Goal: Task Accomplishment & Management: Manage account settings

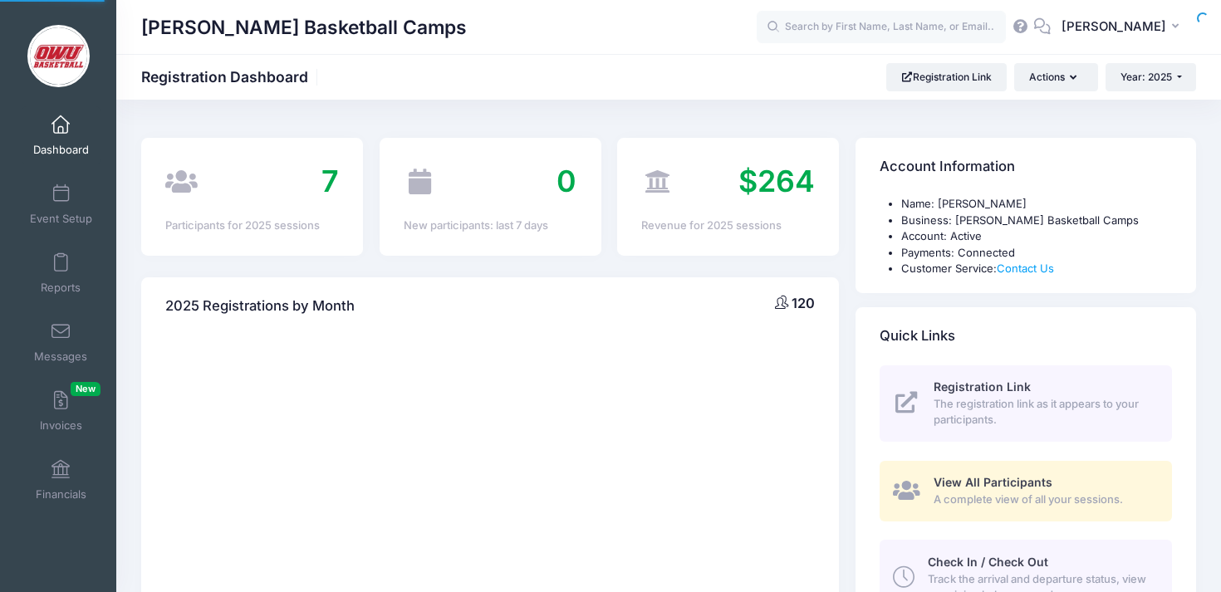
select select
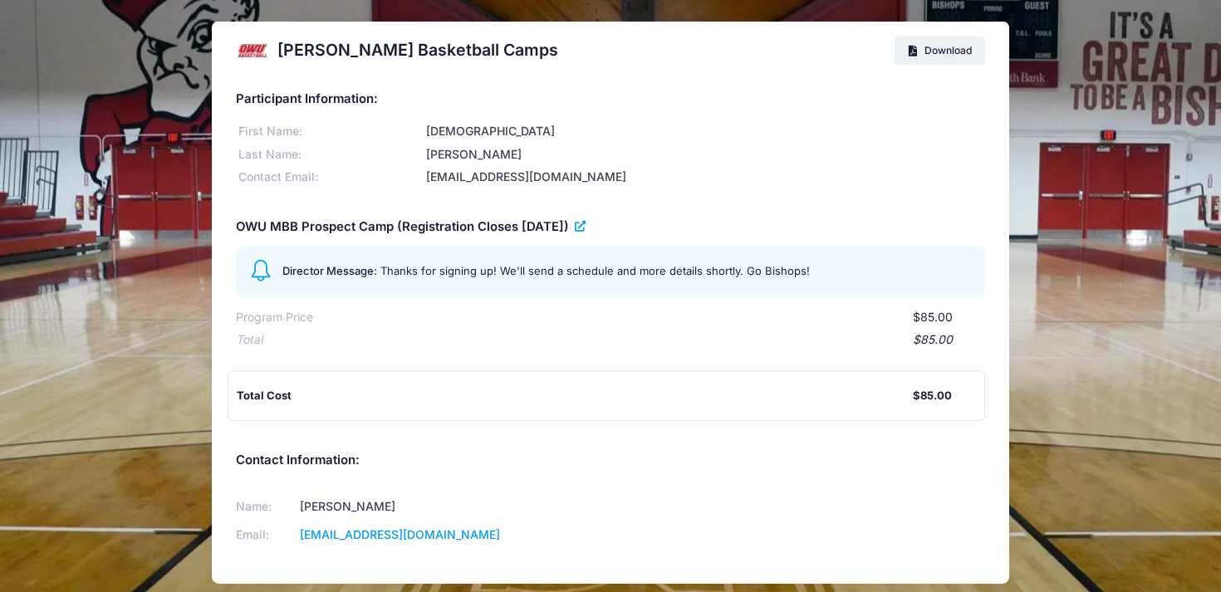
click at [588, 227] on icon at bounding box center [581, 227] width 13 height 0
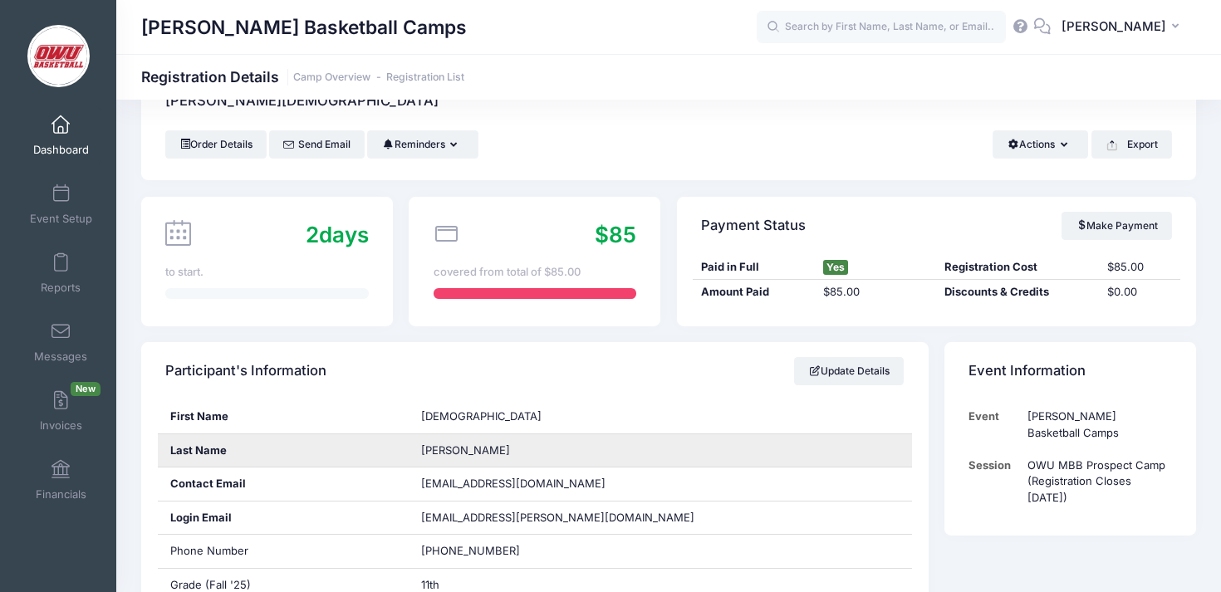
scroll to position [66, 0]
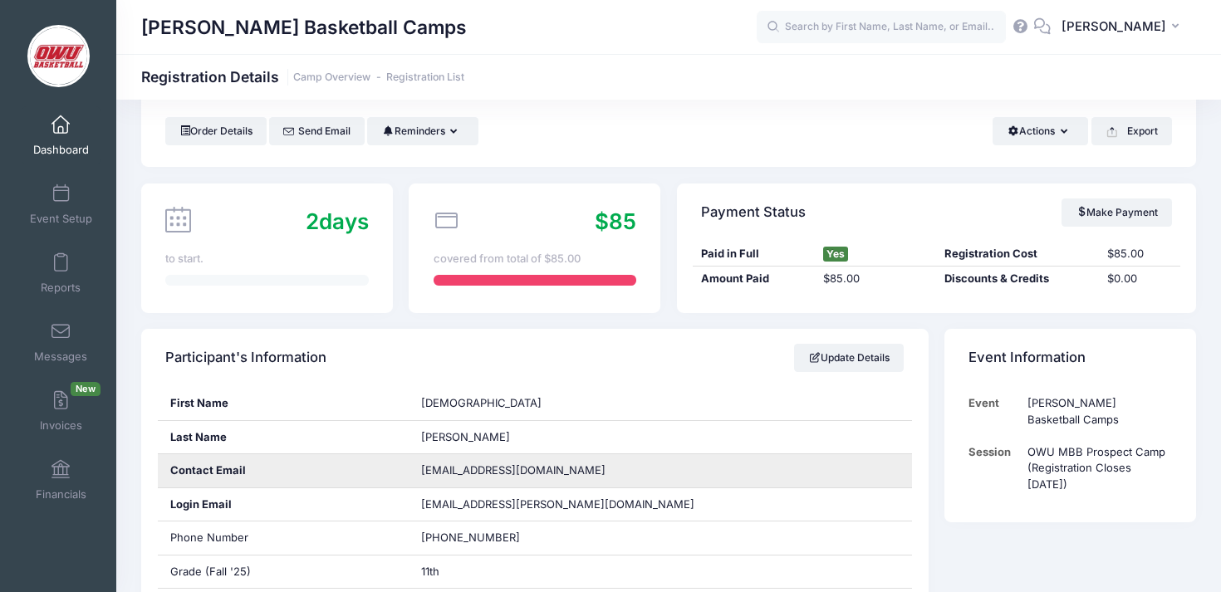
click at [489, 471] on span "christian.craig42@gmail.com" at bounding box center [513, 469] width 184 height 13
copy div "christian.craig42@gmail.com"
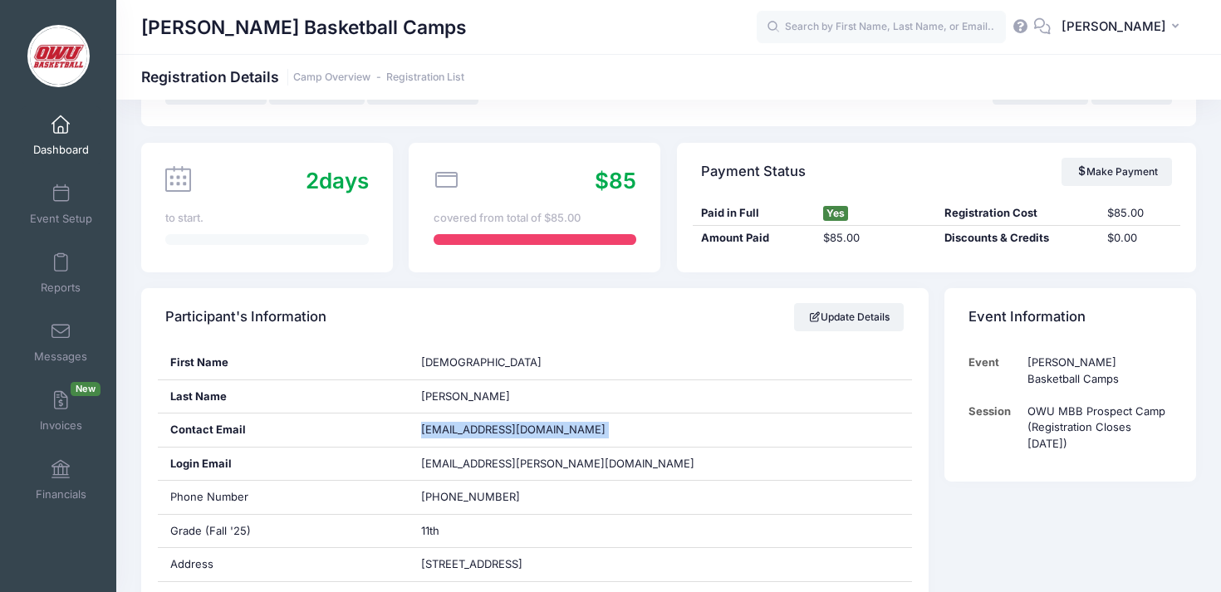
scroll to position [113, 0]
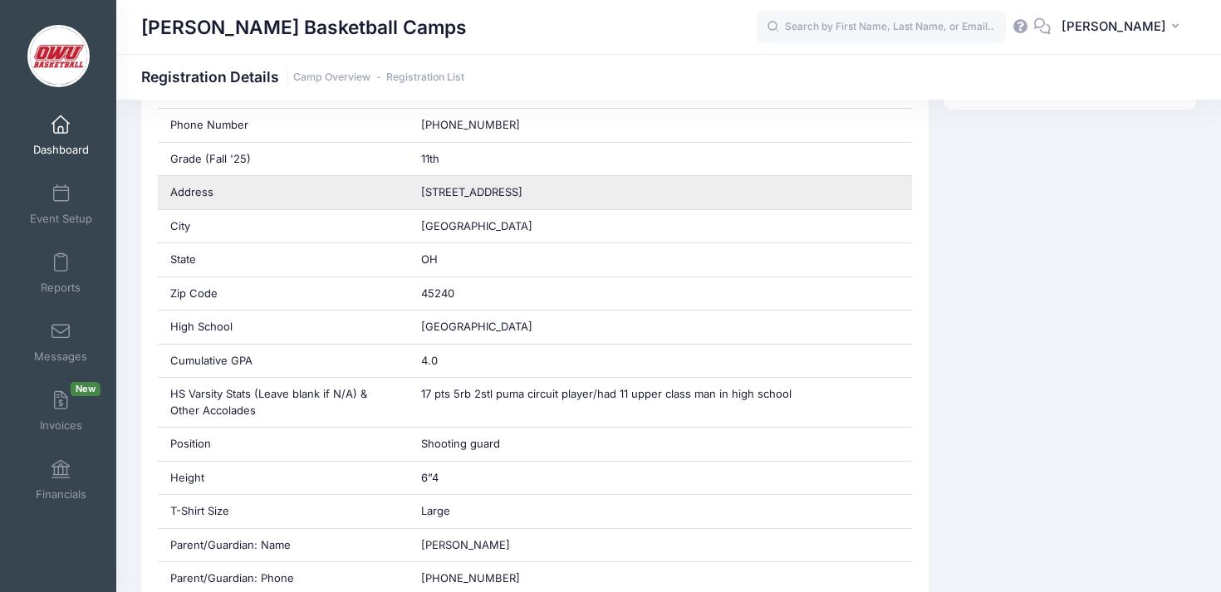
scroll to position [480, 0]
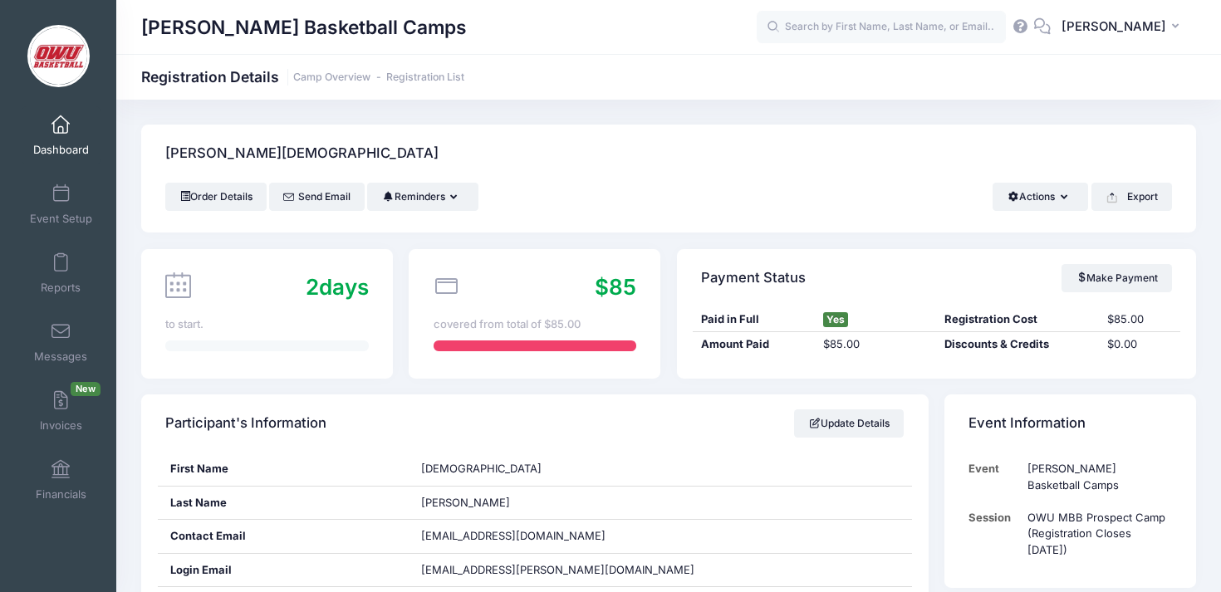
click at [614, 214] on div "Order Details Send Email Reminders Send Payment Reminder Send Document Reminder…" at bounding box center [668, 208] width 1055 height 50
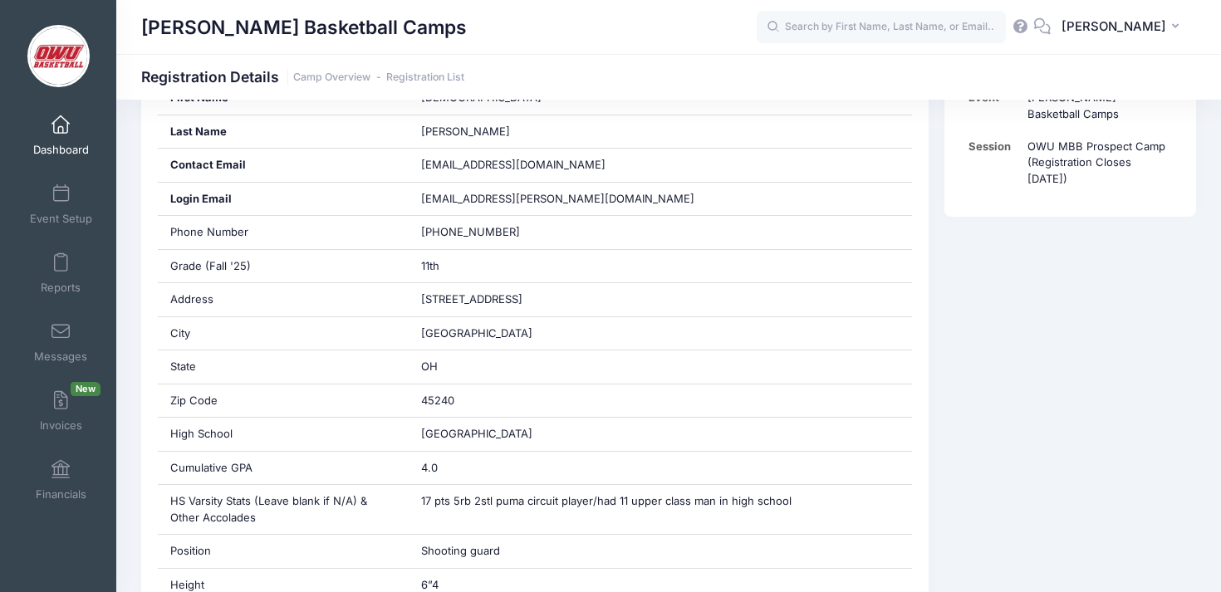
scroll to position [199, 0]
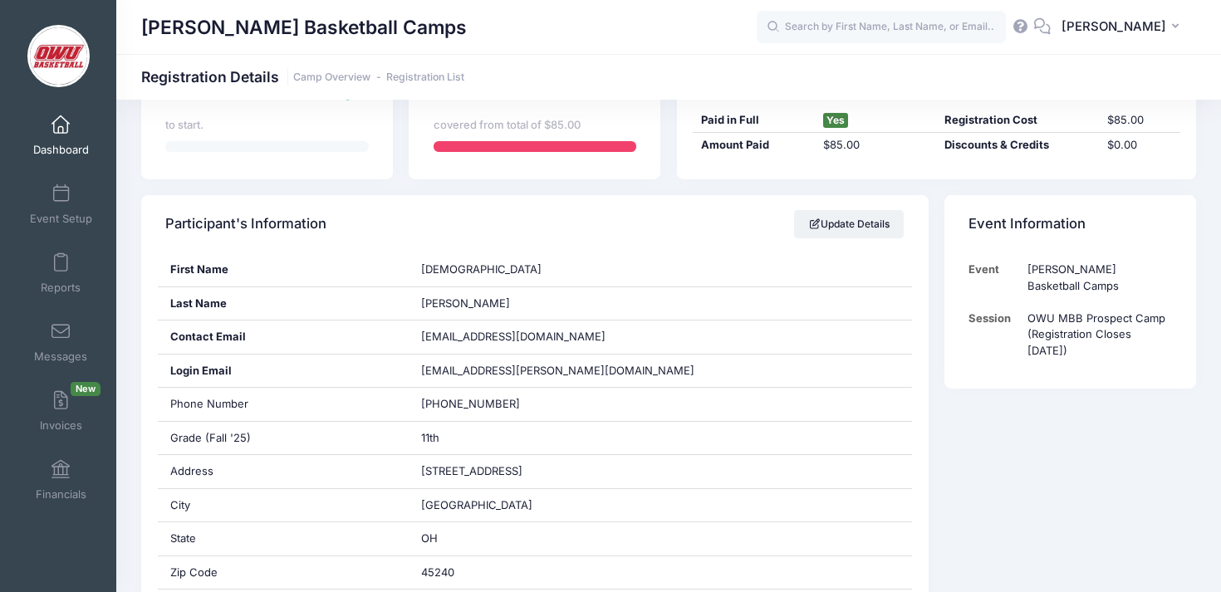
click at [936, 279] on div "Event Information Event David Vogel Basketball Camps Session OWU MBB Prospect C…" at bounding box center [1069, 292] width 267 height 194
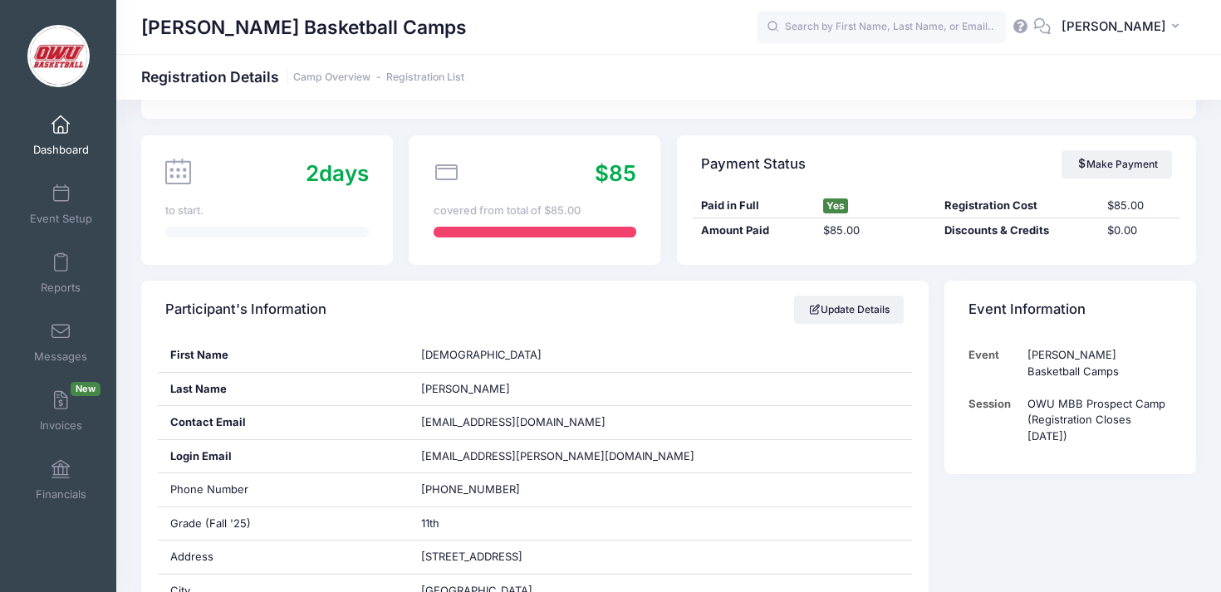
scroll to position [0, 0]
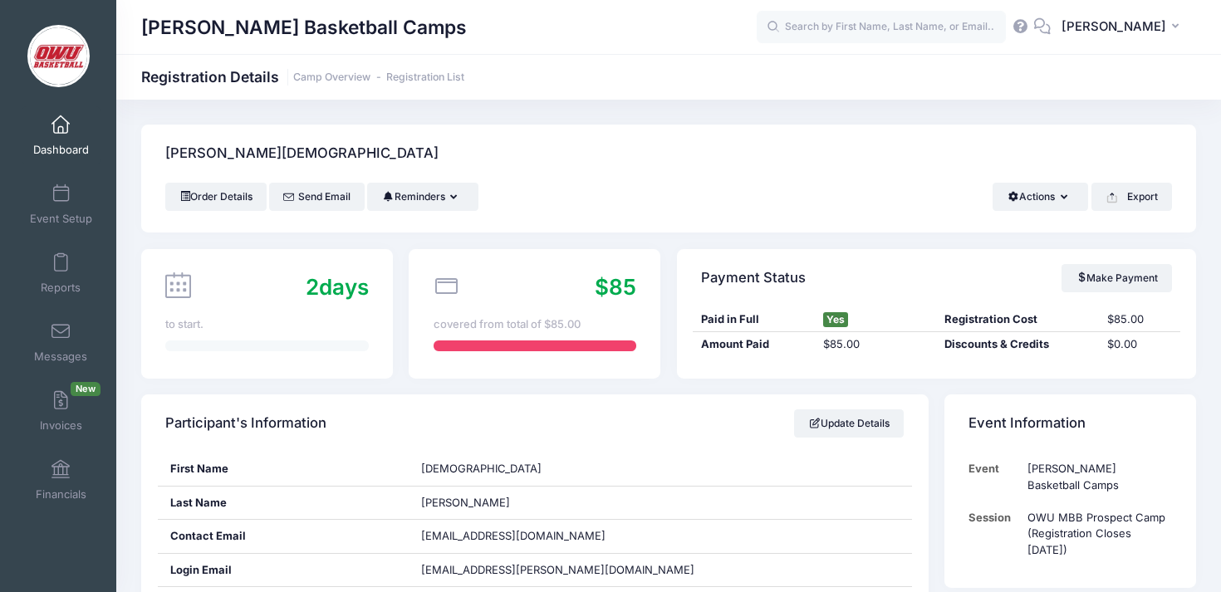
click at [71, 138] on link "Dashboard" at bounding box center [61, 135] width 79 height 58
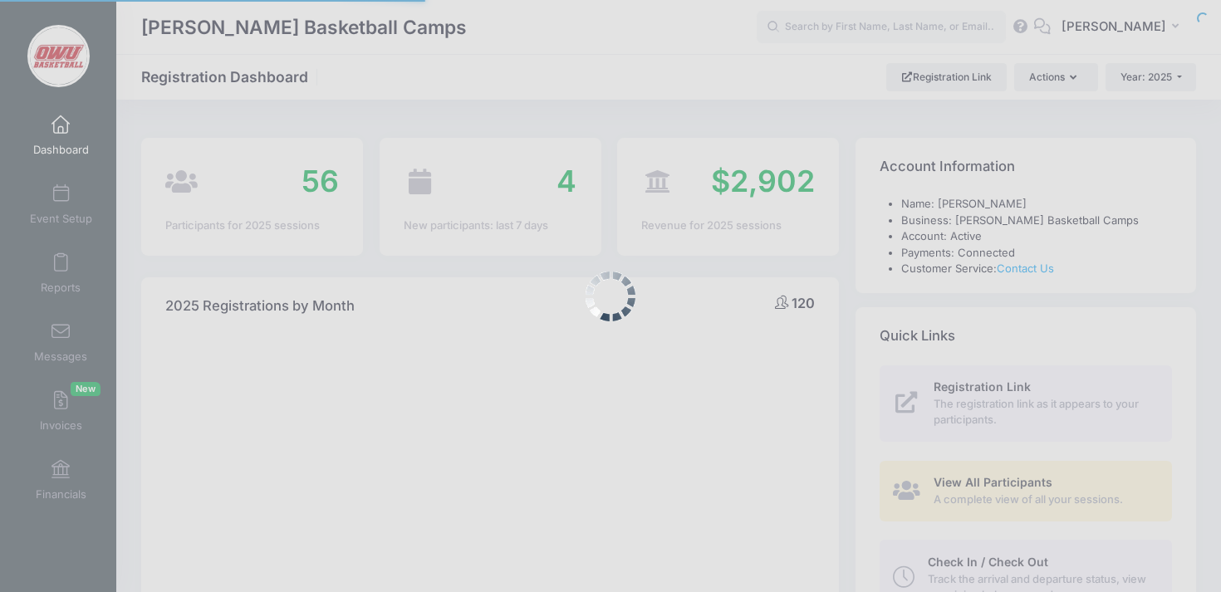
select select
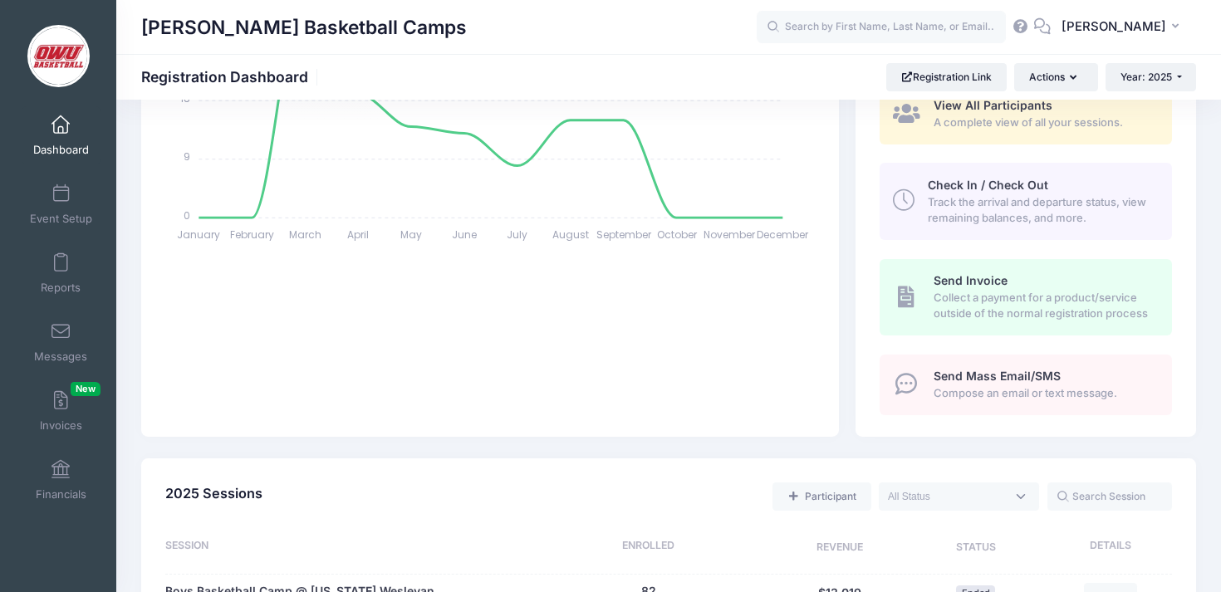
scroll to position [665, 0]
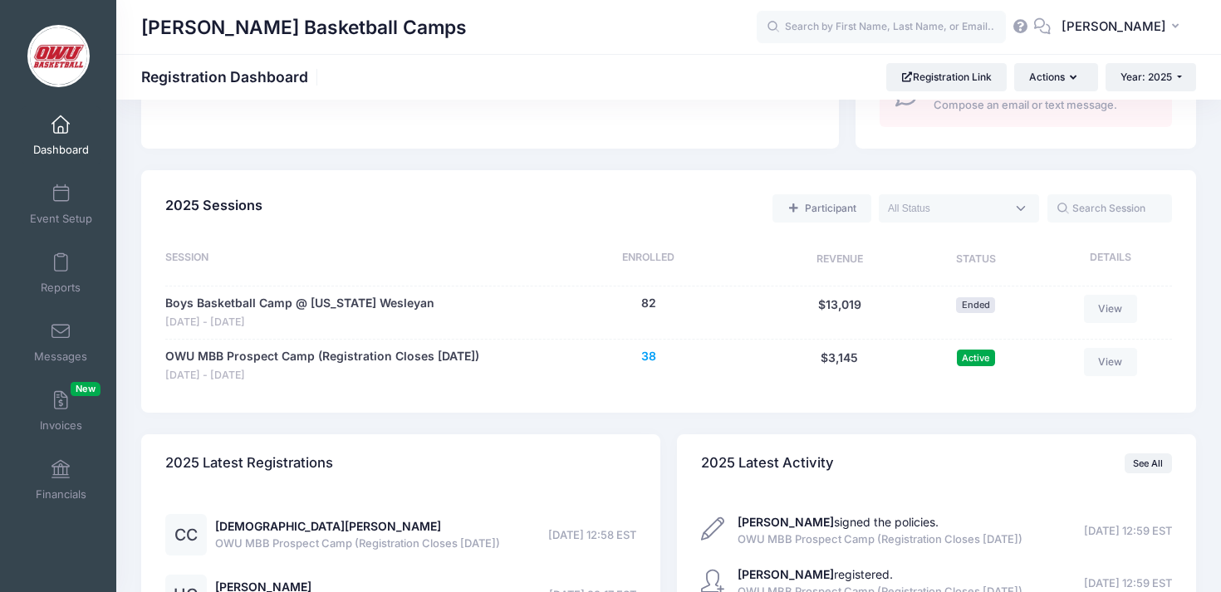
click at [649, 354] on button "38" at bounding box center [648, 356] width 15 height 17
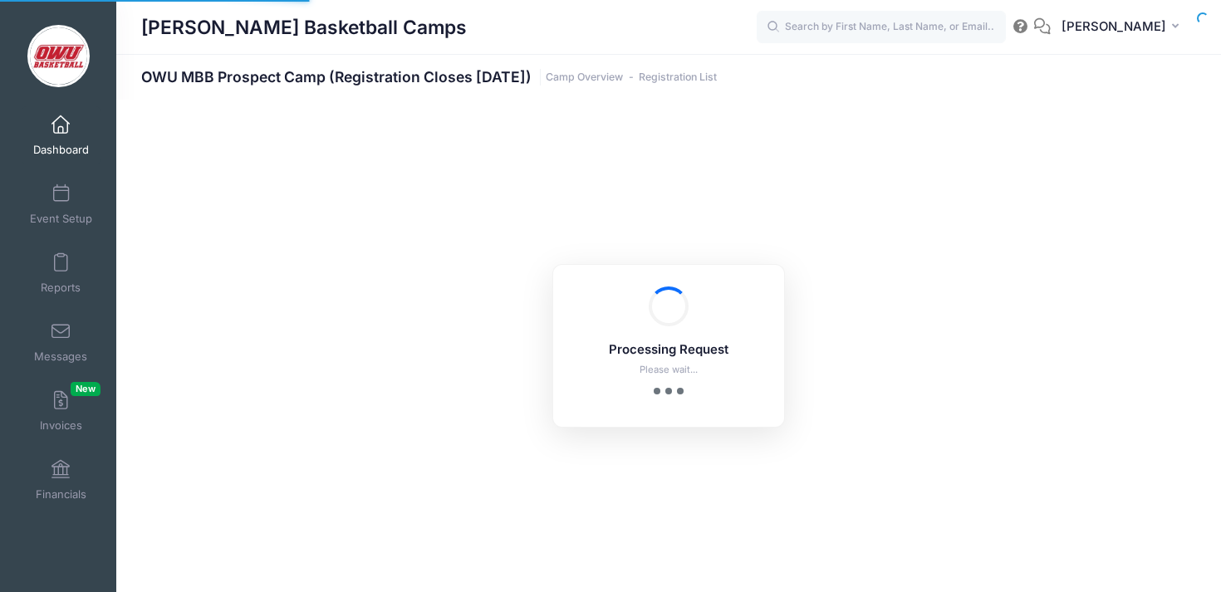
select select "10"
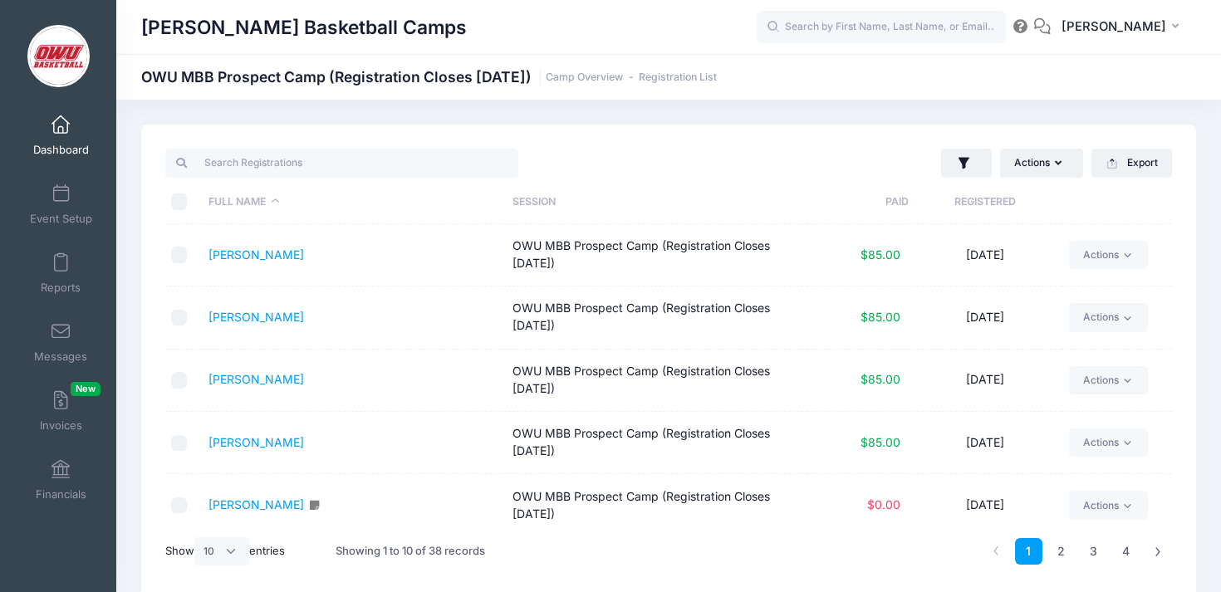
click at [996, 191] on th "Registered" at bounding box center [985, 202] width 152 height 44
click at [547, 147] on div at bounding box center [414, 163] width 512 height 34
click at [61, 133] on span at bounding box center [61, 125] width 0 height 18
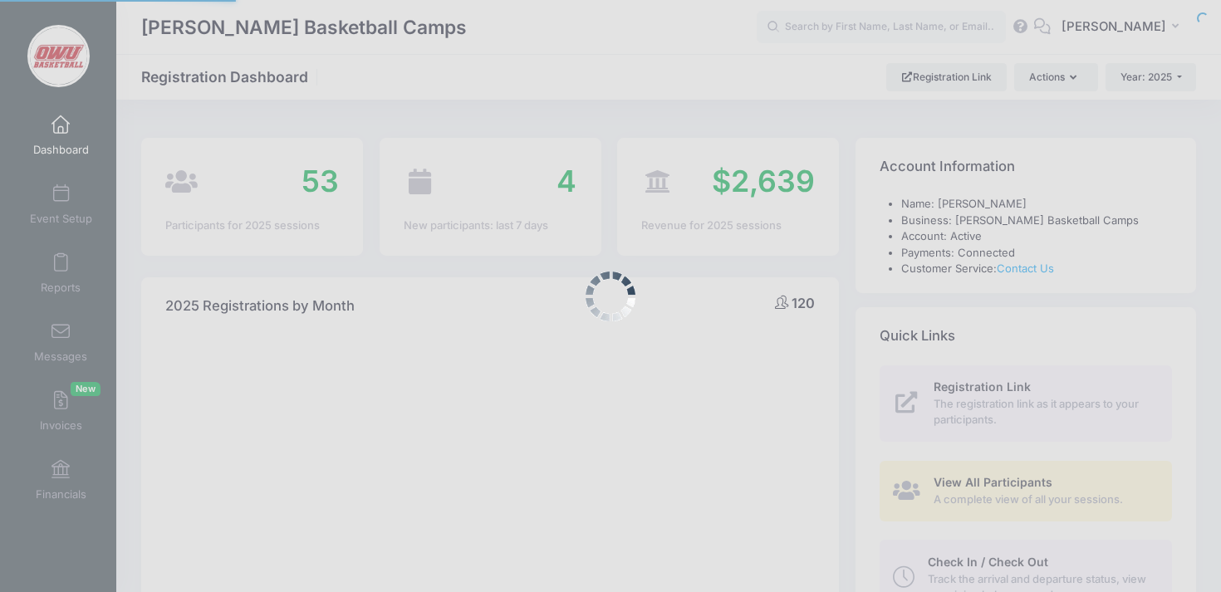
select select
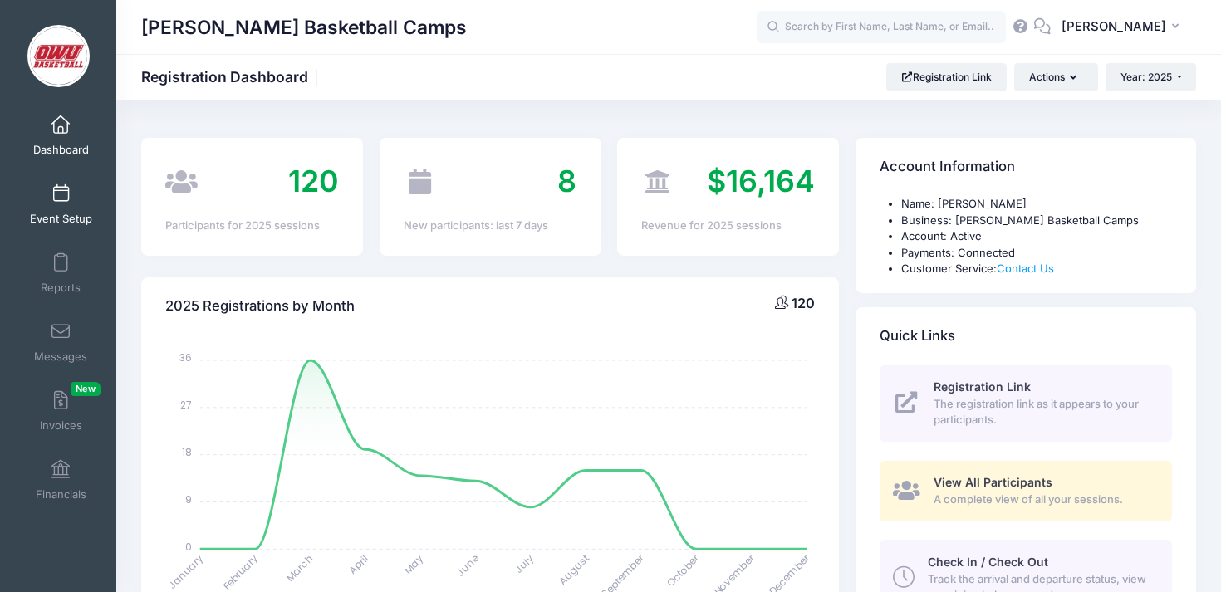
click at [61, 201] on span at bounding box center [61, 194] width 0 height 18
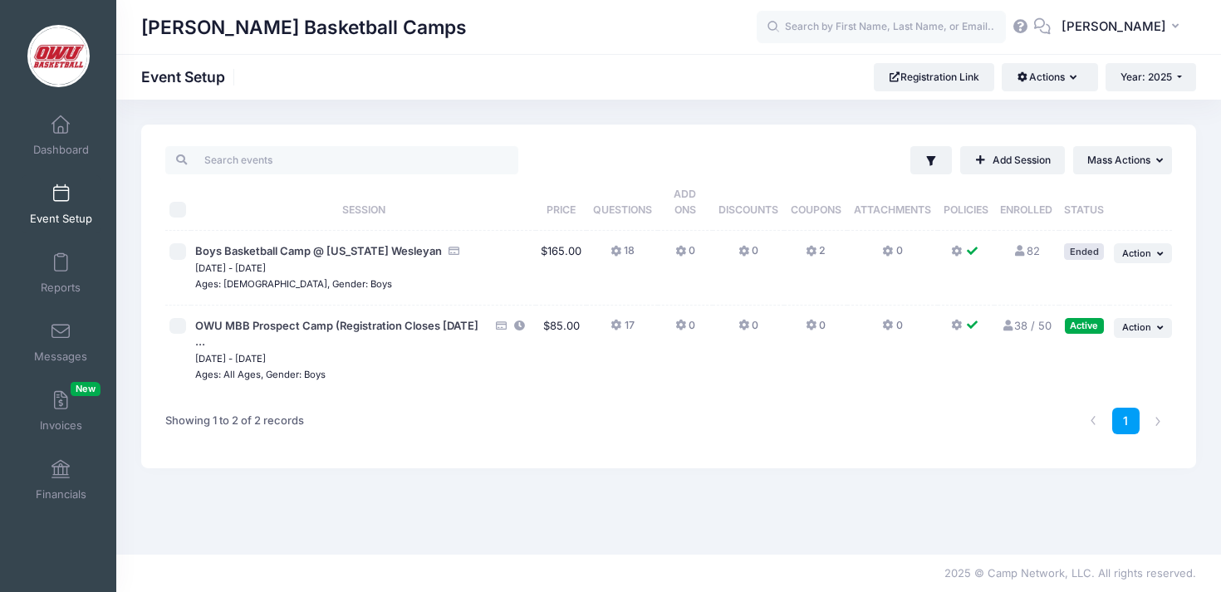
click at [1075, 324] on div "Active" at bounding box center [1084, 326] width 39 height 16
click at [1142, 325] on span "Action" at bounding box center [1136, 327] width 29 height 12
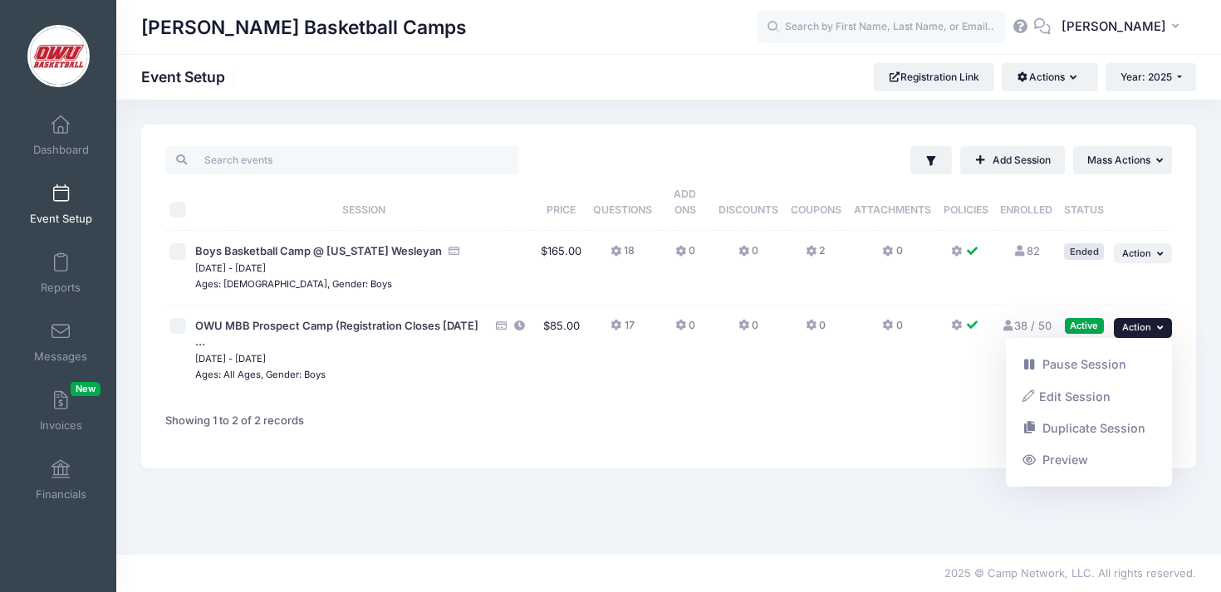
click at [728, 398] on div "1" at bounding box center [881, 421] width 596 height 52
click at [1151, 321] on button "... Action" at bounding box center [1143, 328] width 58 height 20
click at [1103, 361] on link "Pause Session" at bounding box center [1089, 365] width 150 height 32
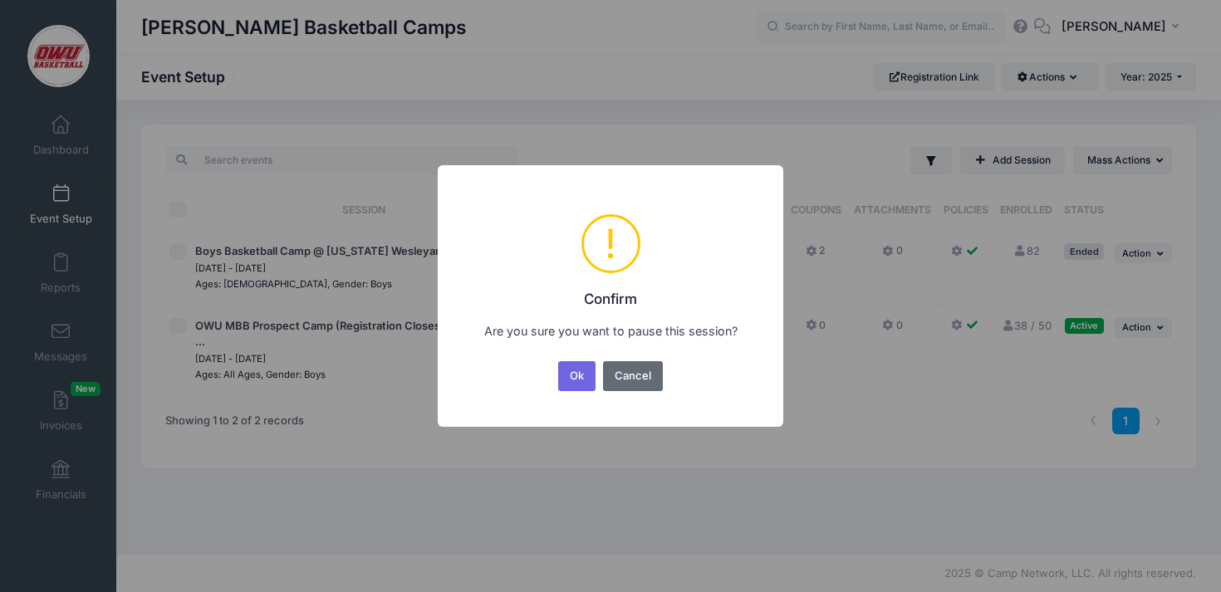
click at [645, 377] on button "Cancel" at bounding box center [633, 376] width 61 height 30
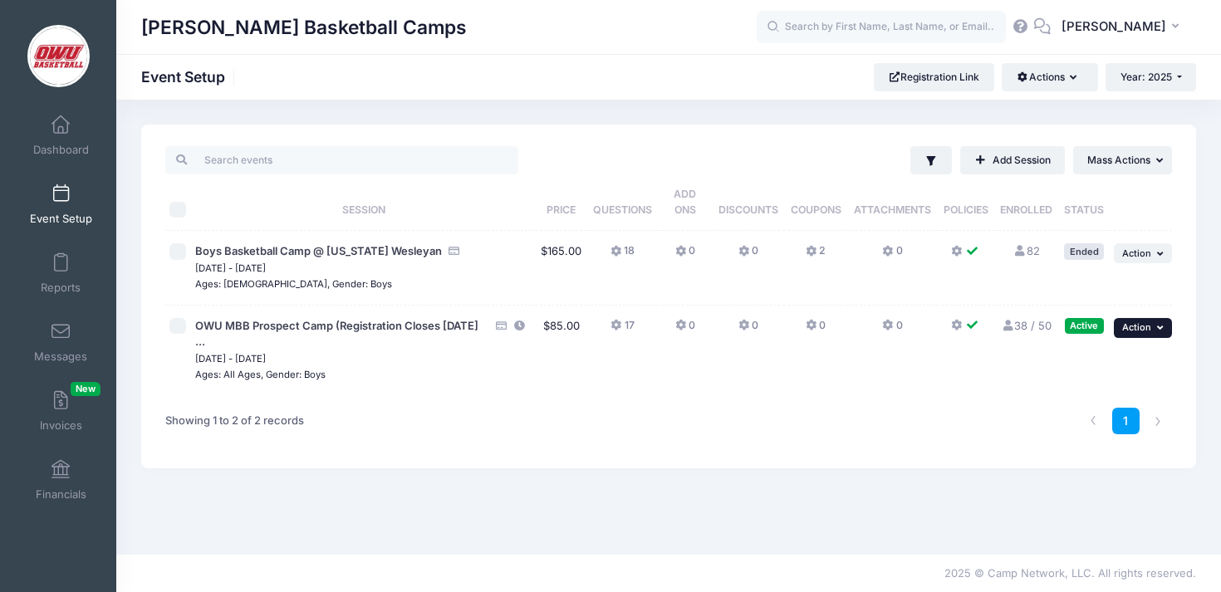
click at [1157, 327] on icon "button" at bounding box center [1162, 327] width 10 height 9
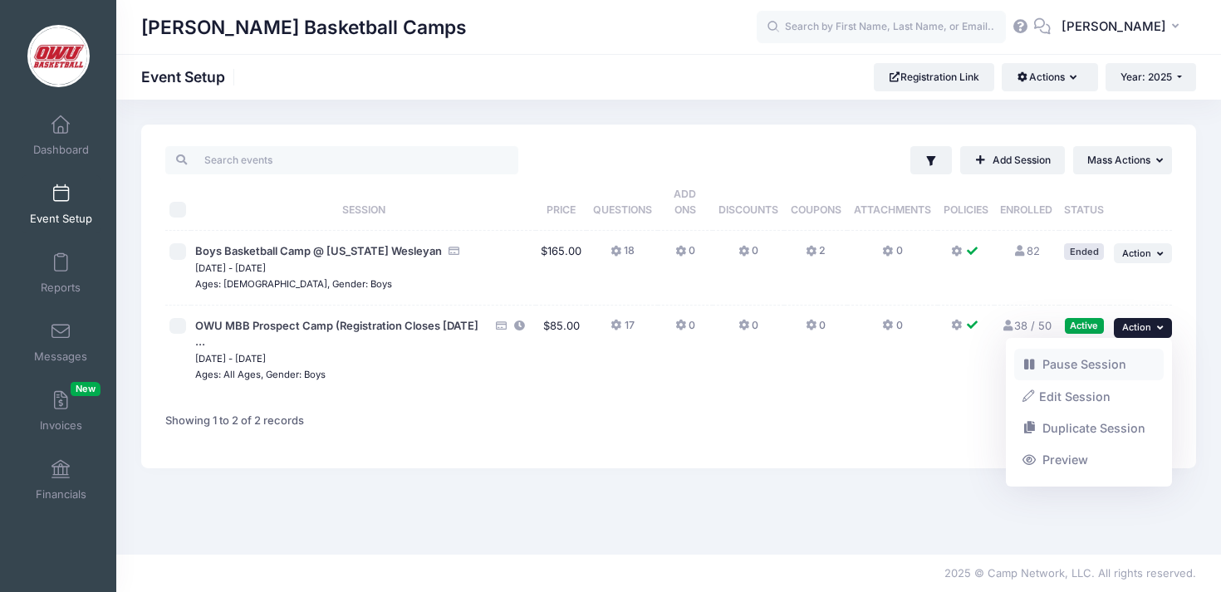
click at [1090, 361] on link "Pause Session" at bounding box center [1089, 365] width 150 height 32
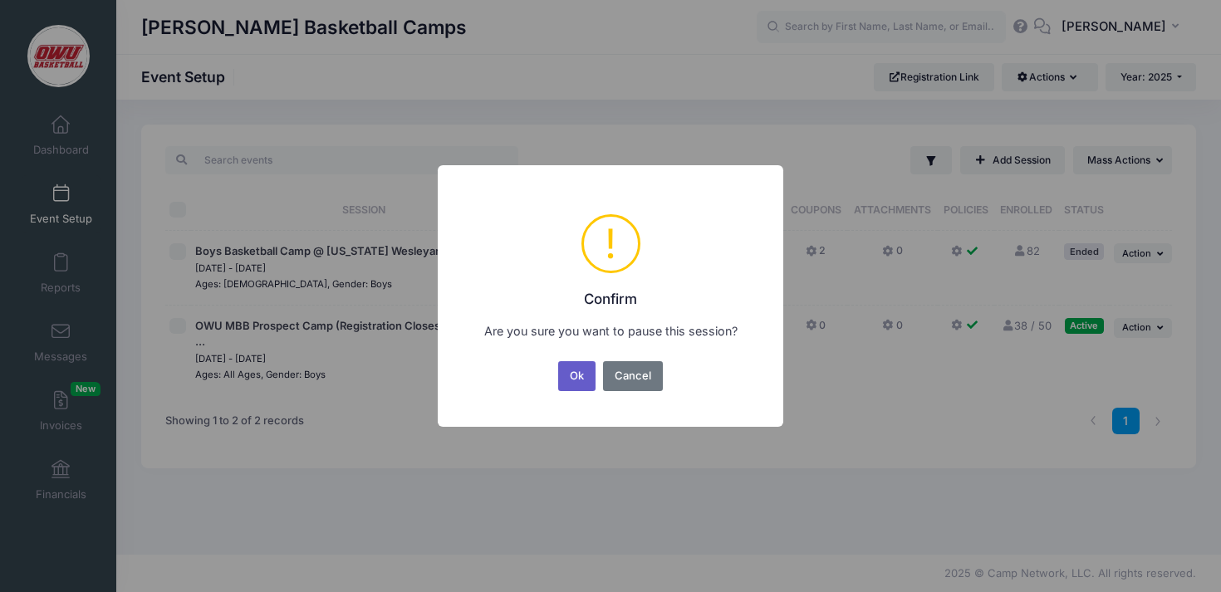
click at [586, 374] on button "Ok" at bounding box center [577, 376] width 38 height 30
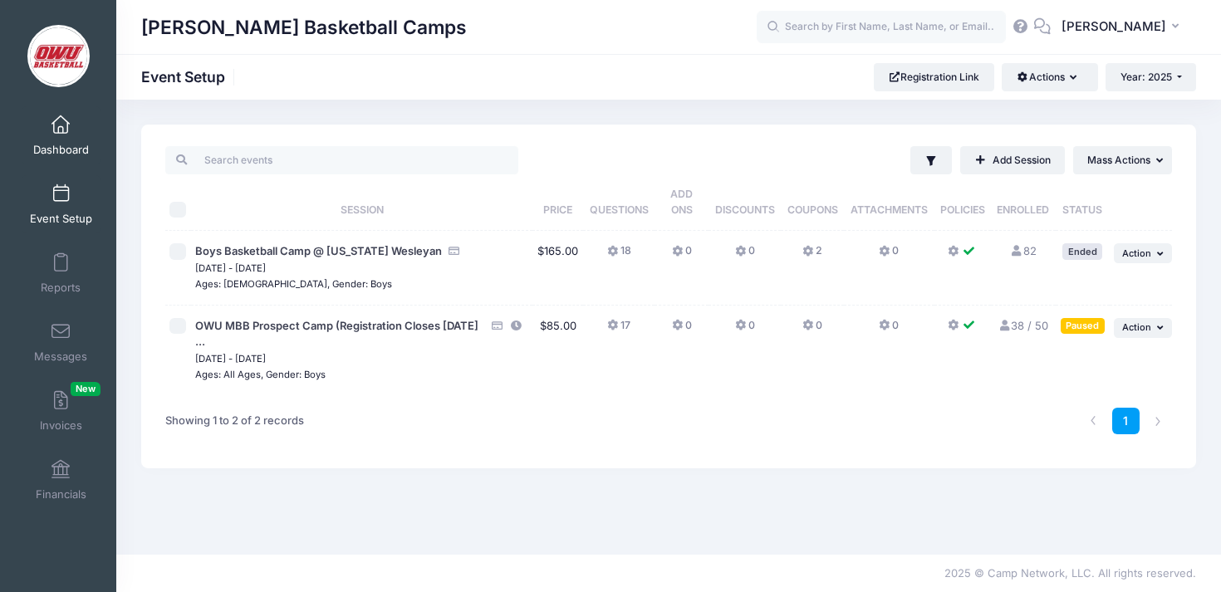
click at [70, 129] on link "Dashboard" at bounding box center [61, 135] width 79 height 58
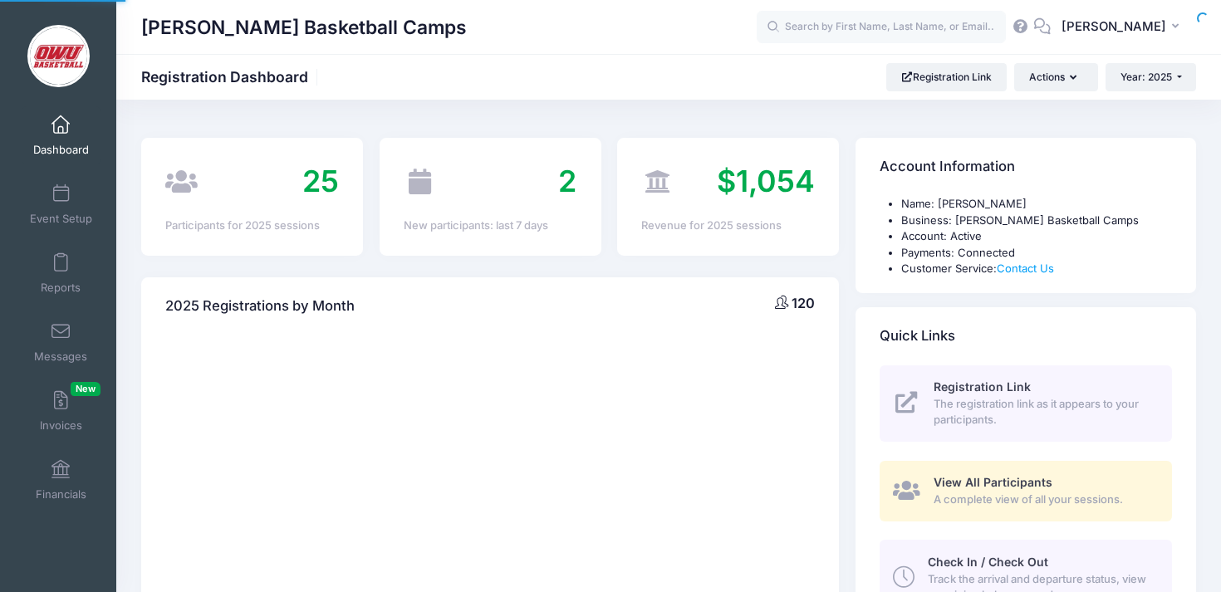
select select
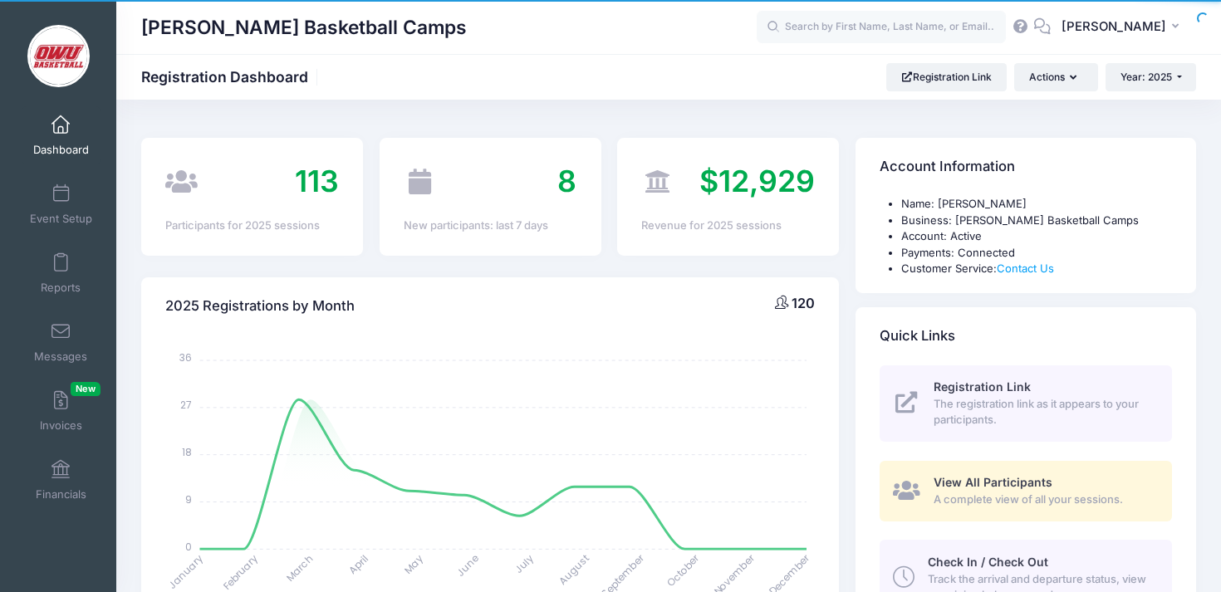
scroll to position [502, 0]
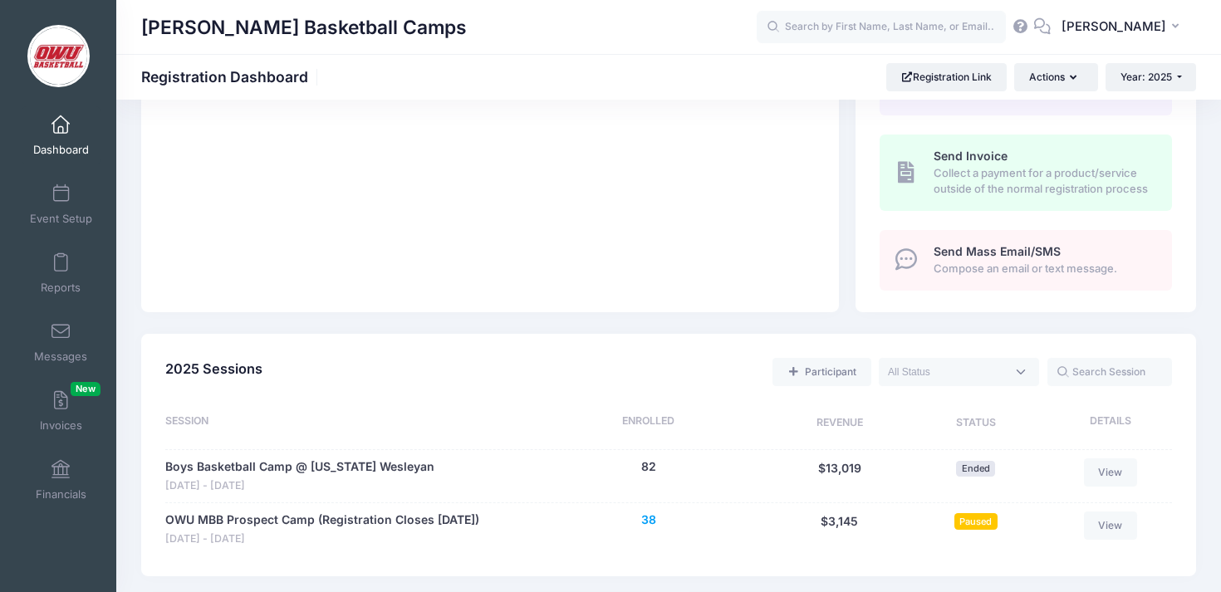
click at [644, 514] on button "38" at bounding box center [648, 520] width 15 height 17
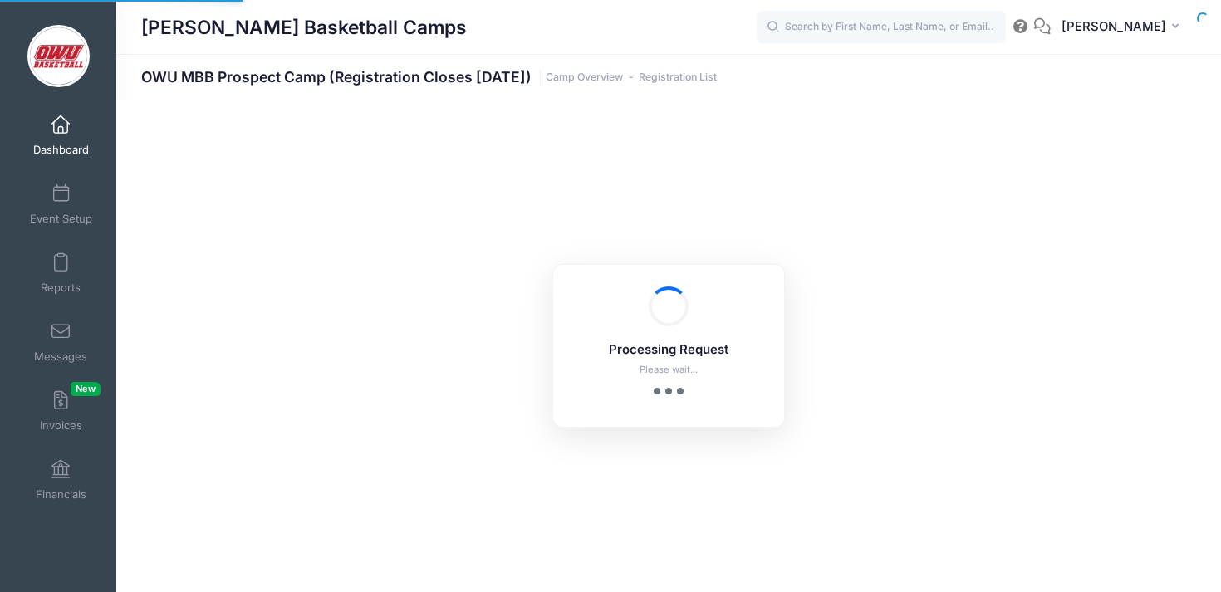
select select "10"
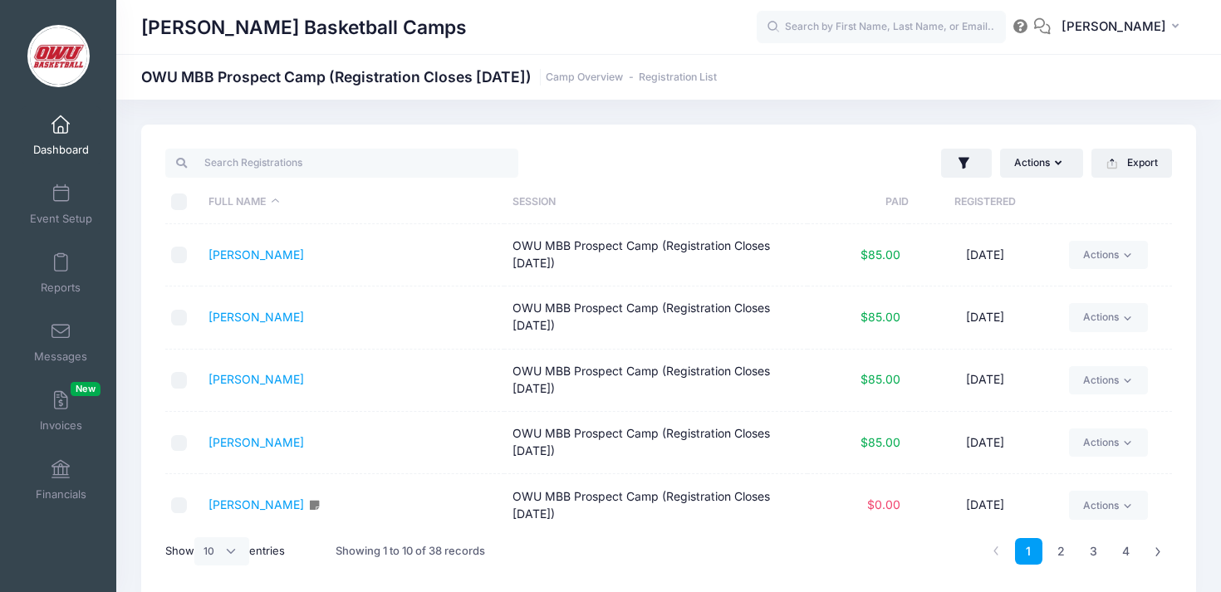
click at [964, 211] on th "Registered" at bounding box center [985, 202] width 152 height 44
click at [277, 247] on link "[PERSON_NAME][DEMOGRAPHIC_DATA]" at bounding box center [320, 254] width 225 height 14
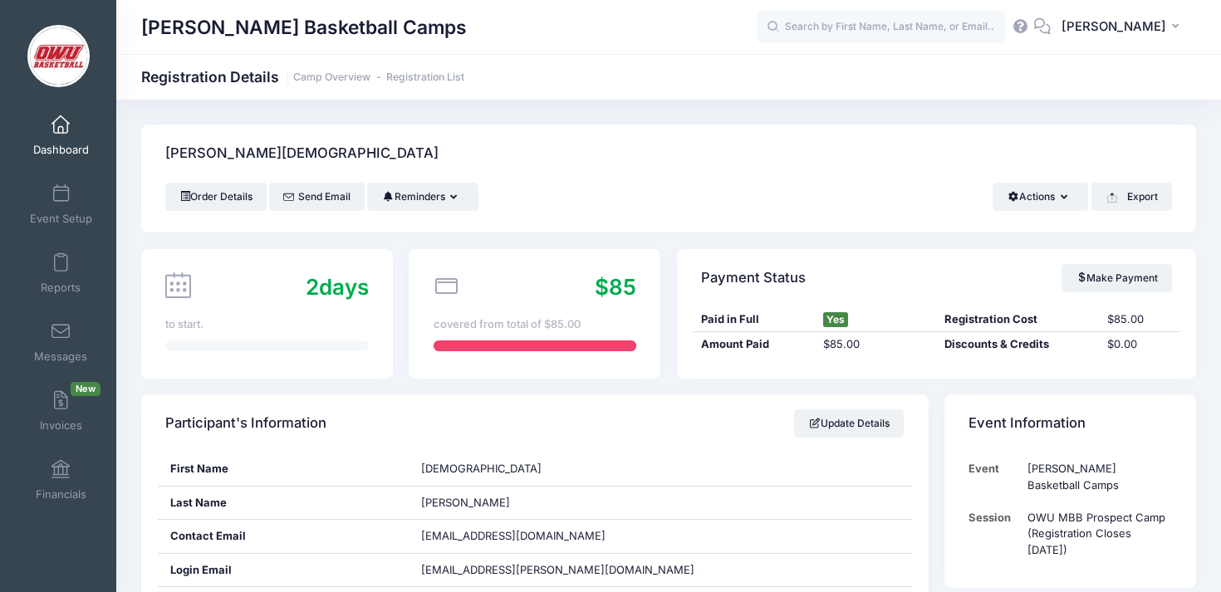
click at [40, 110] on link "Dashboard" at bounding box center [61, 135] width 79 height 58
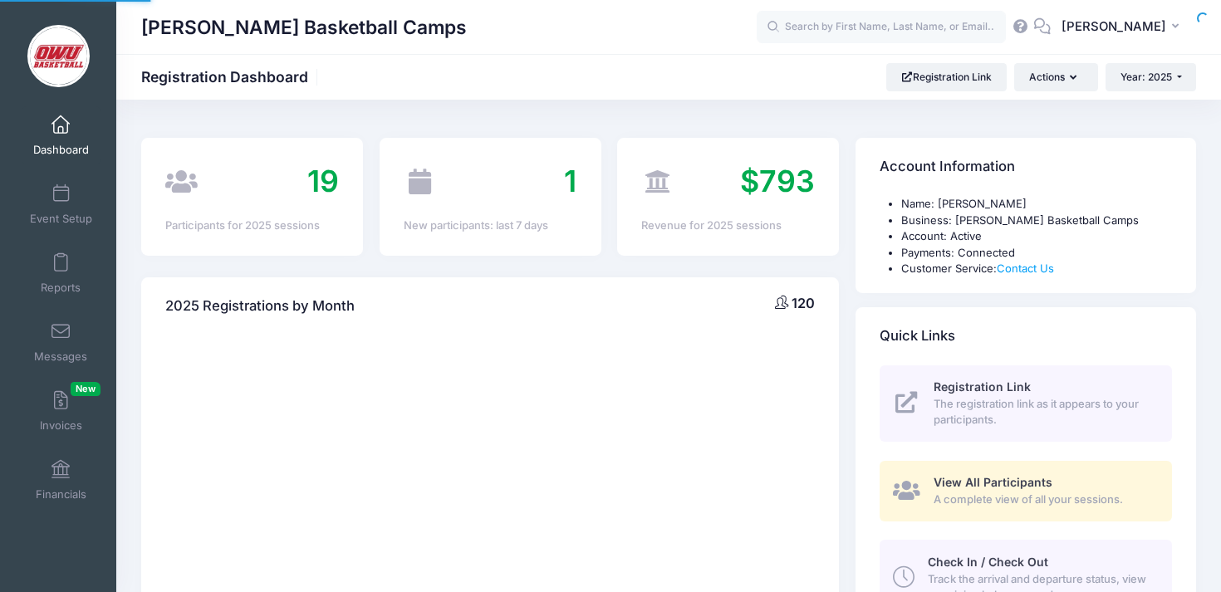
select select
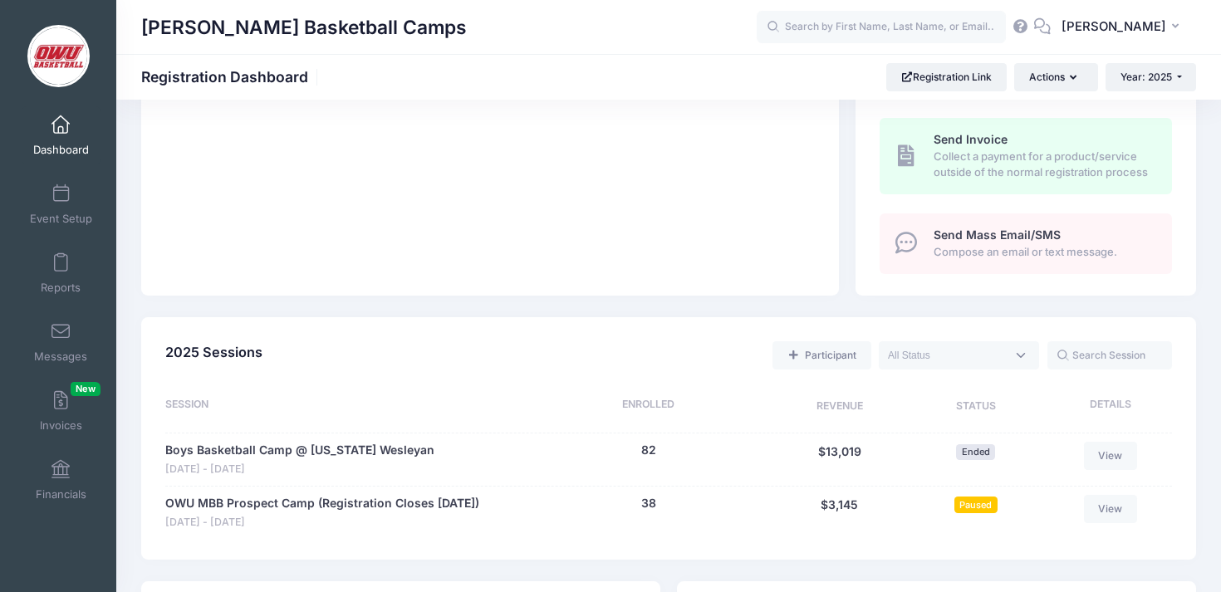
scroll to position [560, 0]
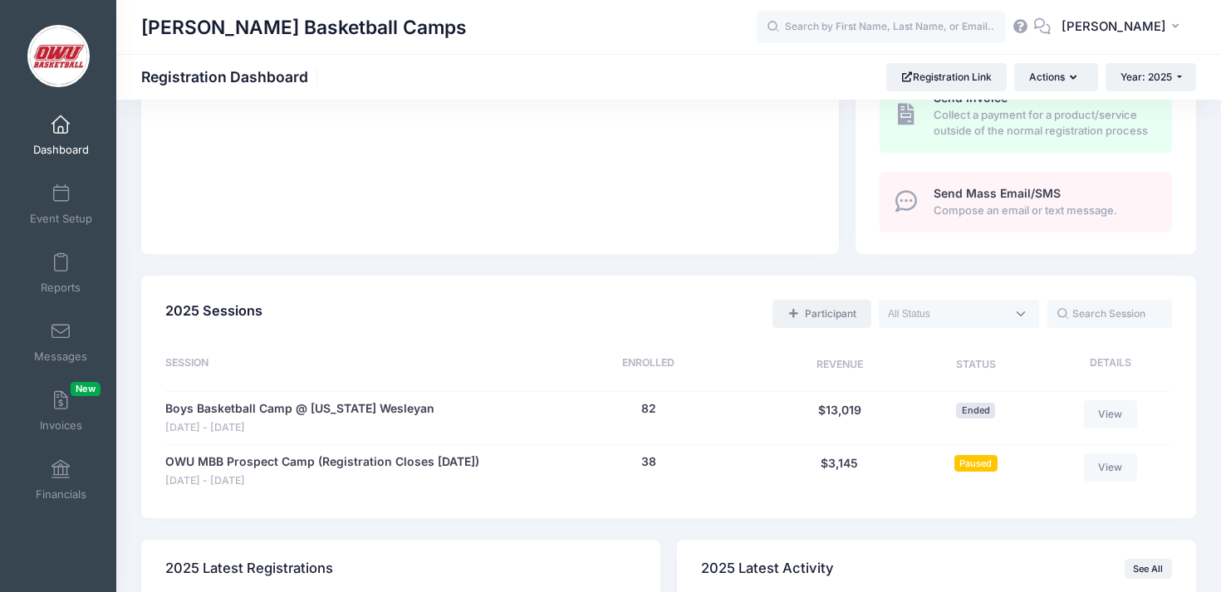
click at [831, 310] on link "Participant" at bounding box center [821, 314] width 98 height 28
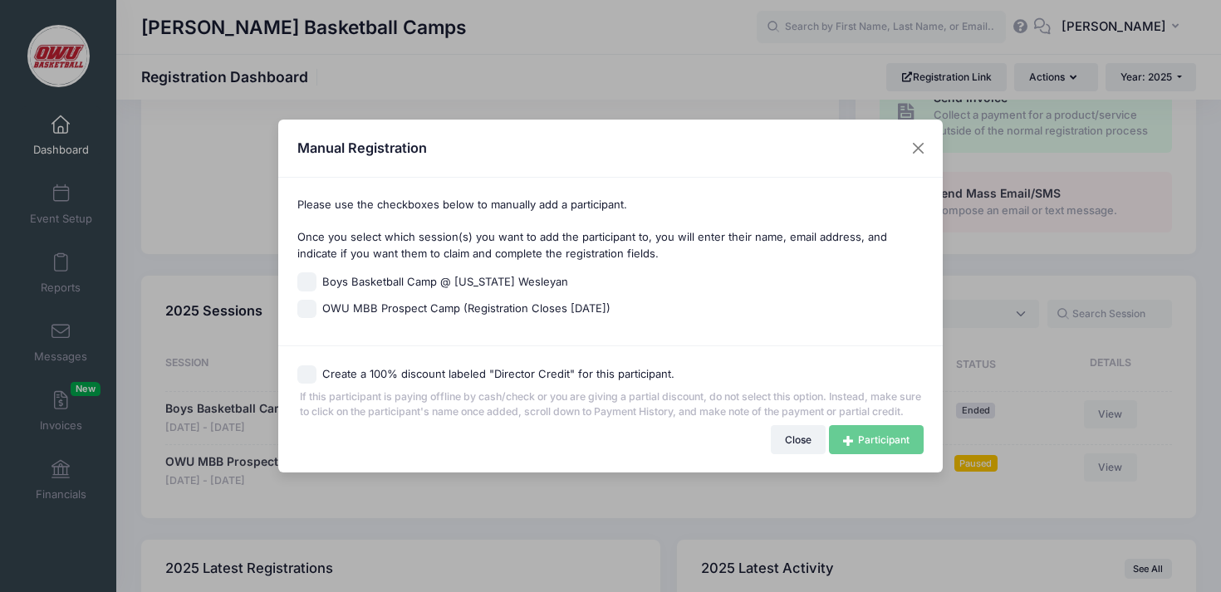
click at [456, 301] on span "OWU MBB Prospect Camp (Registration Closes [DATE])" at bounding box center [466, 309] width 288 height 17
click at [316, 300] on input "OWU MBB Prospect Camp (Registration Closes [DATE])" at bounding box center [306, 309] width 19 height 19
checkbox input "true"
click at [879, 450] on link "Participant" at bounding box center [876, 439] width 95 height 28
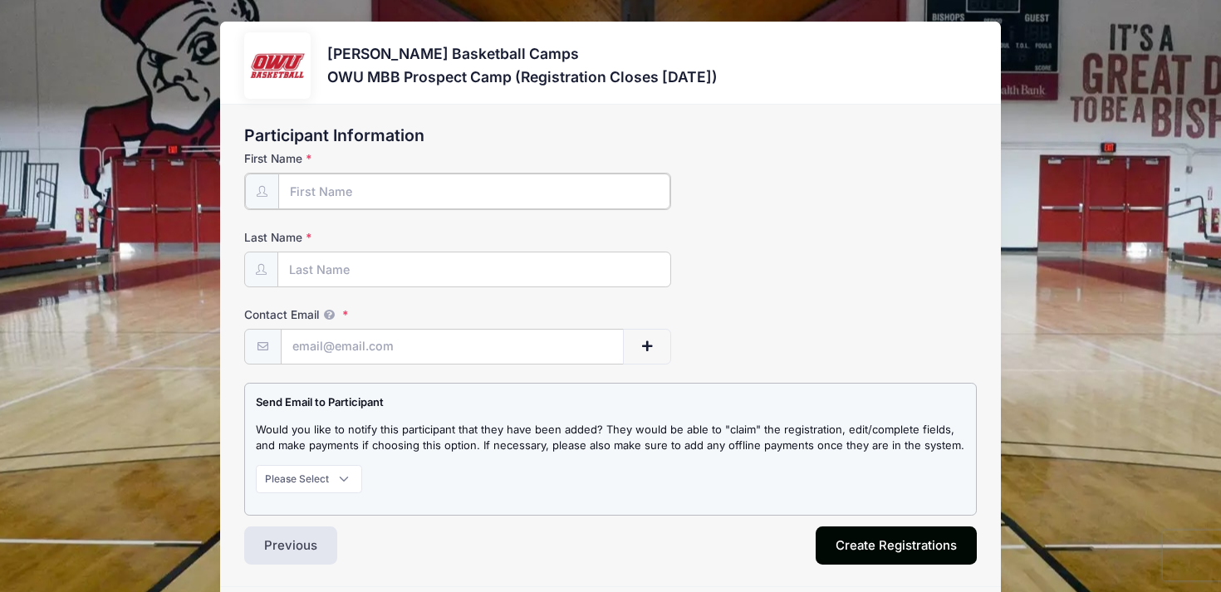
click at [401, 197] on input "First Name" at bounding box center [474, 192] width 392 height 36
type input "[PERSON_NAME]"
click at [432, 337] on input "Contact Email" at bounding box center [452, 346] width 341 height 36
paste input "[EMAIL_ADDRESS][DOMAIN_NAME]"
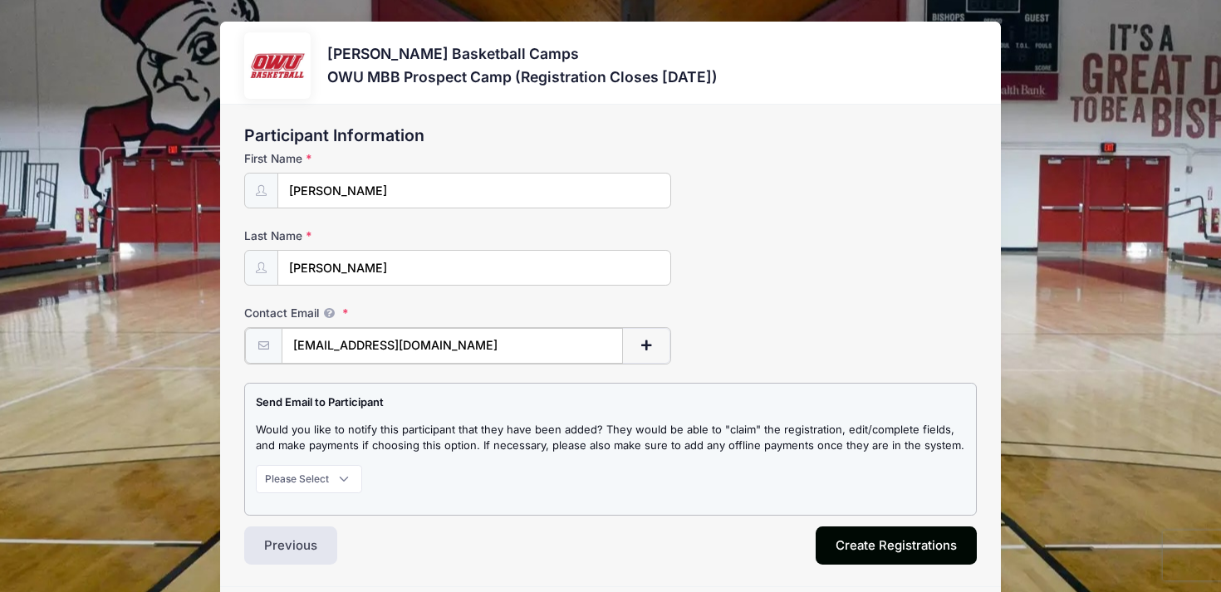
type input "[EMAIL_ADDRESS][DOMAIN_NAME]"
click at [326, 479] on select "Please Select Don't Notify Notify" at bounding box center [309, 477] width 106 height 28
select select "1"
click at [557, 474] on p "Please Select Don't Notify Notify" at bounding box center [610, 477] width 709 height 28
click at [874, 546] on button "Create Registrations" at bounding box center [896, 544] width 161 height 38
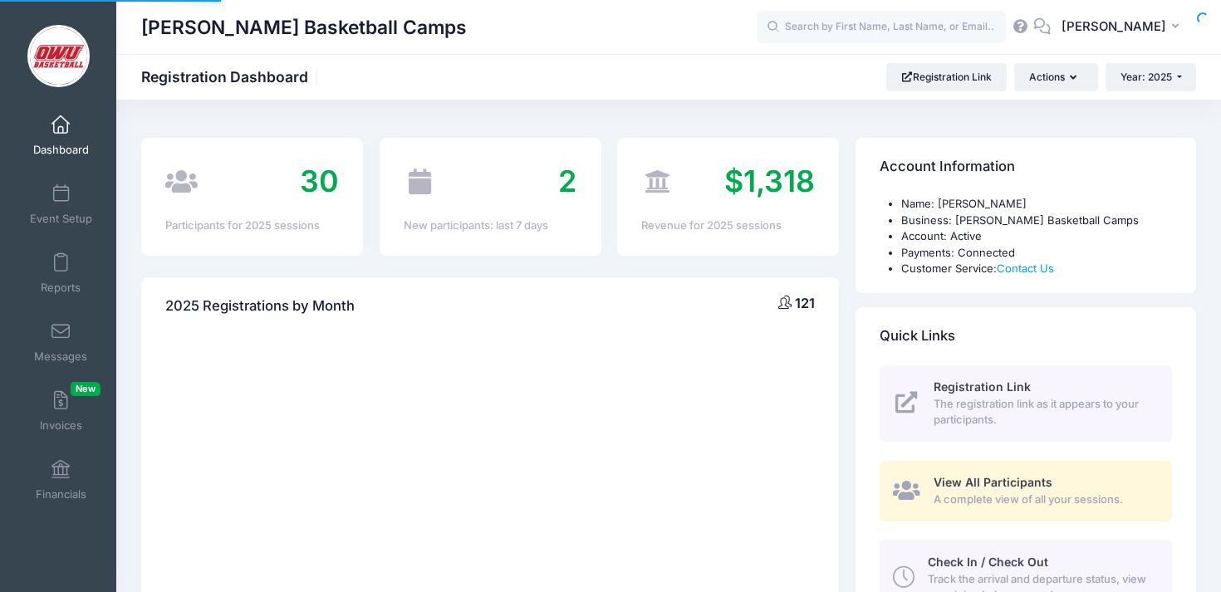
select select
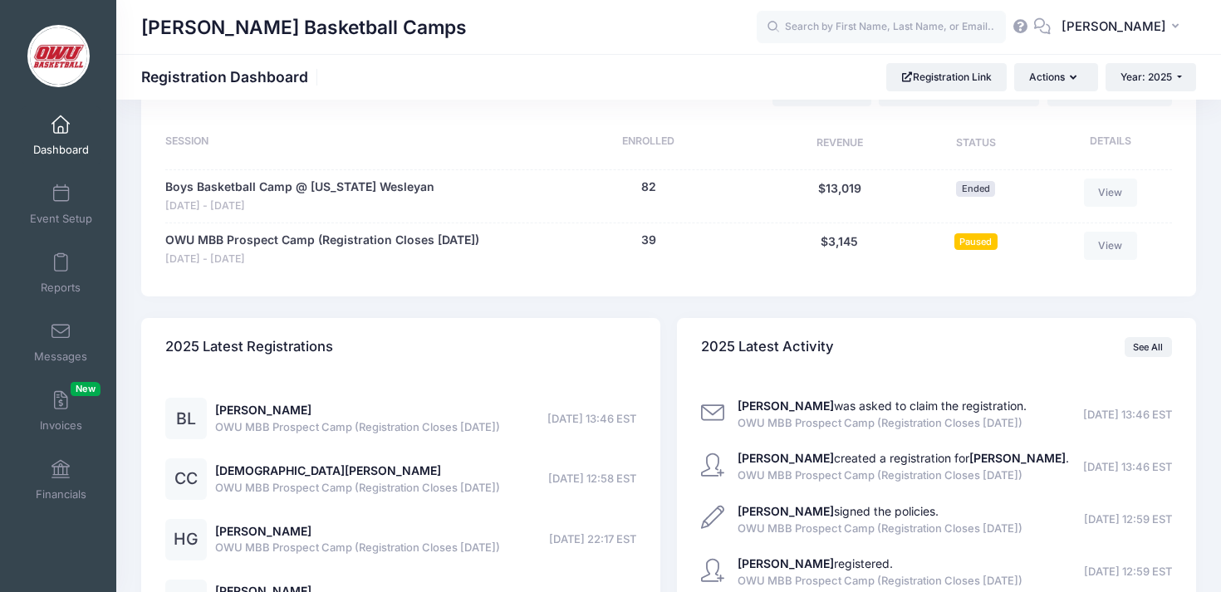
scroll to position [767, 0]
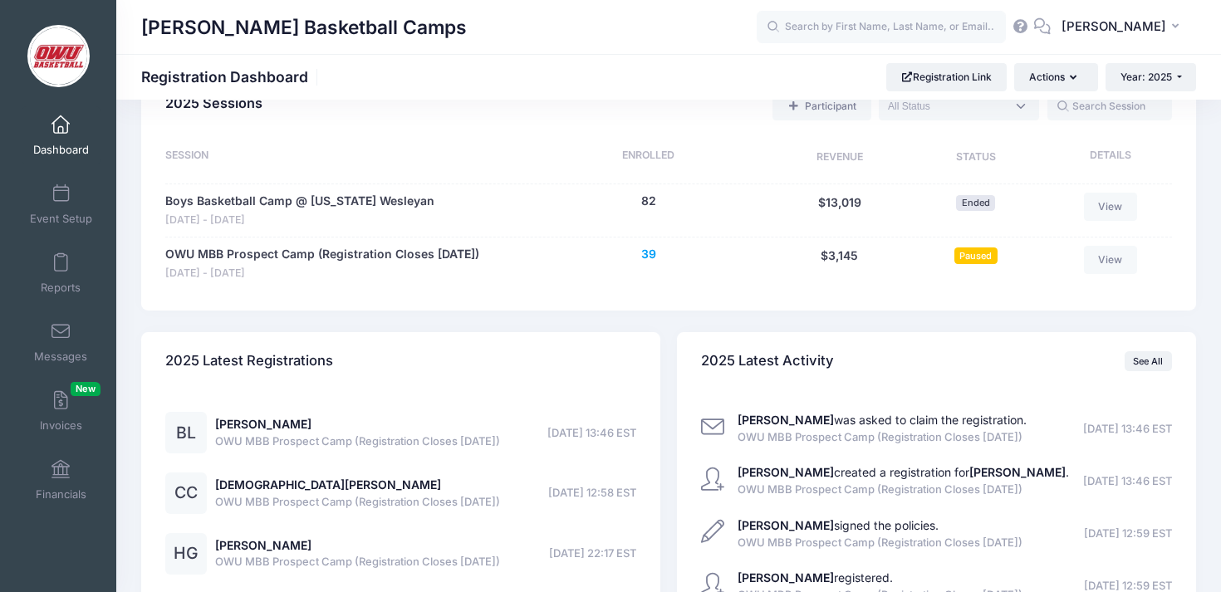
click at [647, 256] on button "39" at bounding box center [648, 254] width 15 height 17
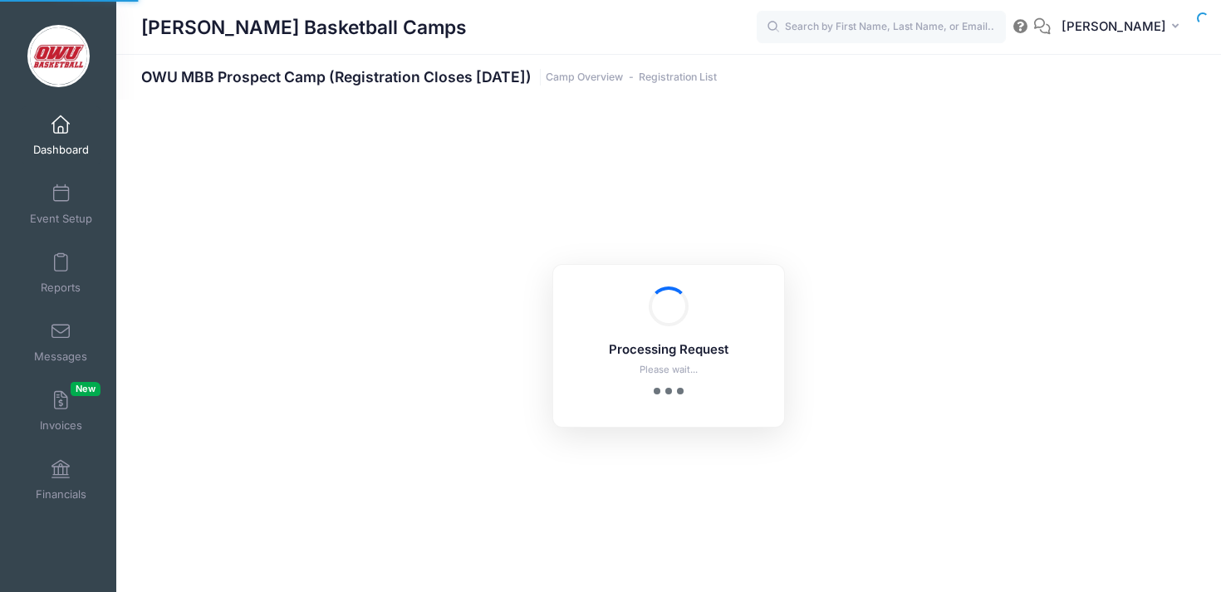
select select "10"
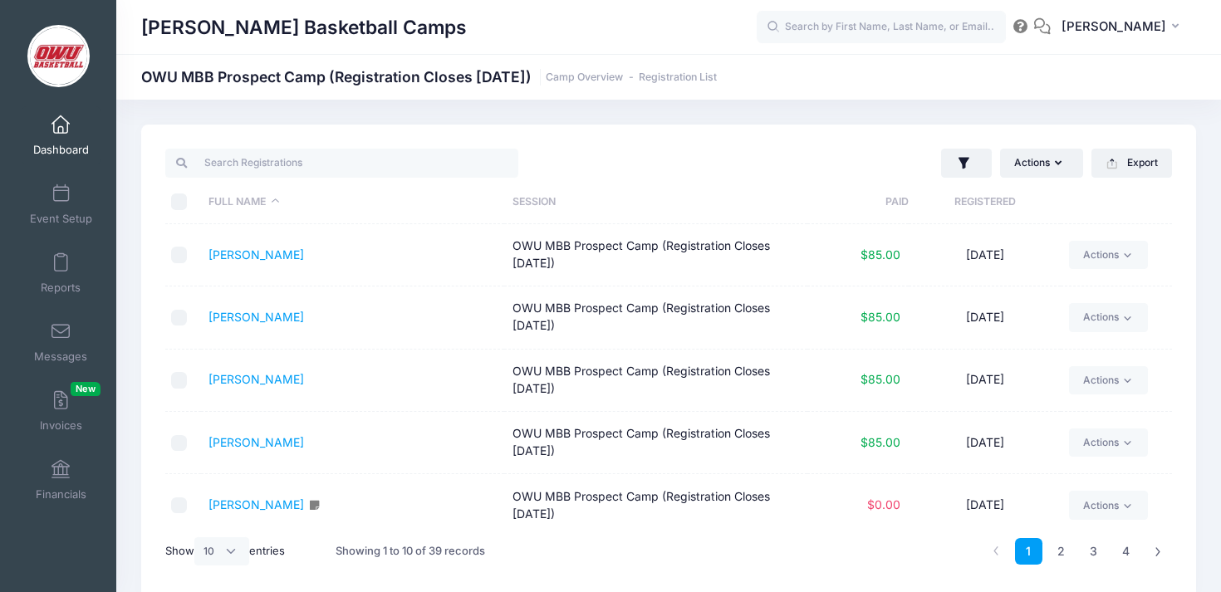
click at [1008, 197] on th "Registered" at bounding box center [985, 202] width 152 height 44
click at [262, 256] on link "Larkins, Blake" at bounding box center [256, 254] width 96 height 14
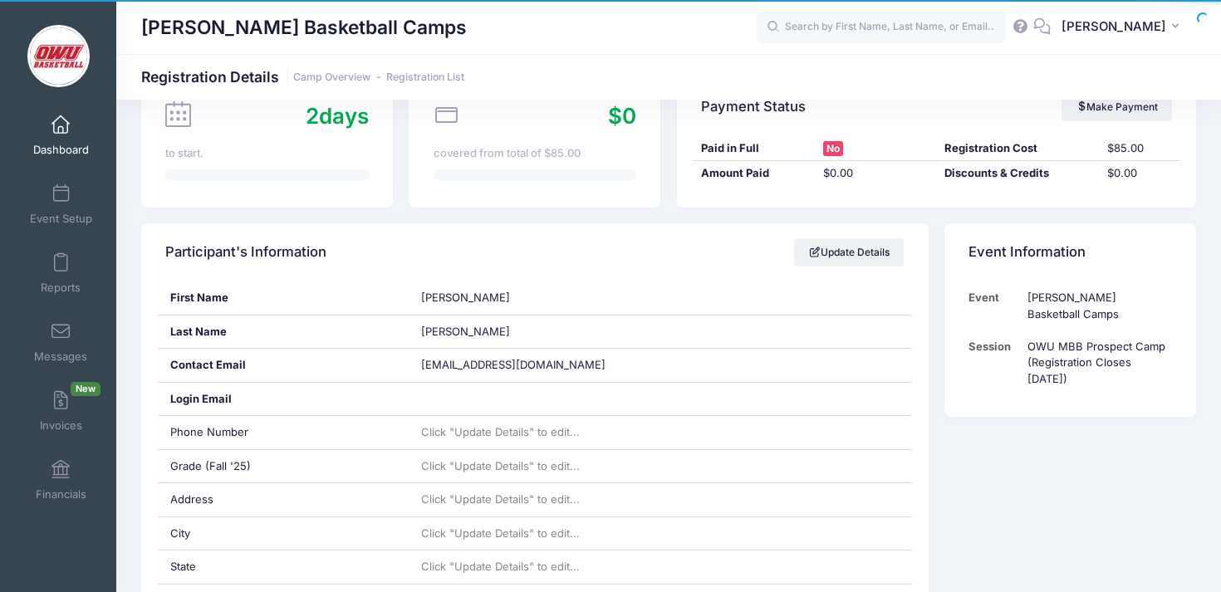
scroll to position [176, 0]
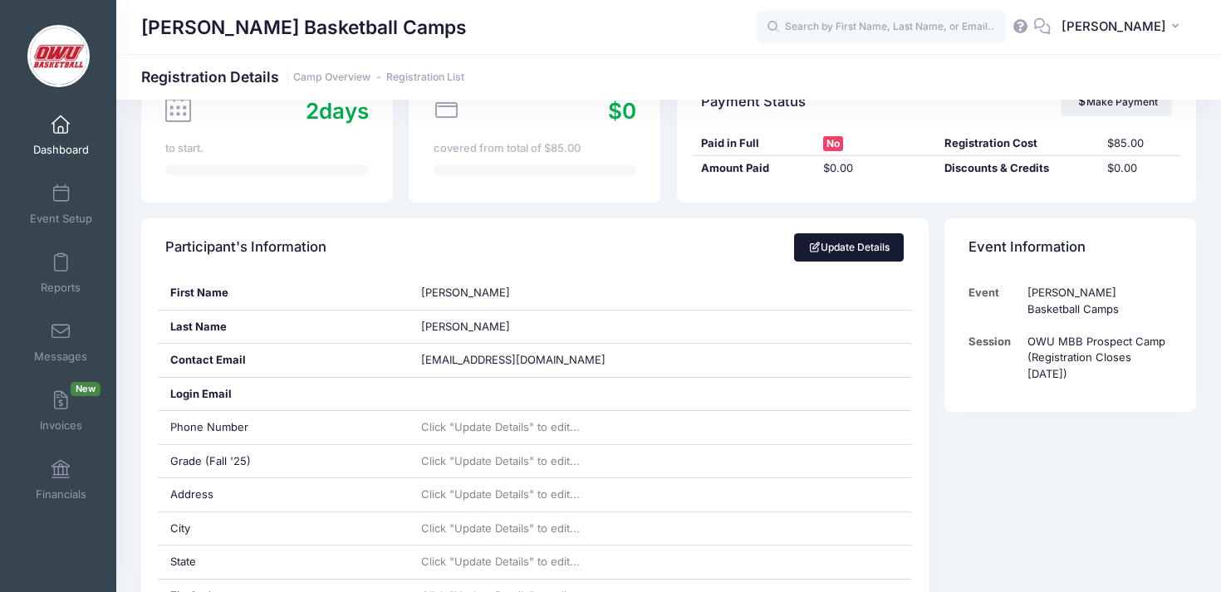
click at [826, 254] on link "Update Details" at bounding box center [849, 247] width 110 height 28
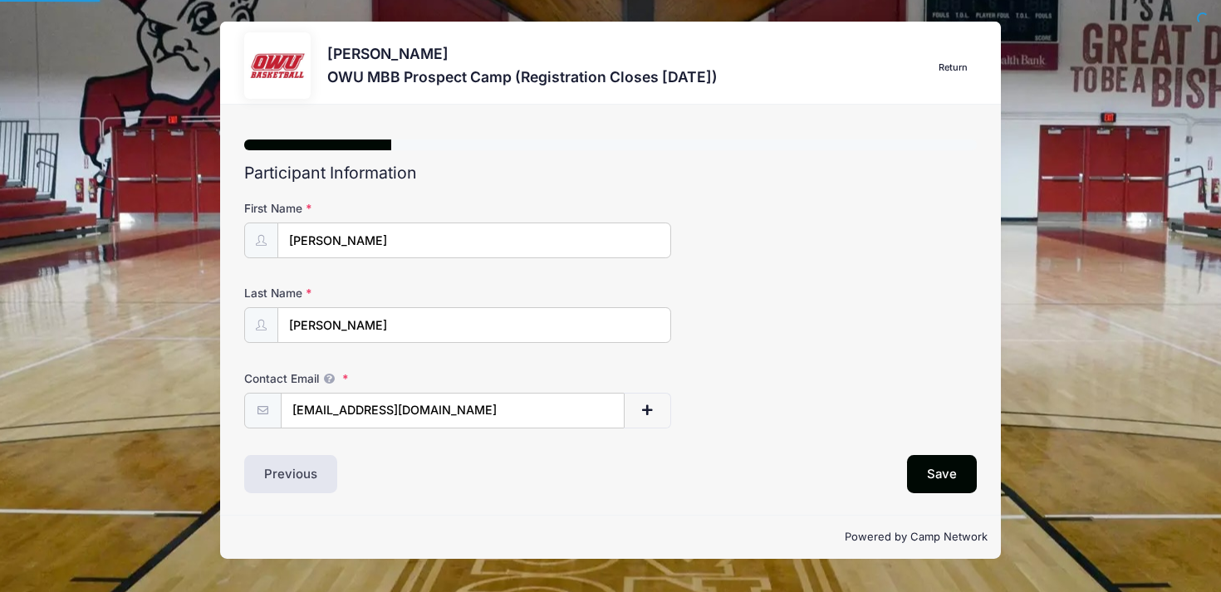
select select
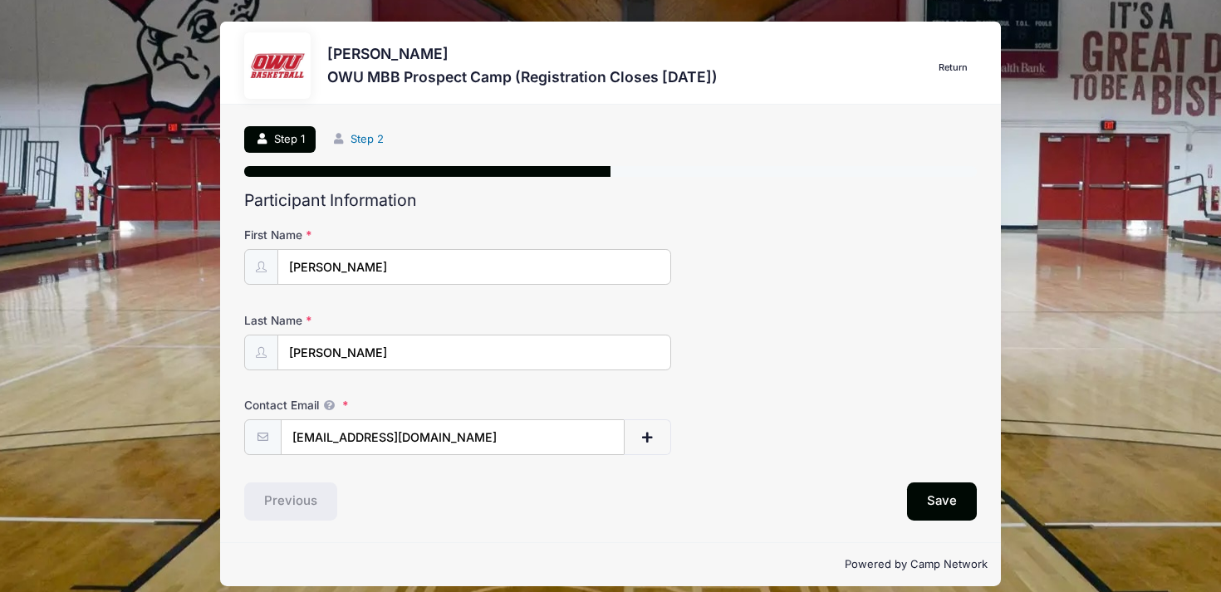
click at [371, 143] on link "Step 2" at bounding box center [358, 139] width 74 height 27
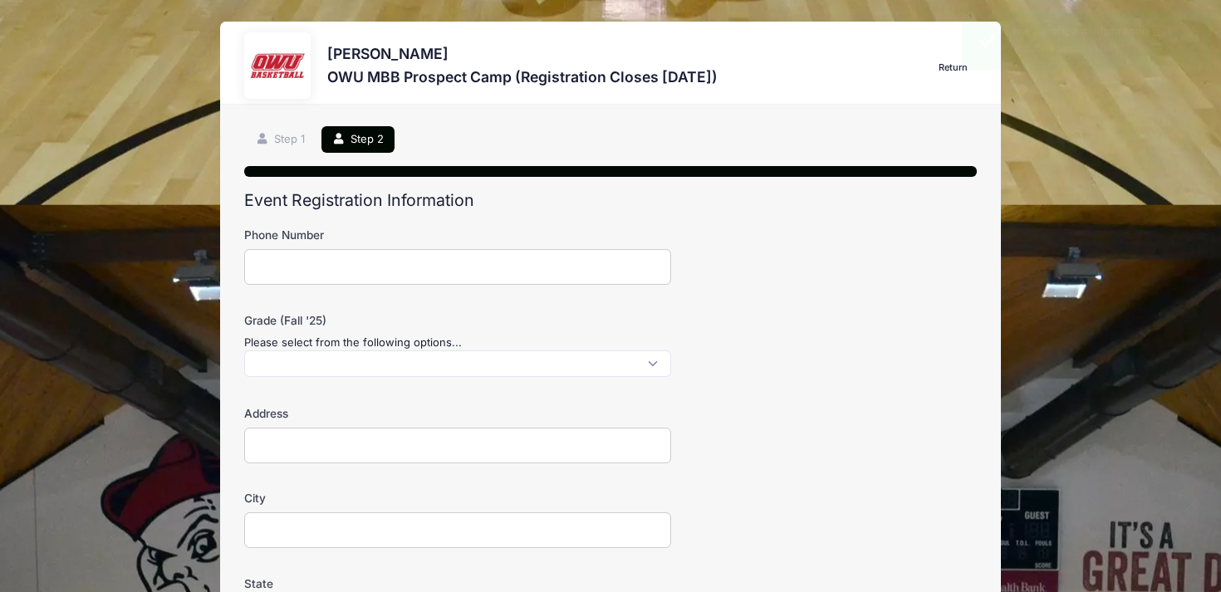
click at [373, 270] on input "Phone Number" at bounding box center [457, 267] width 427 height 36
paste input "[PHONE_NUMBER]"
type input "[PHONE_NUMBER]"
click at [350, 350] on span at bounding box center [457, 363] width 427 height 27
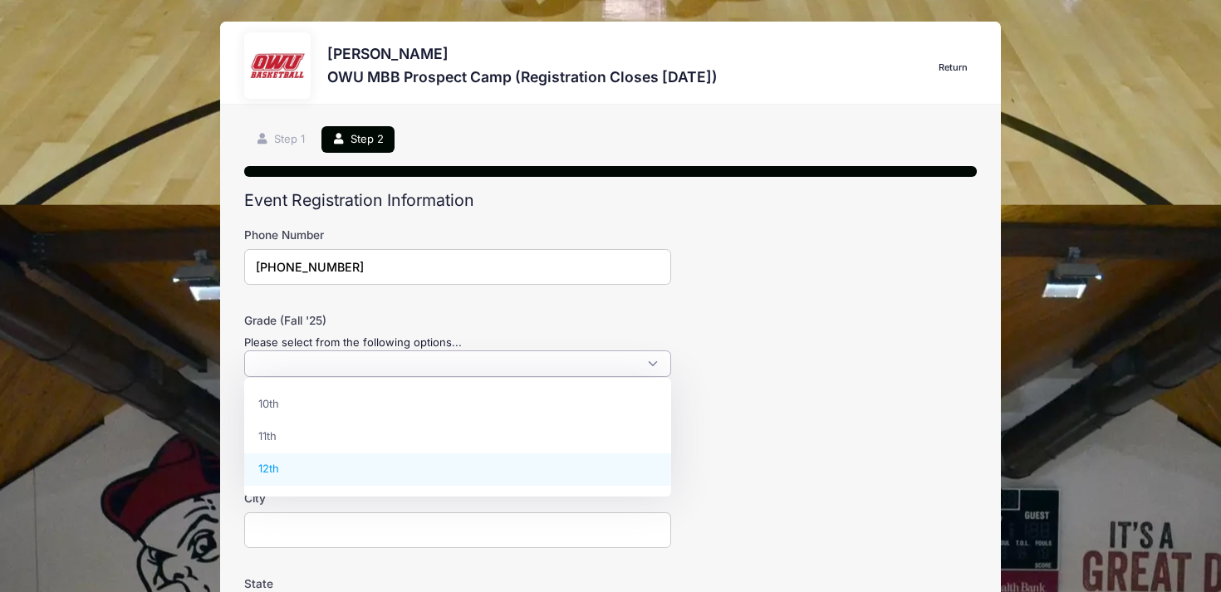
select select "12th"
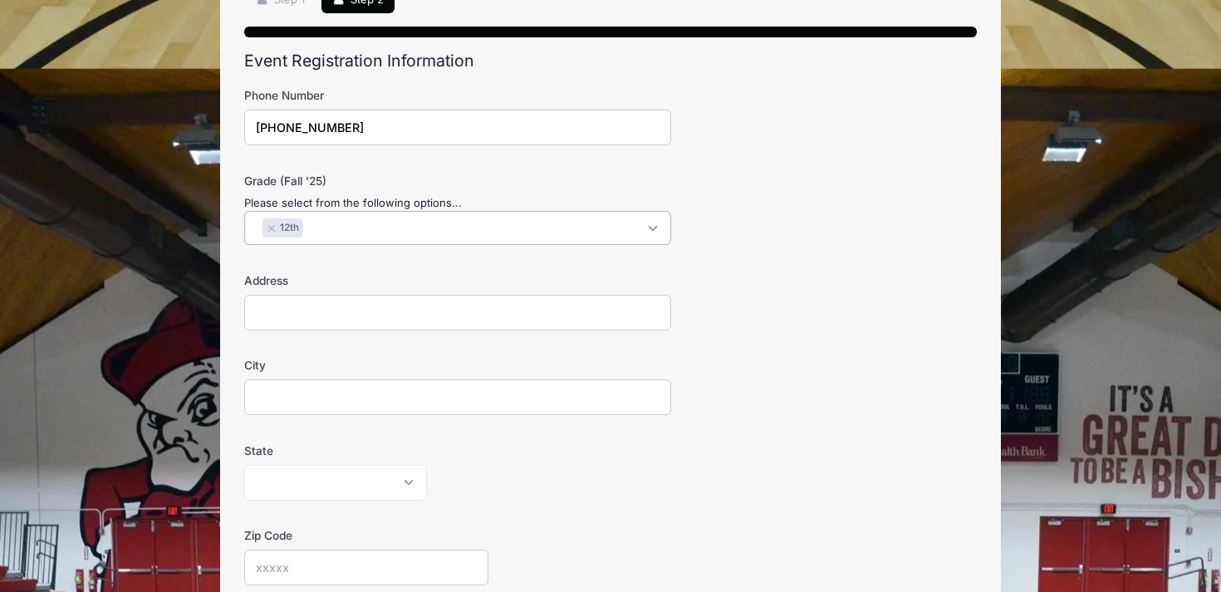
scroll to position [220, 0]
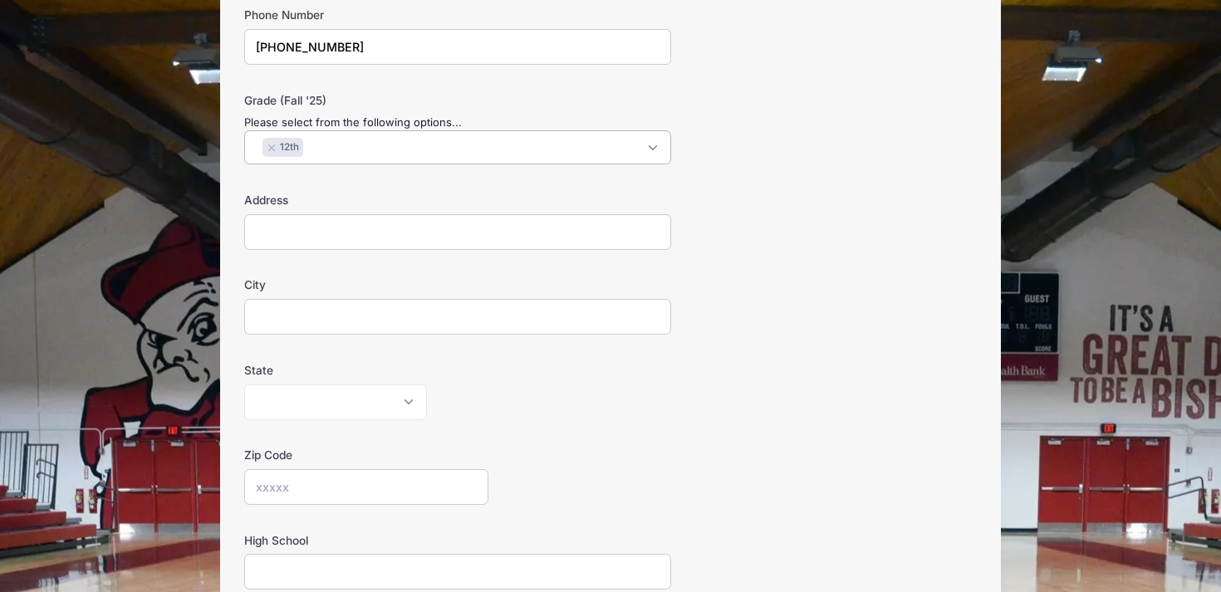
click at [375, 311] on input "City" at bounding box center [457, 317] width 427 height 36
type input "[GEOGRAPHIC_DATA]"
select select "OH"
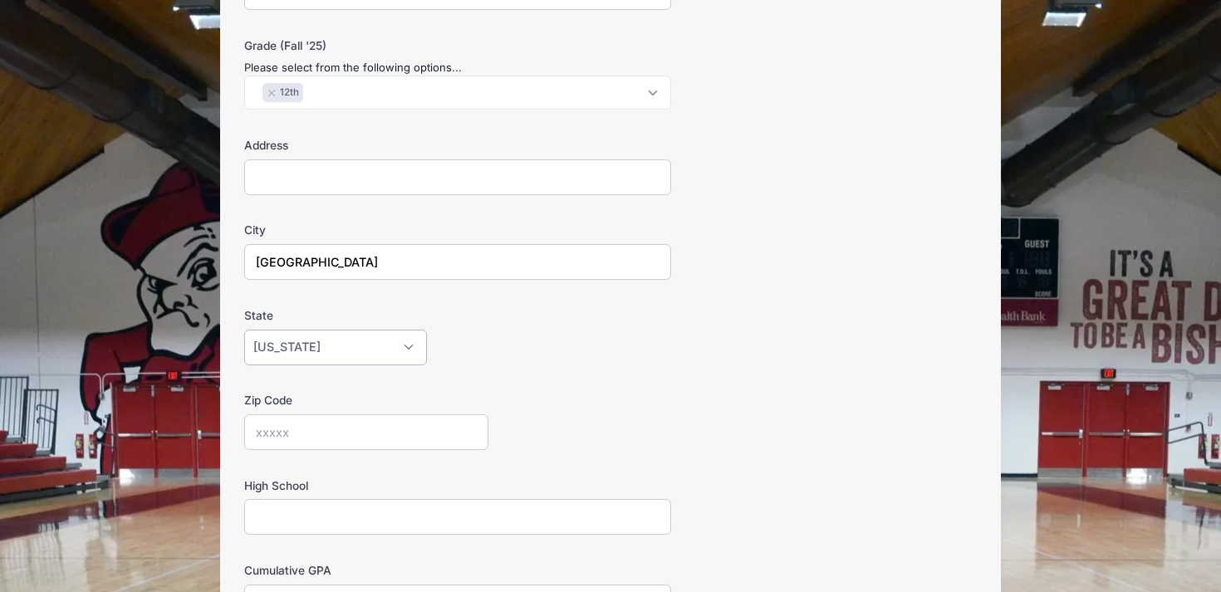
scroll to position [340, 0]
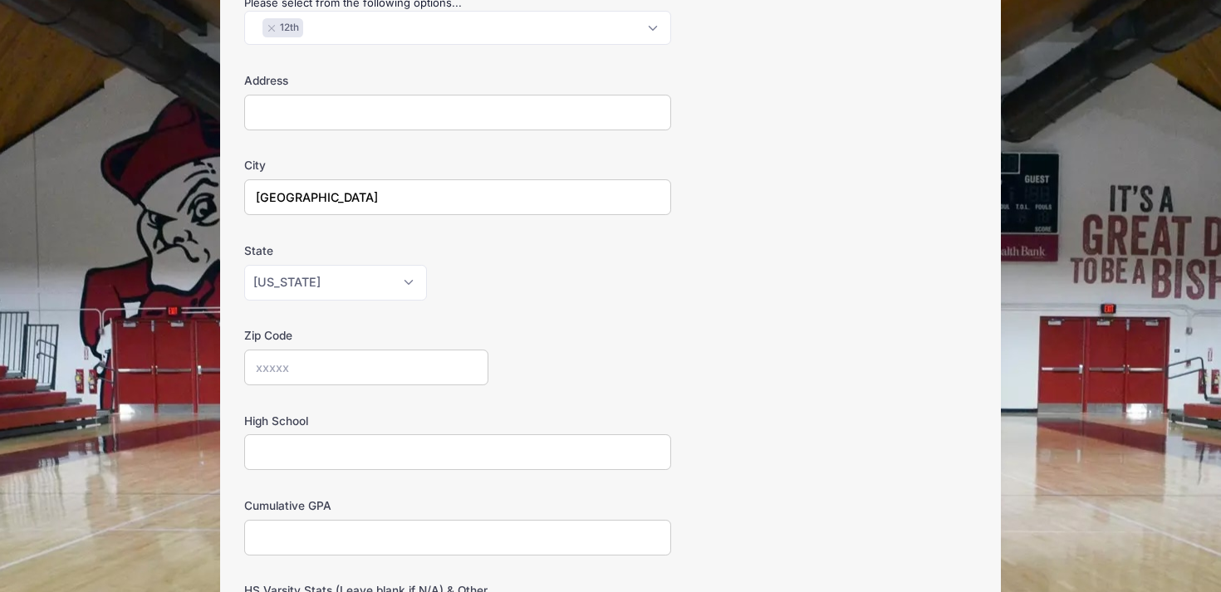
click at [384, 432] on div "High School" at bounding box center [610, 442] width 732 height 58
click at [309, 444] on input "High School" at bounding box center [457, 452] width 427 height 36
type input "[PERSON_NAME]"
type input "4.7"
click at [586, 376] on div "Zip Code" at bounding box center [610, 356] width 732 height 58
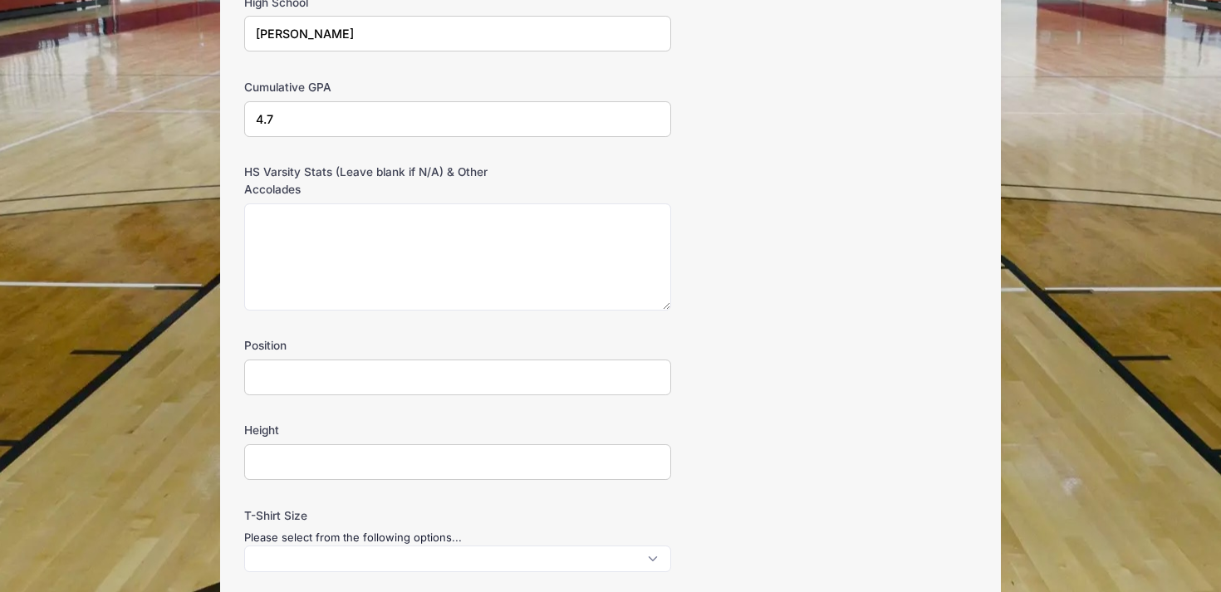
scroll to position [764, 0]
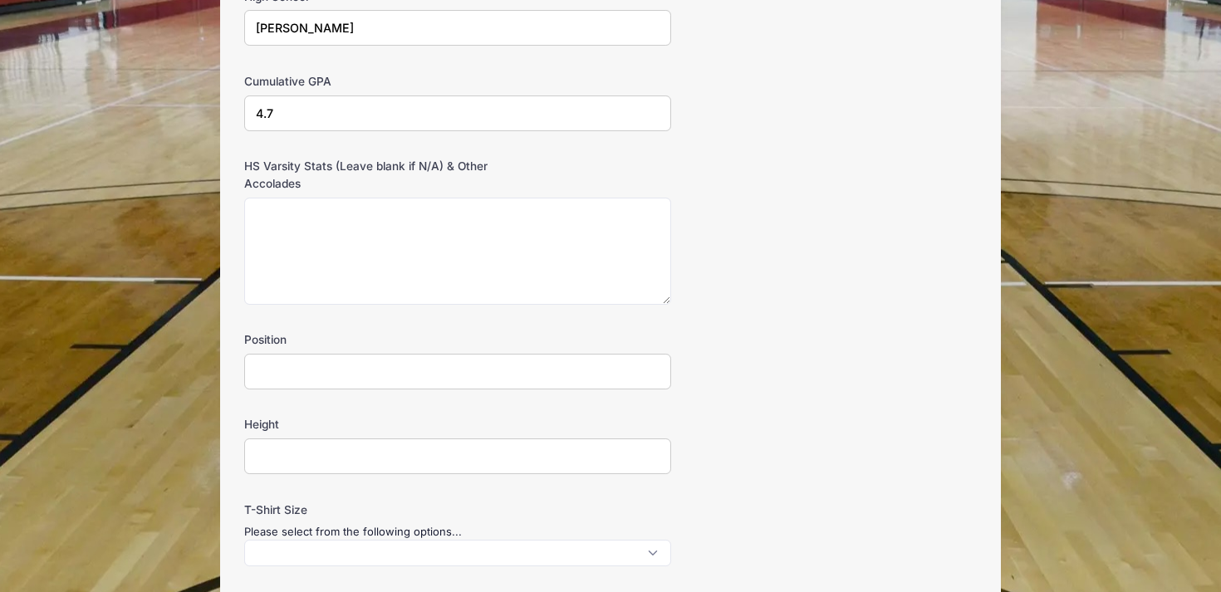
click at [353, 372] on input "Position" at bounding box center [457, 372] width 427 height 36
type input "SF/PF"
click at [339, 441] on input "Height" at bounding box center [457, 457] width 427 height 36
type input "6'5"
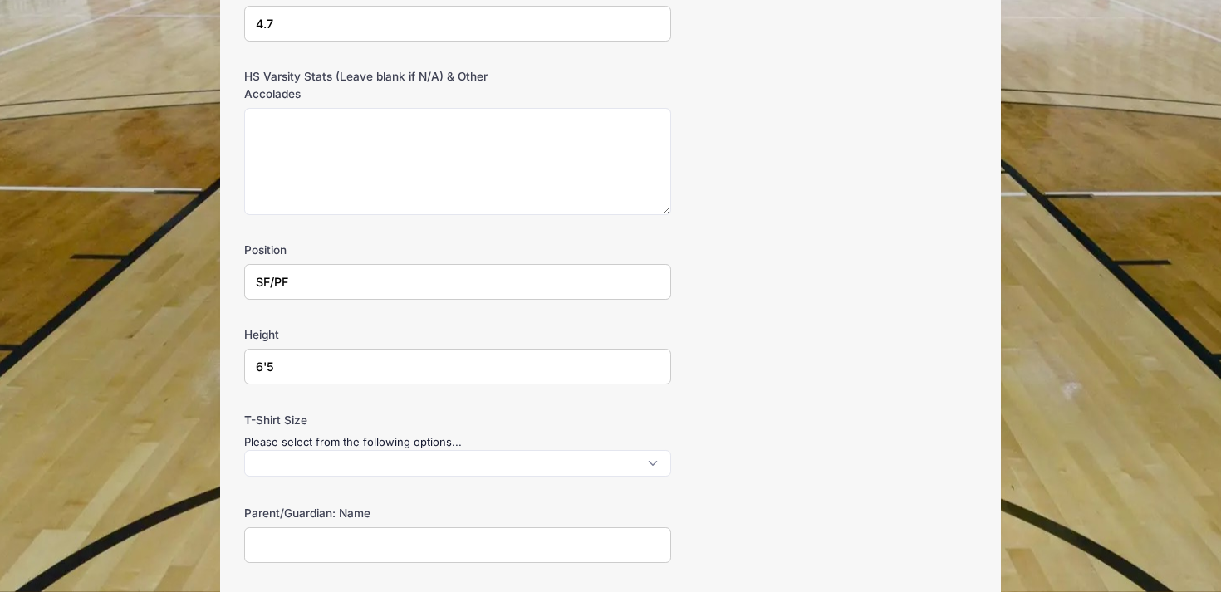
scroll to position [868, 0]
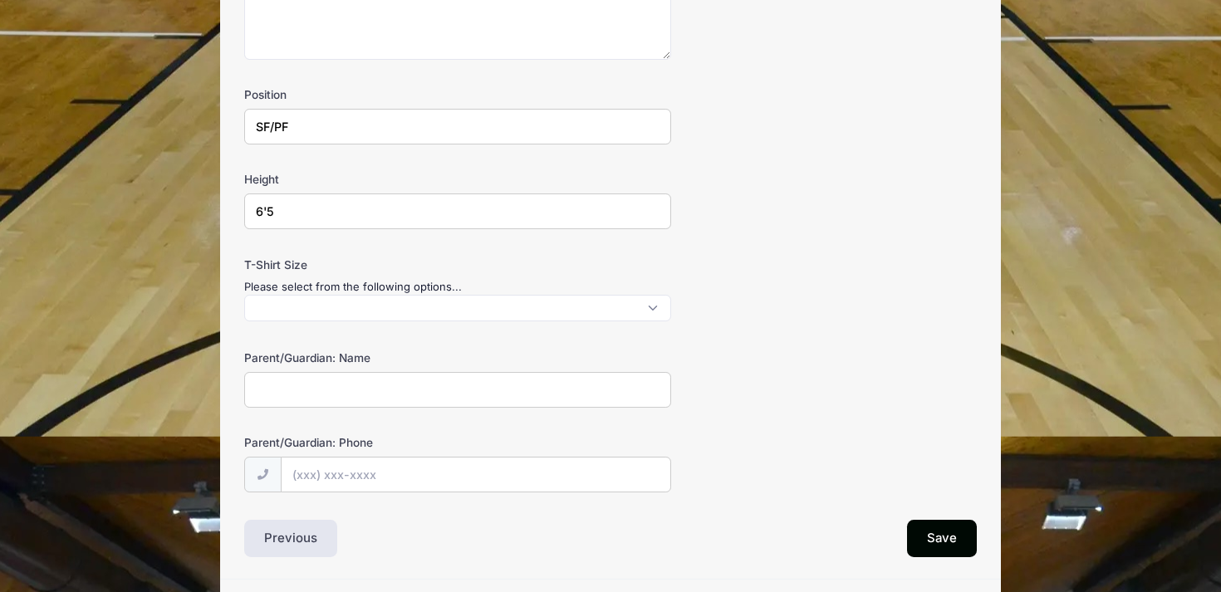
scroll to position [1061, 0]
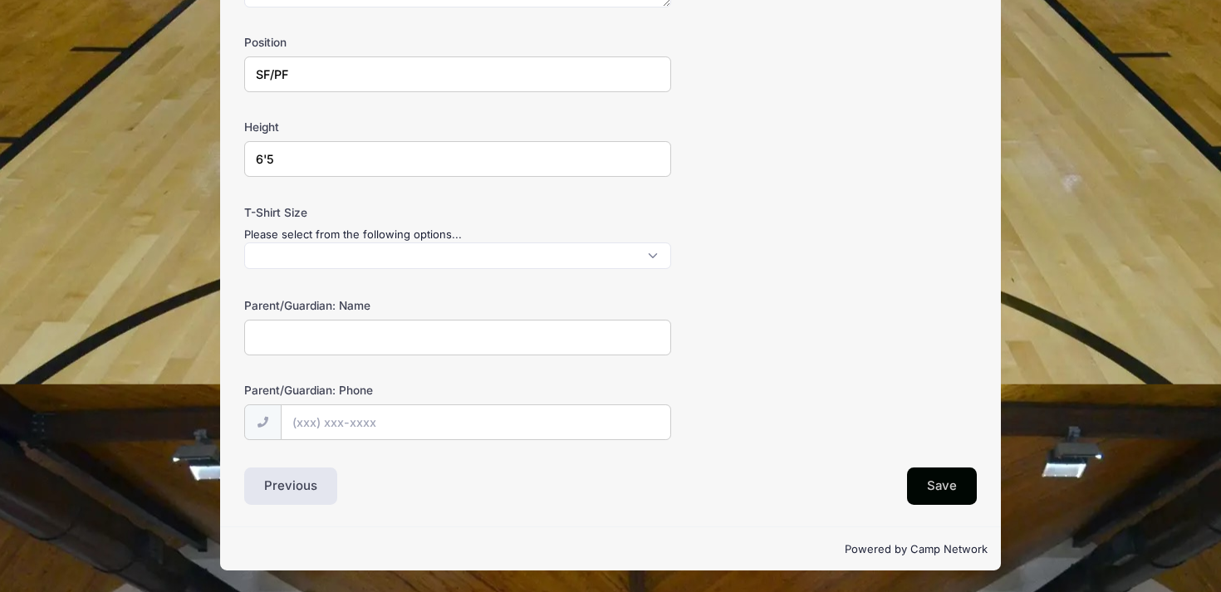
click at [924, 489] on button "Save" at bounding box center [942, 487] width 70 height 38
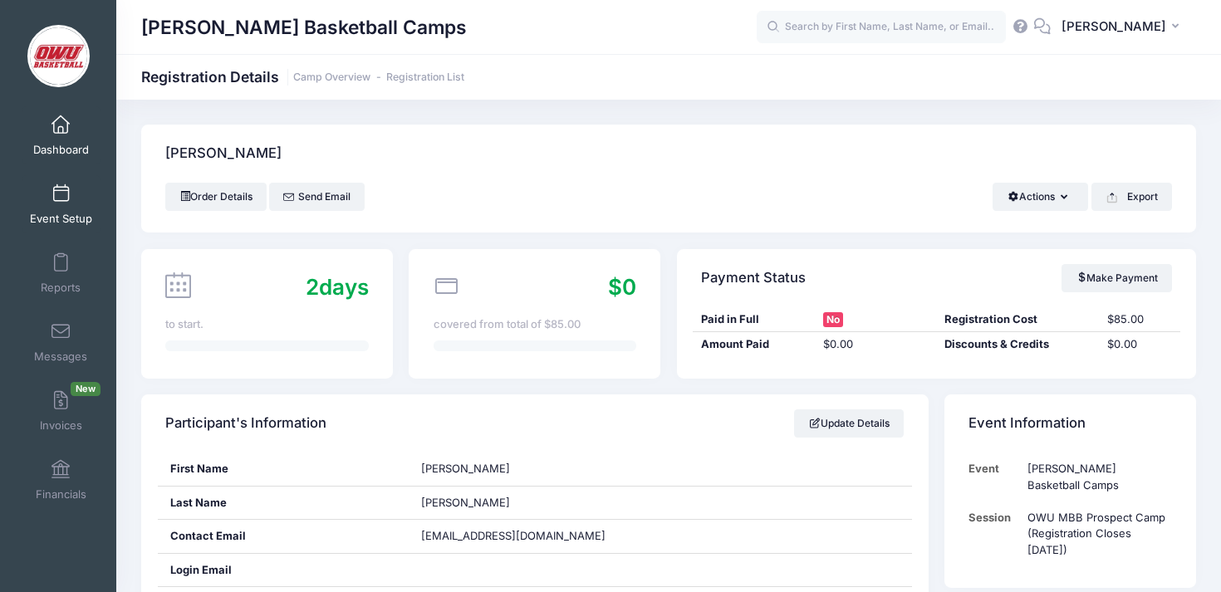
click at [47, 215] on span "Event Setup" at bounding box center [61, 219] width 62 height 14
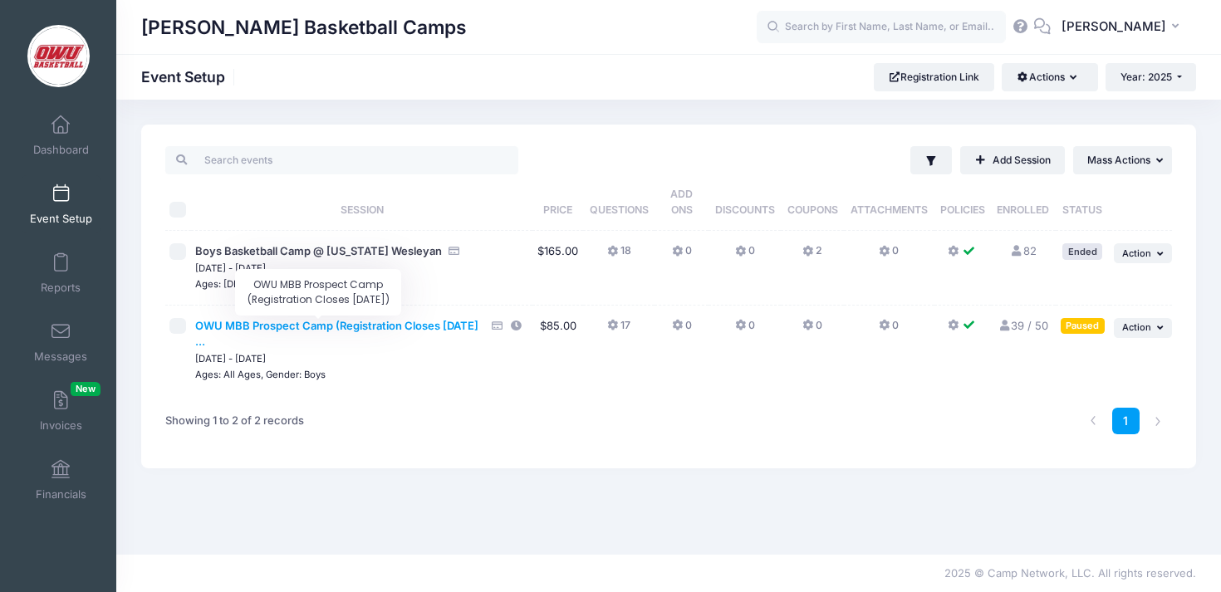
click at [389, 330] on span "OWU MBB Prospect Camp (Registration Closes [DATE] ..." at bounding box center [336, 334] width 283 height 30
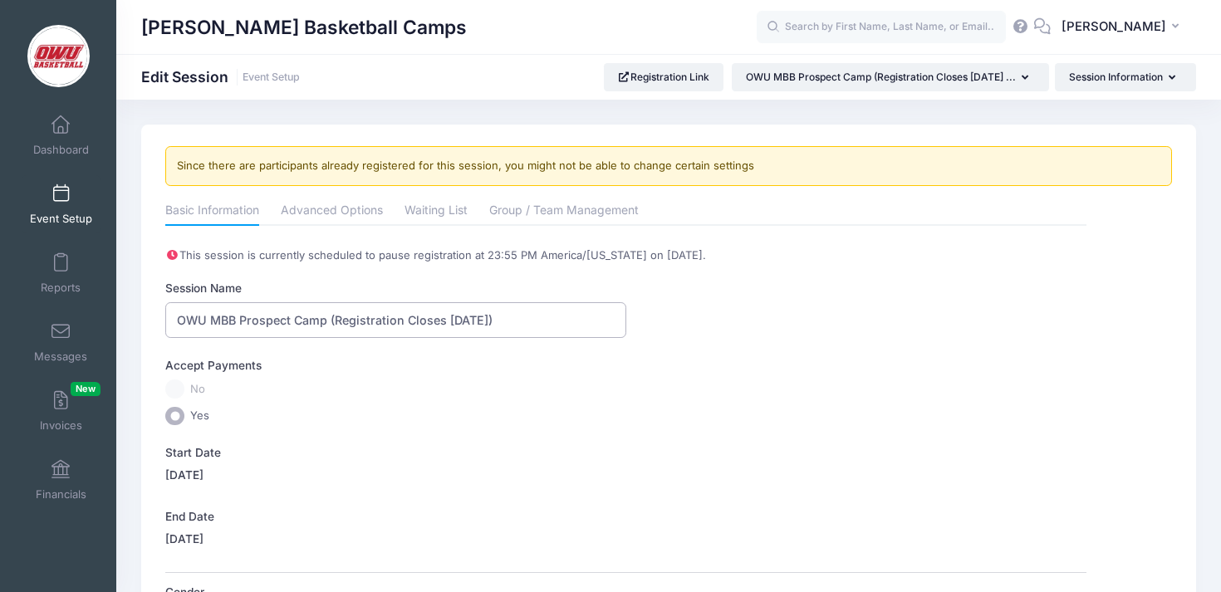
drag, startPoint x: 555, startPoint y: 311, endPoint x: 331, endPoint y: 319, distance: 224.4
click at [331, 319] on input "OWU MBB Prospect Camp (Registration Closes [DATE])" at bounding box center [395, 320] width 460 height 36
click at [329, 319] on input "OWU MBB Prospect Camp SOLD OUT" at bounding box center [395, 320] width 460 height 36
click at [409, 315] on input "OWU MBB Prospect Camp (SOLD OUT" at bounding box center [395, 320] width 460 height 36
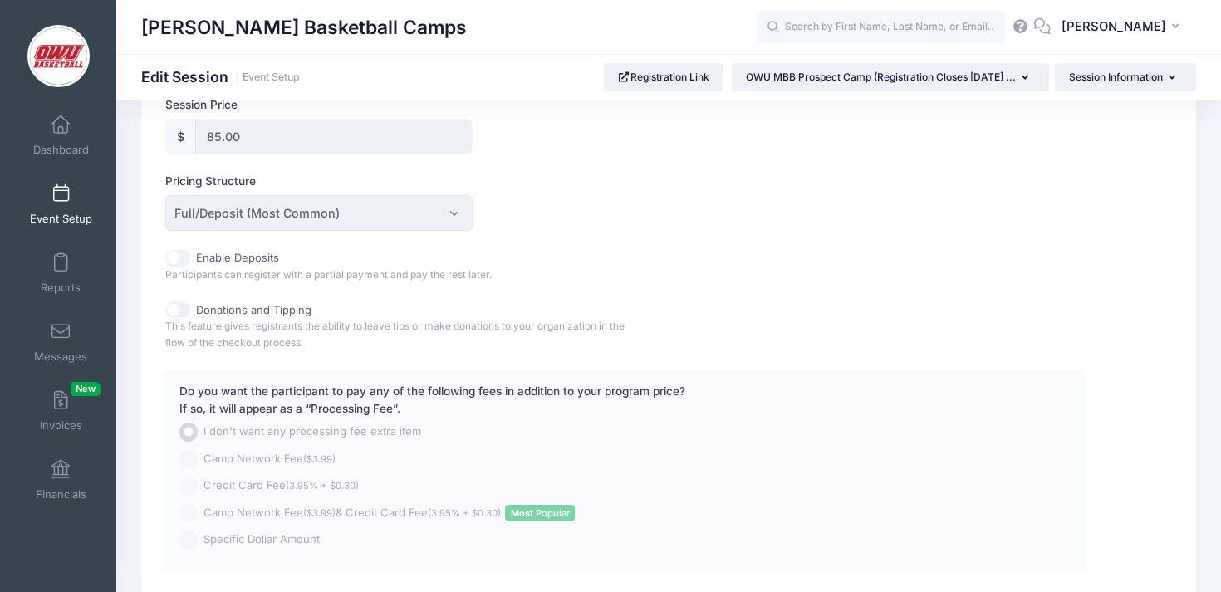
scroll to position [970, 0]
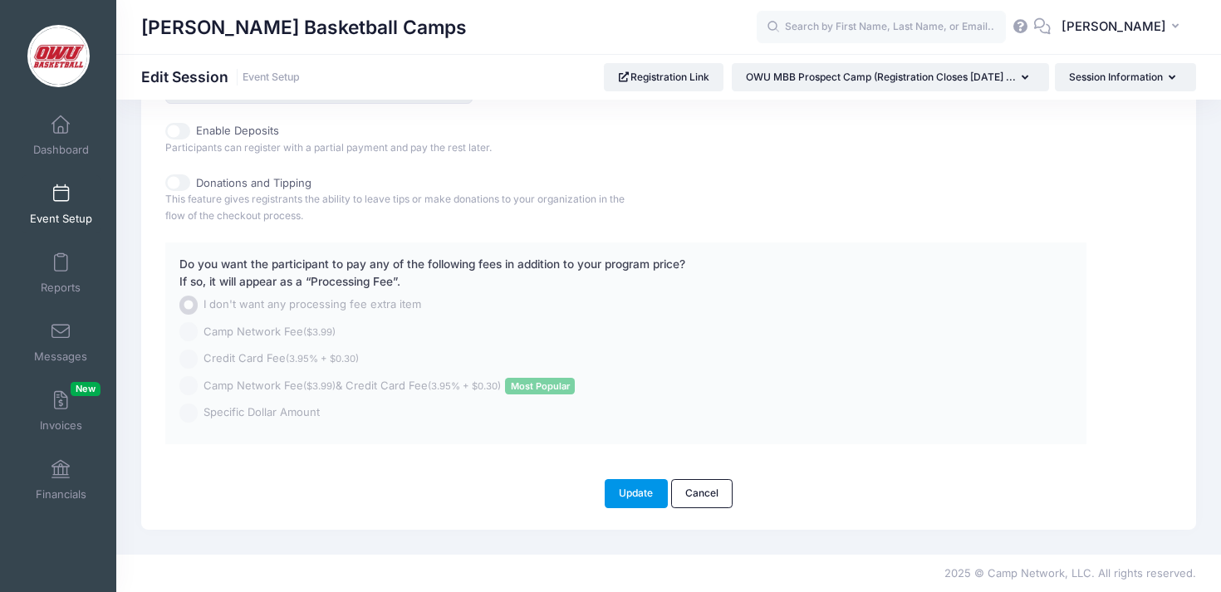
type input "OWU MBB Prospect Camp (SOLD OUT)"
click at [616, 492] on button "Update" at bounding box center [636, 493] width 63 height 28
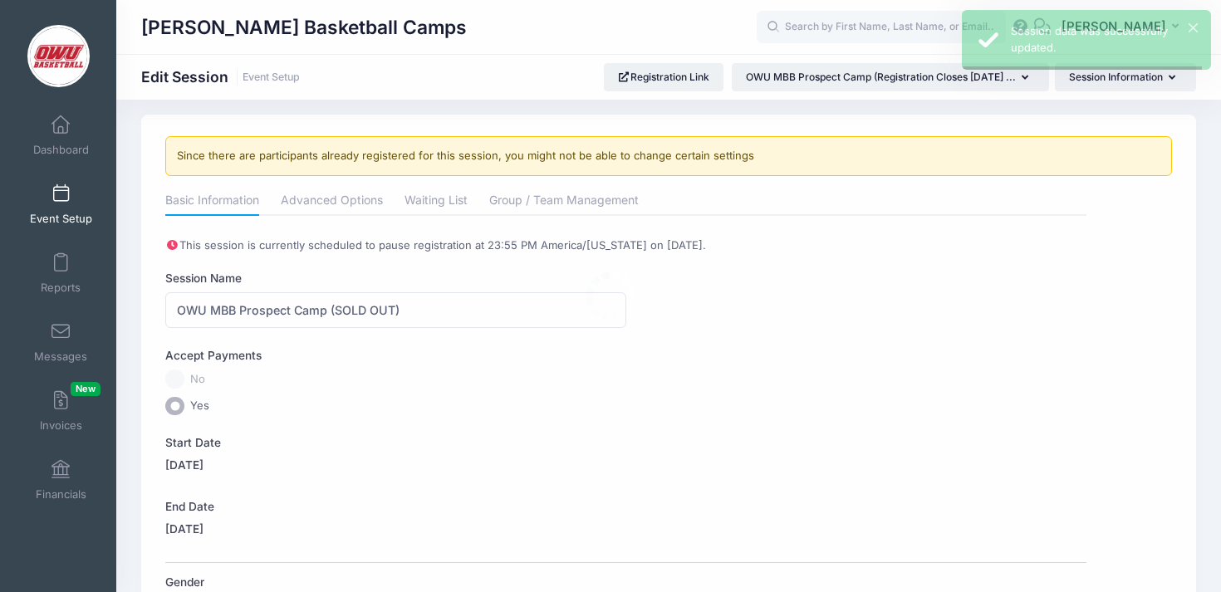
scroll to position [0, 0]
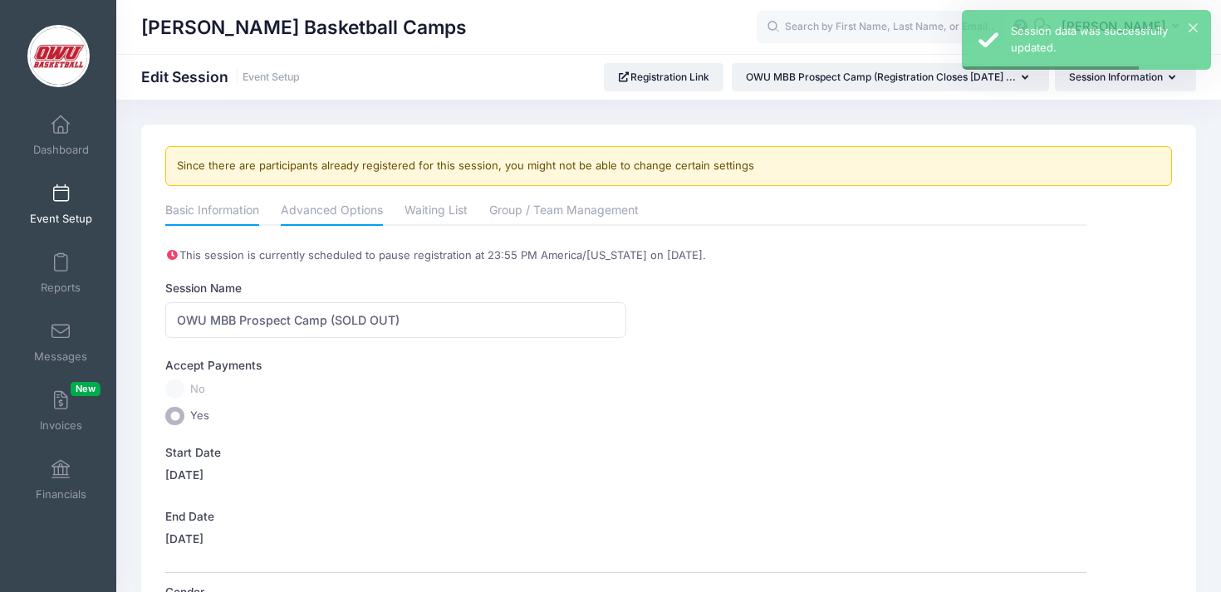
click at [374, 217] on link "Advanced Options" at bounding box center [332, 212] width 102 height 30
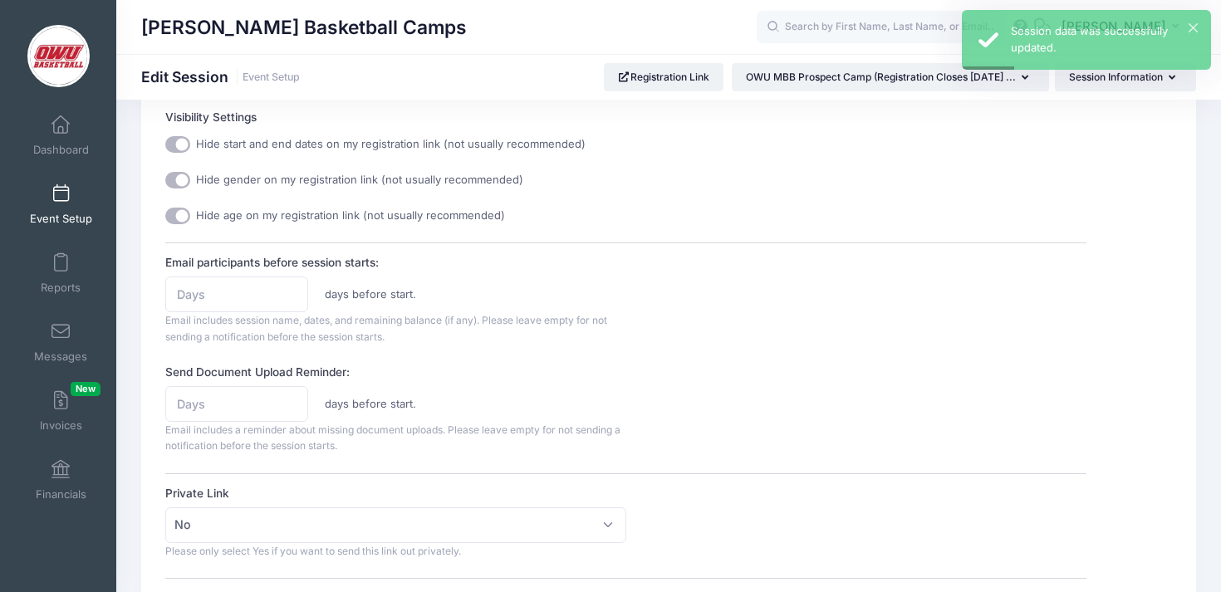
scroll to position [1099, 0]
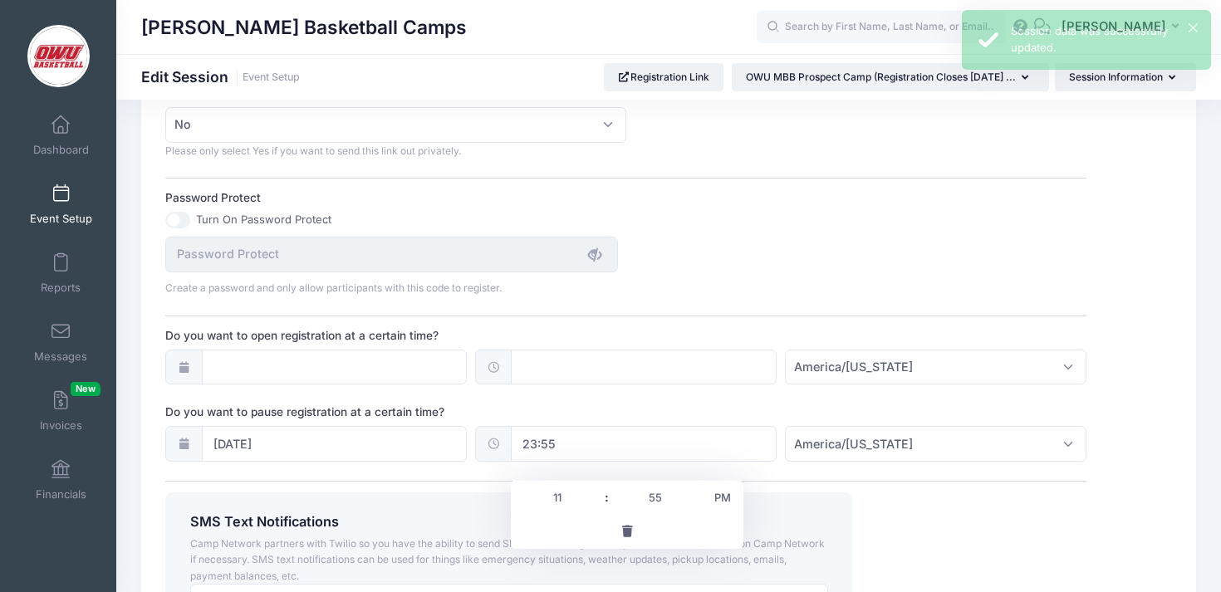
click at [551, 462] on input "23:55" at bounding box center [644, 444] width 266 height 36
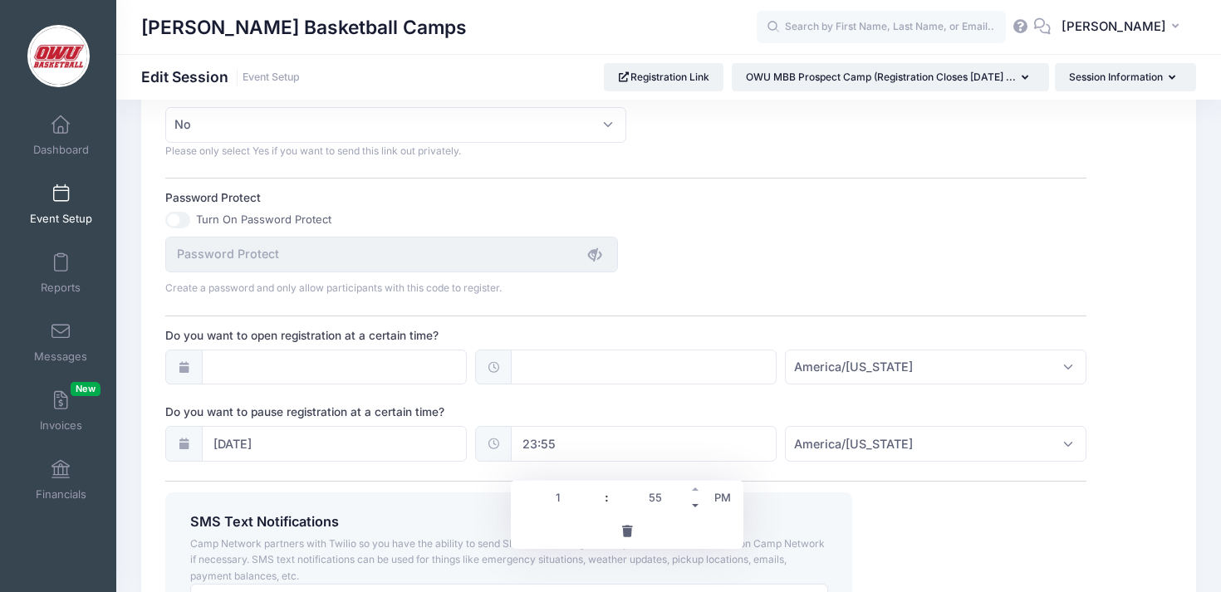
type input "1"
type input "13:55"
type input "01"
click at [697, 506] on span at bounding box center [696, 505] width 12 height 17
type input "13:50"
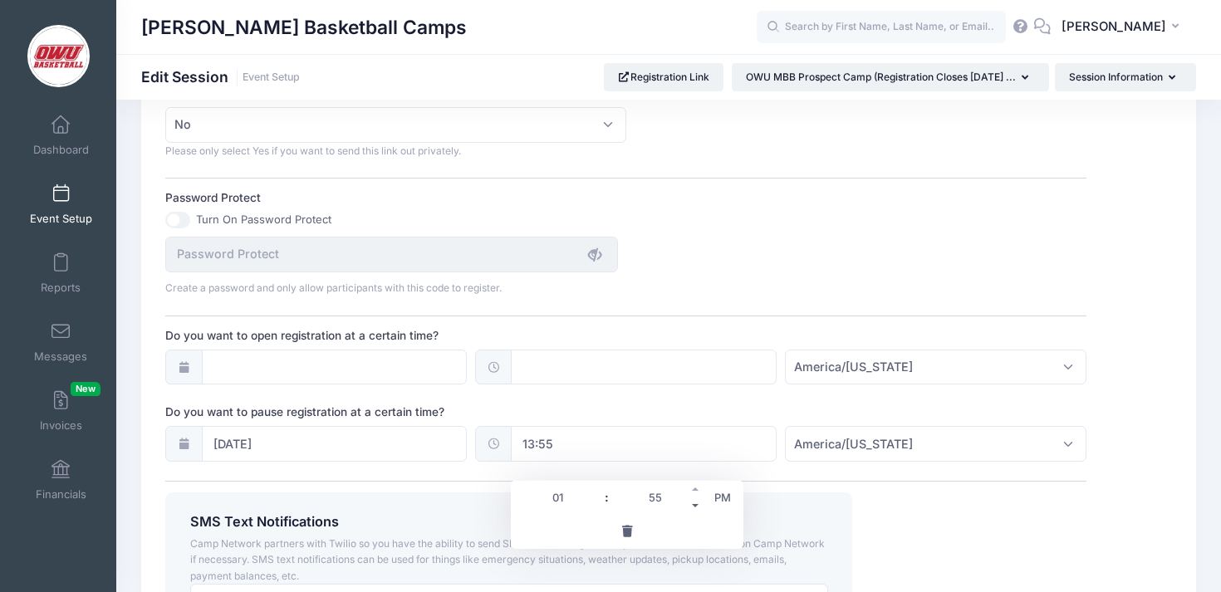
type input "50"
click at [698, 422] on div "Do you want to pause registration at a certain time? 09/25/2025 13:50 America/N…" at bounding box center [625, 433] width 921 height 58
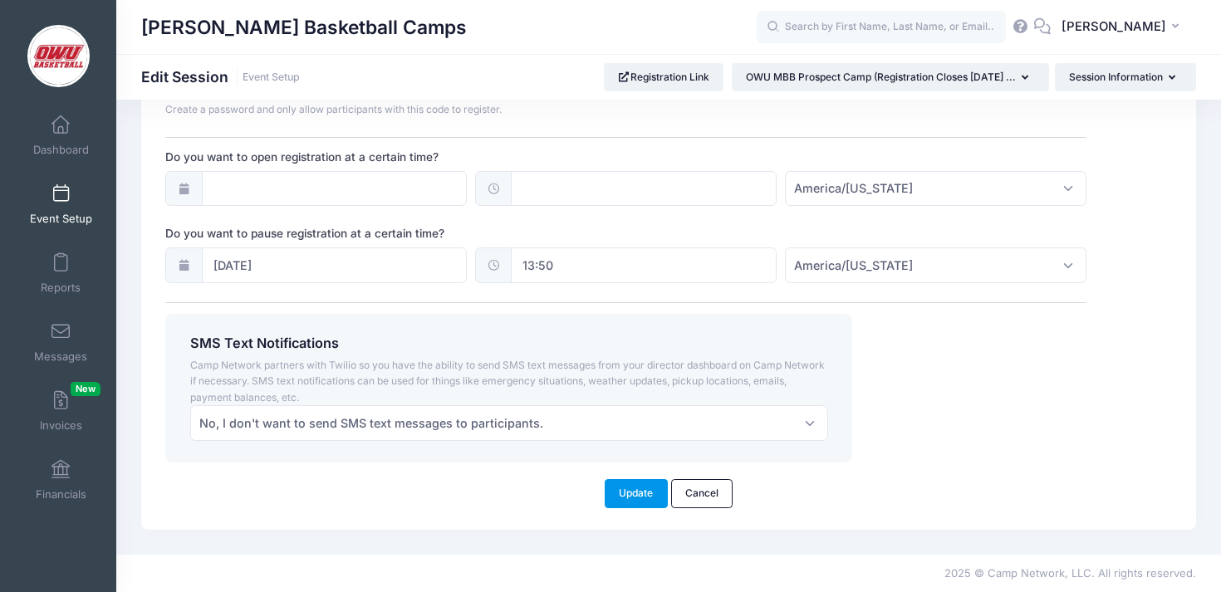
click at [646, 488] on button "Update" at bounding box center [636, 493] width 63 height 28
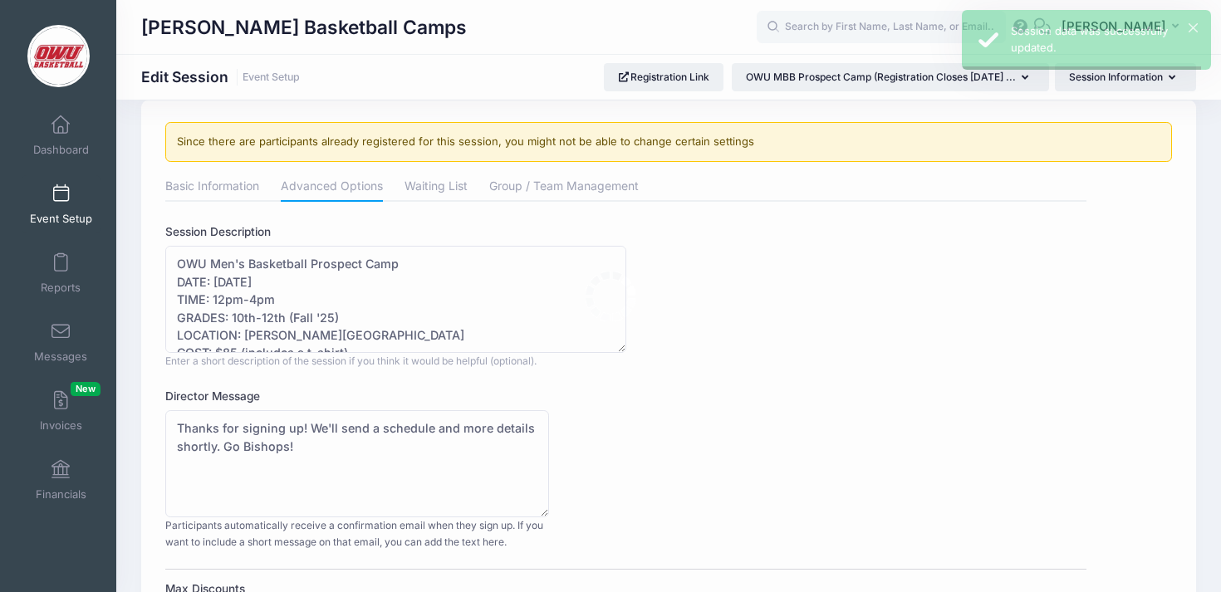
scroll to position [0, 0]
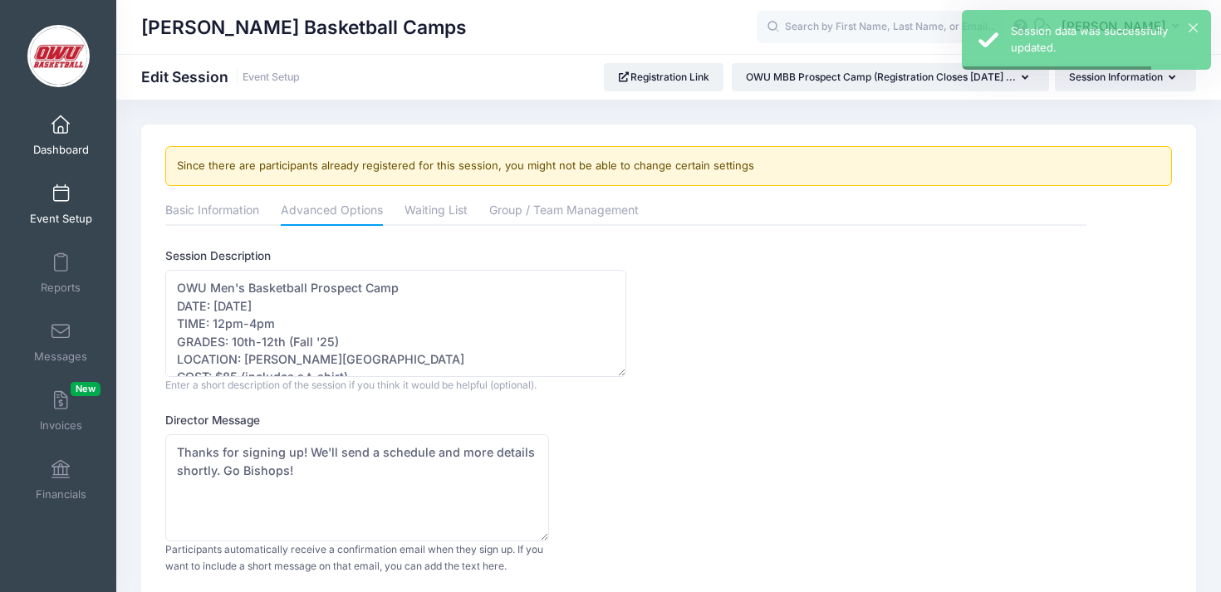
click at [61, 131] on span at bounding box center [61, 125] width 0 height 18
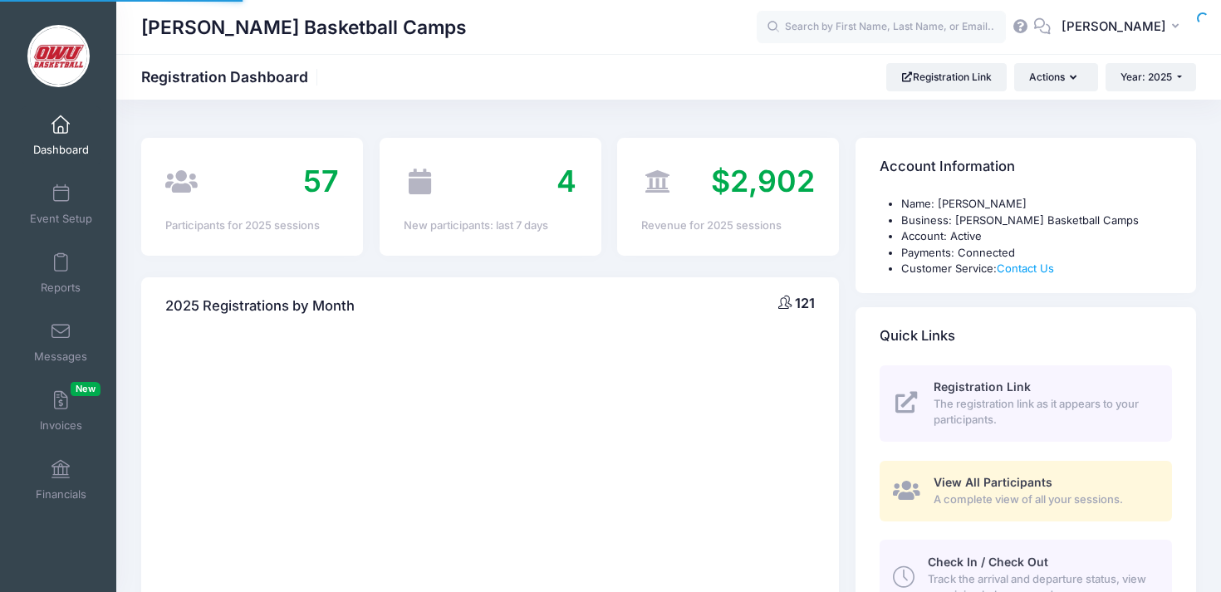
select select
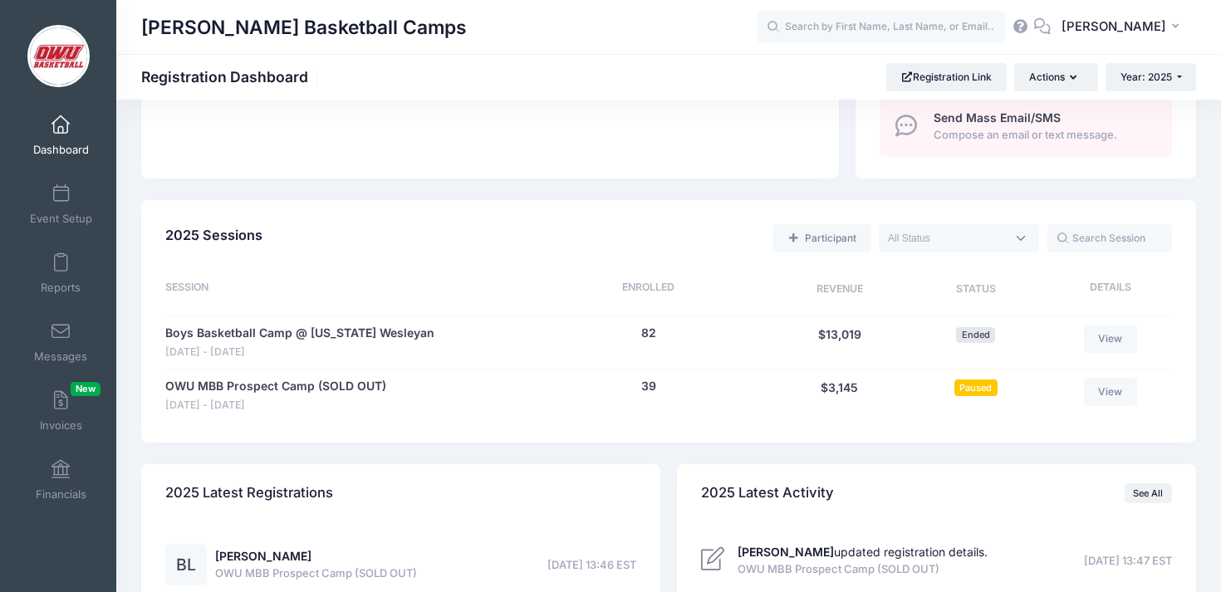
scroll to position [816, 0]
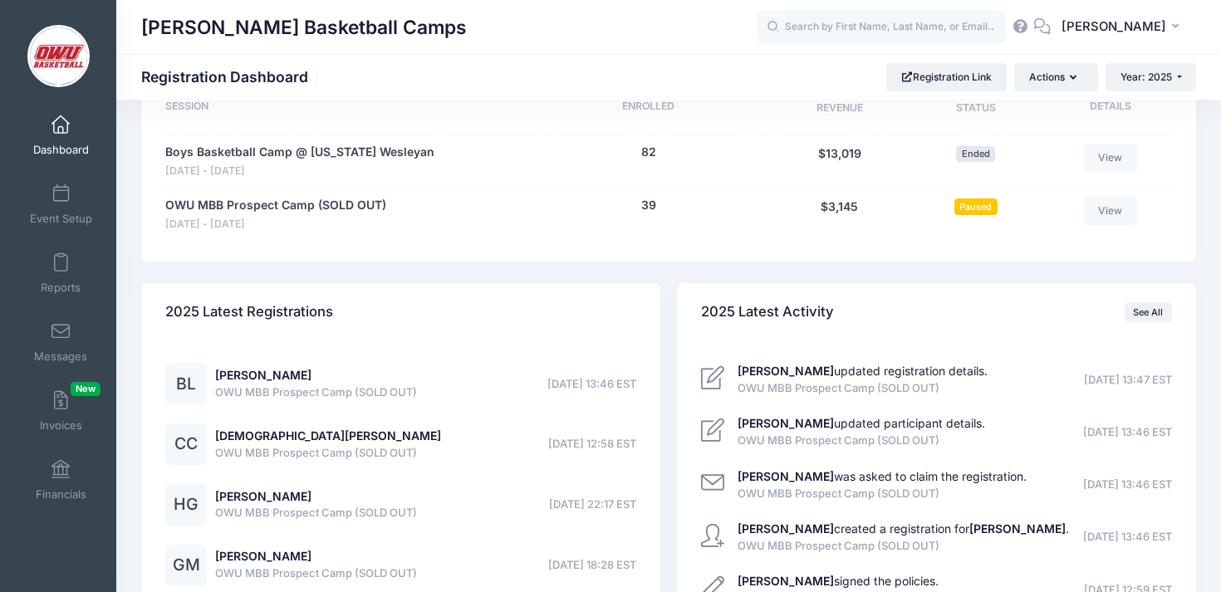
click at [999, 204] on div "Paused" at bounding box center [975, 215] width 130 height 36
click at [989, 206] on span "Paused" at bounding box center [975, 206] width 43 height 16
click at [975, 206] on span "Paused" at bounding box center [975, 206] width 43 height 16
click at [1116, 206] on link "View" at bounding box center [1110, 211] width 53 height 28
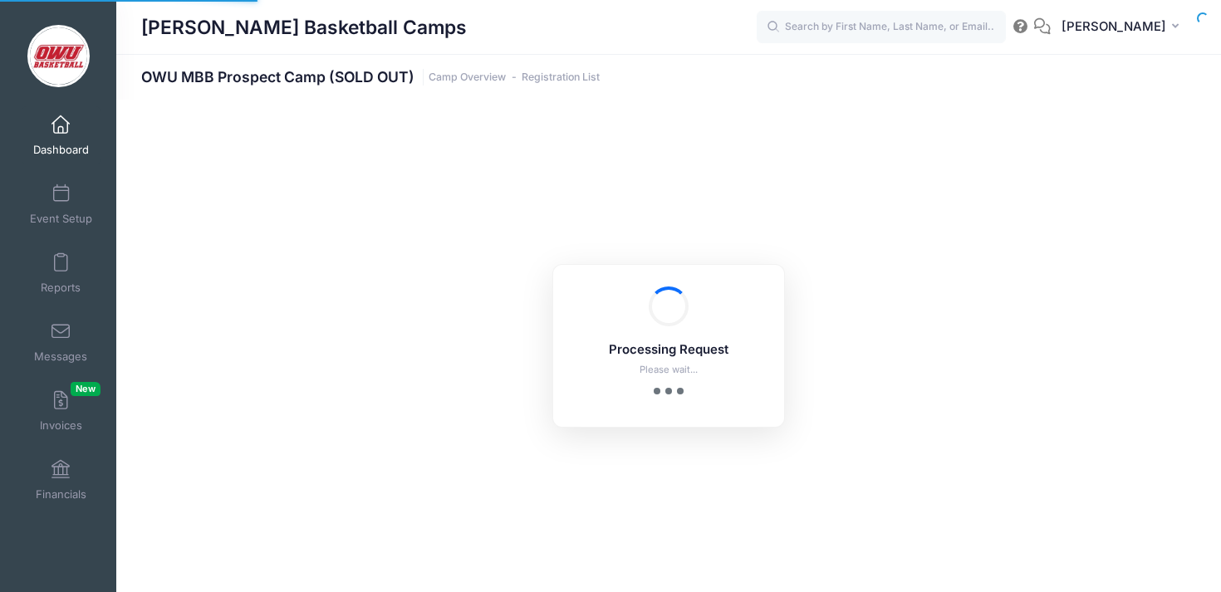
select select "10"
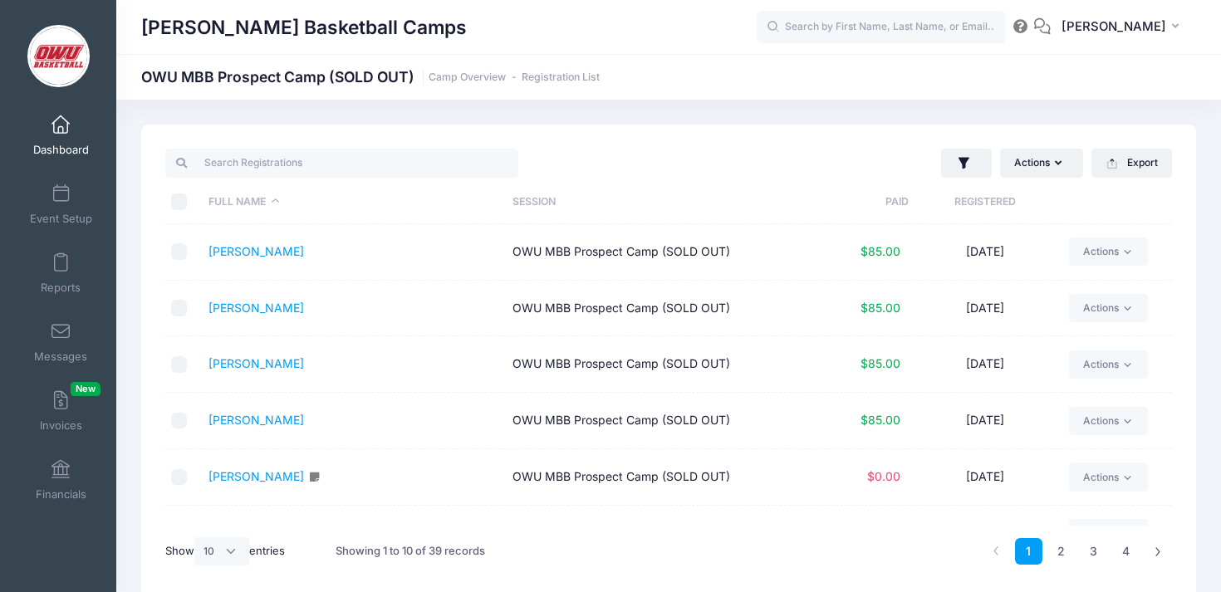
click at [61, 120] on span at bounding box center [61, 125] width 0 height 18
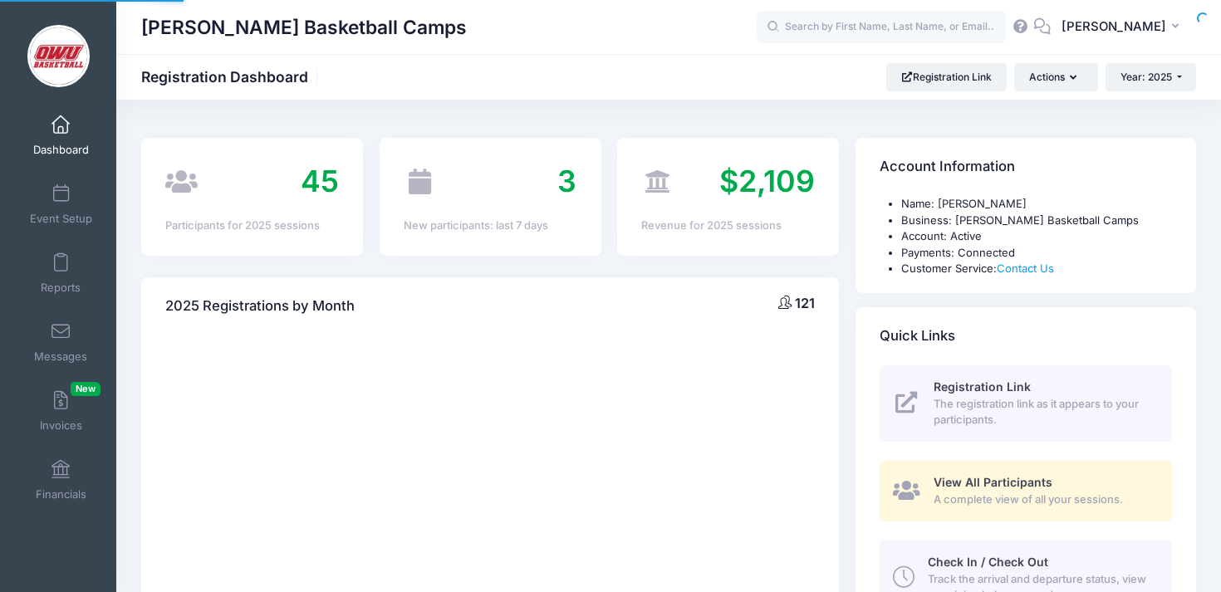
select select
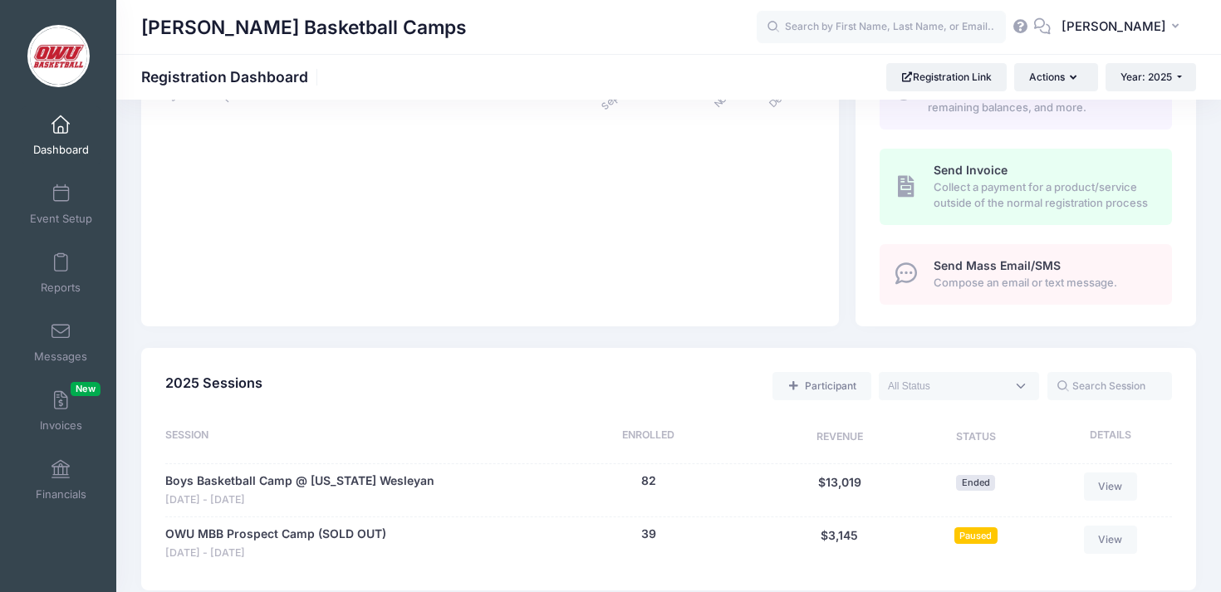
scroll to position [681, 0]
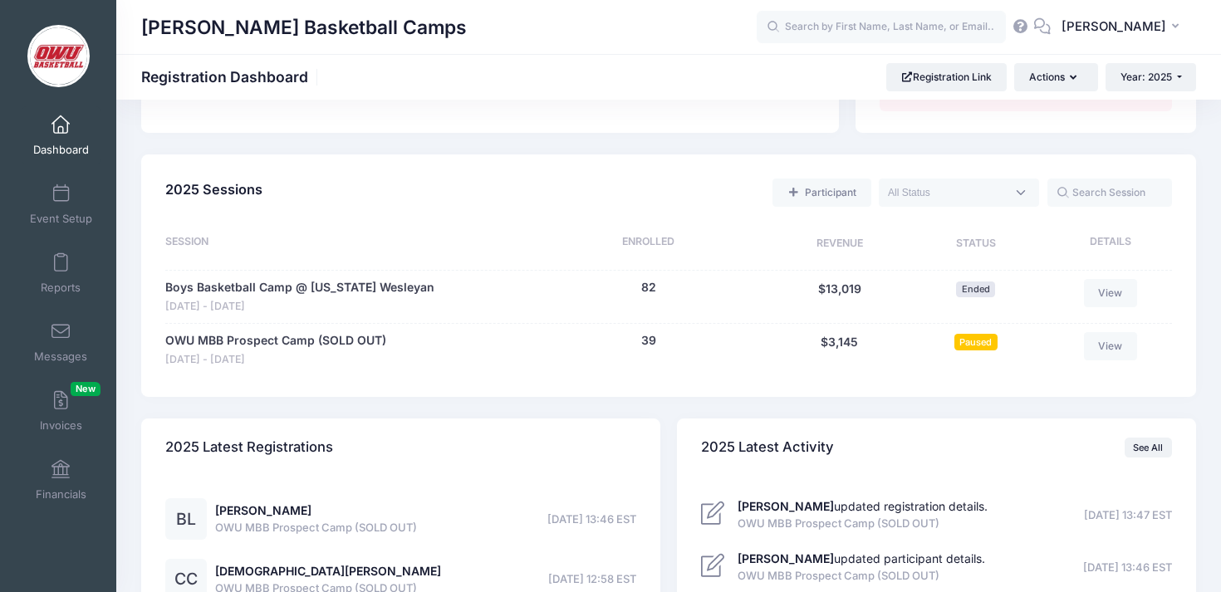
click at [975, 339] on span "Paused" at bounding box center [975, 342] width 43 height 16
click at [37, 191] on link "Event Setup" at bounding box center [61, 204] width 79 height 58
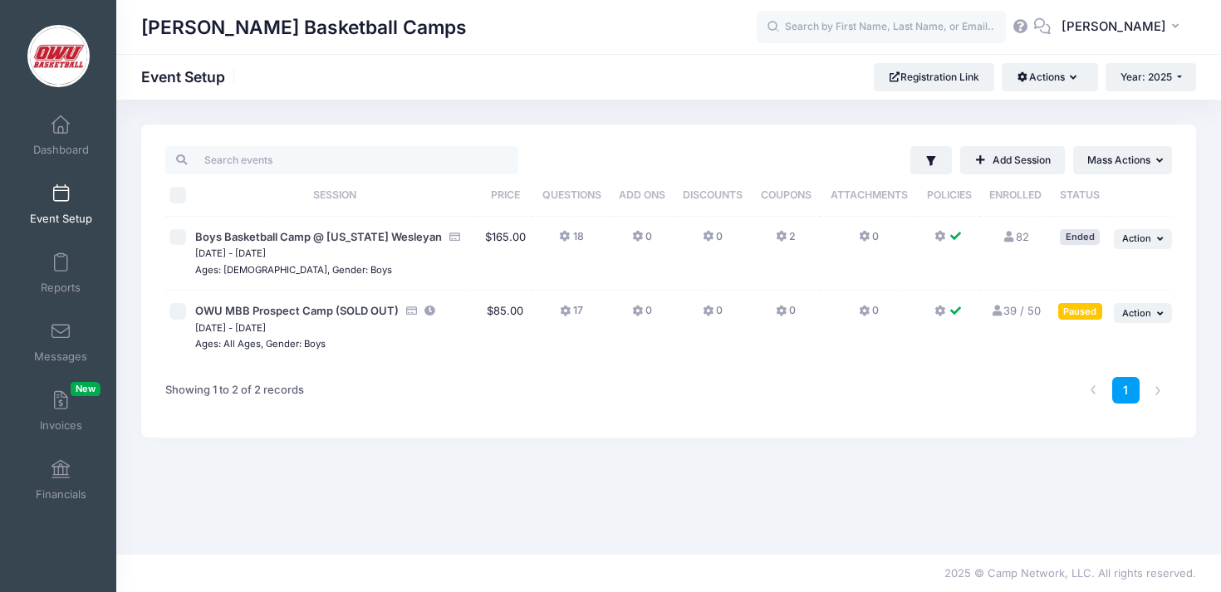
click at [1083, 312] on div "Paused" at bounding box center [1080, 311] width 44 height 16
click at [1124, 311] on span "Action" at bounding box center [1136, 313] width 29 height 12
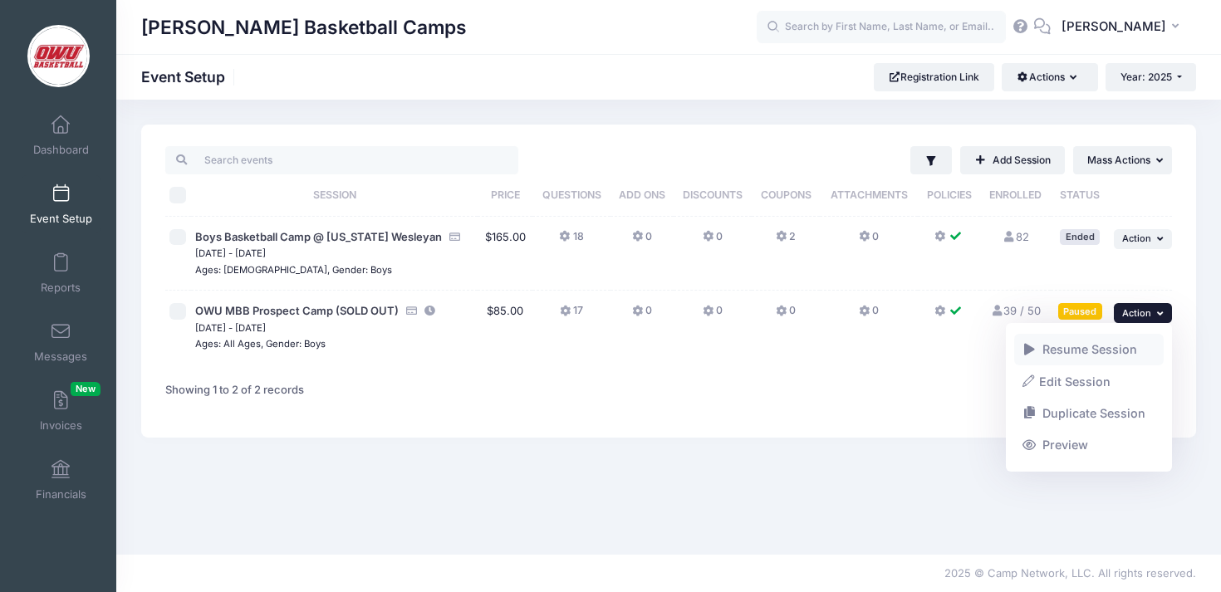
click at [1101, 347] on link "Resume Session" at bounding box center [1089, 350] width 150 height 32
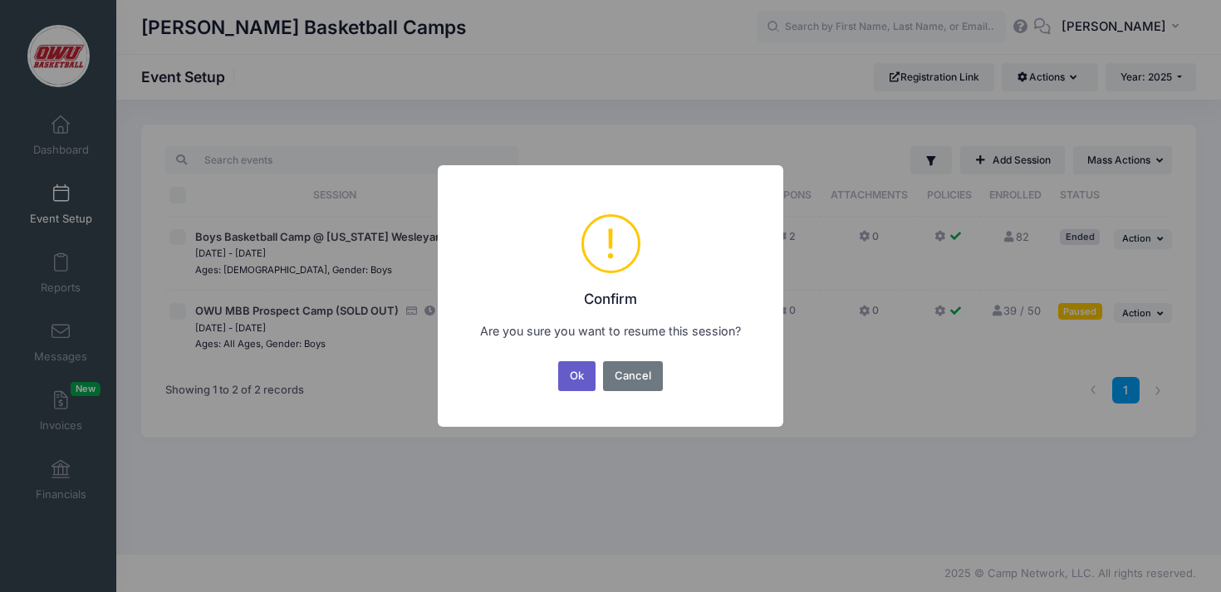
click at [576, 375] on button "Ok" at bounding box center [577, 376] width 38 height 30
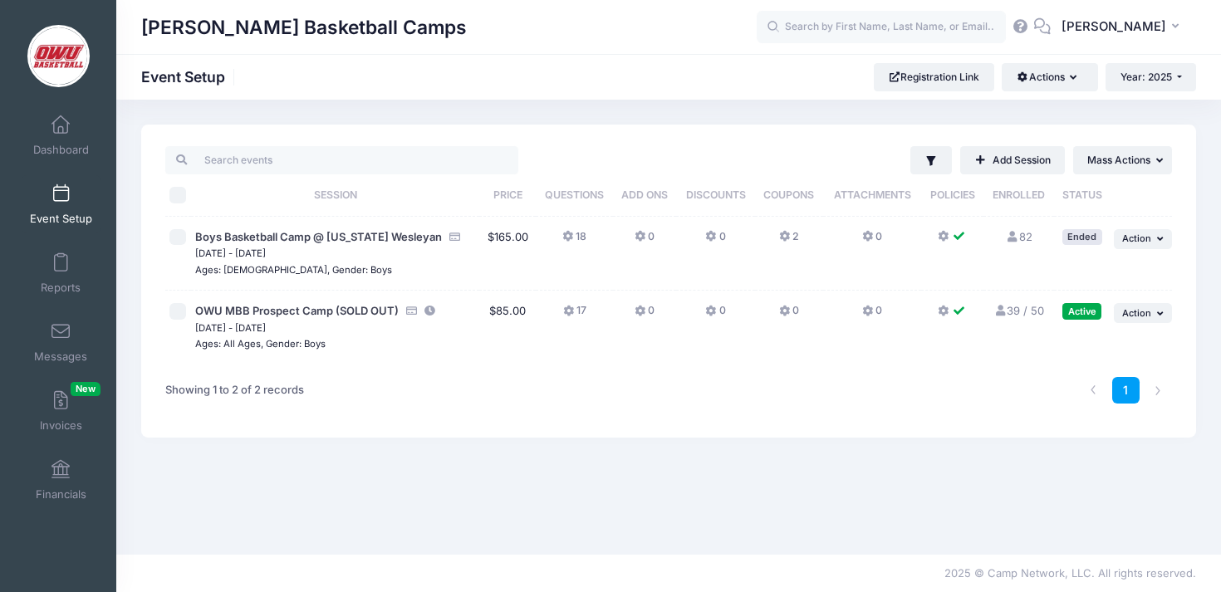
click at [644, 110] on div "[PERSON_NAME] Basketball Camps Event Setup Registration Link Actions Manage Reg…" at bounding box center [668, 327] width 1105 height 455
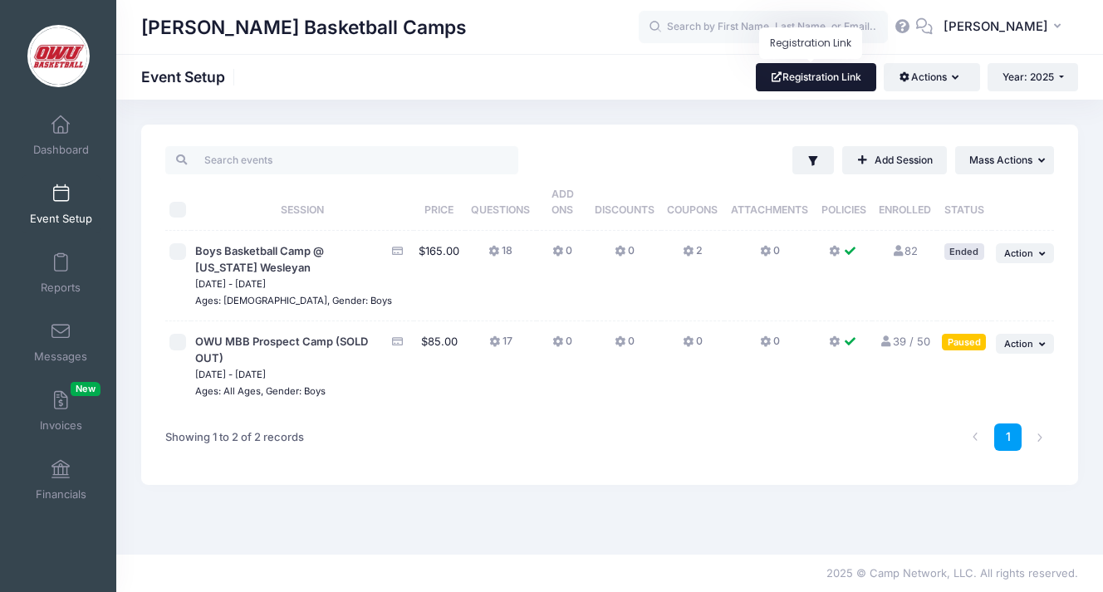
click at [806, 81] on link "Registration Link" at bounding box center [816, 77] width 120 height 28
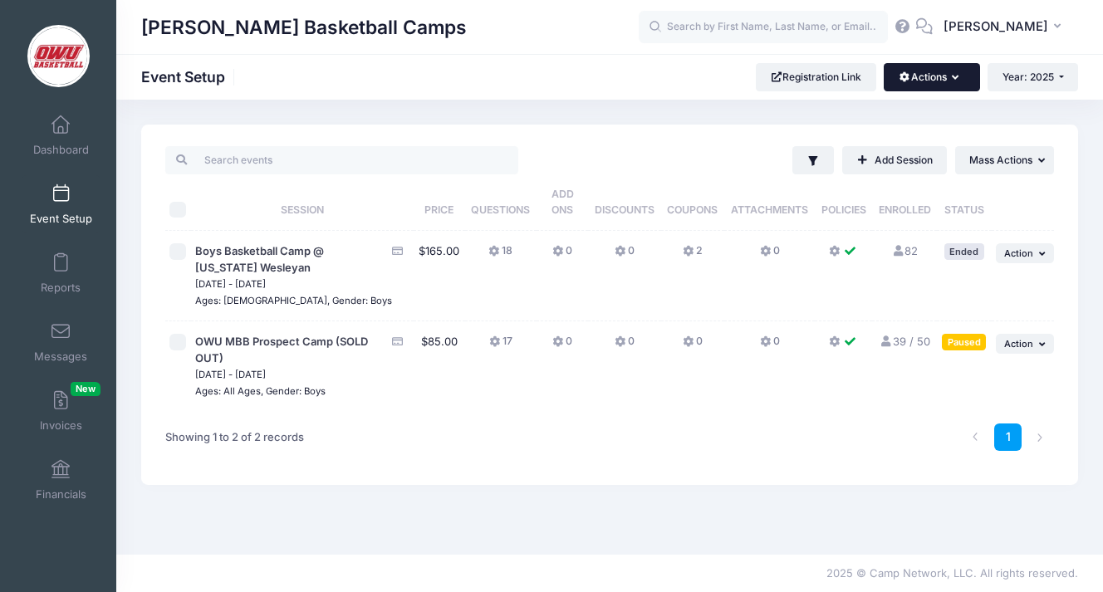
click at [938, 81] on button "Actions" at bounding box center [932, 77] width 96 height 28
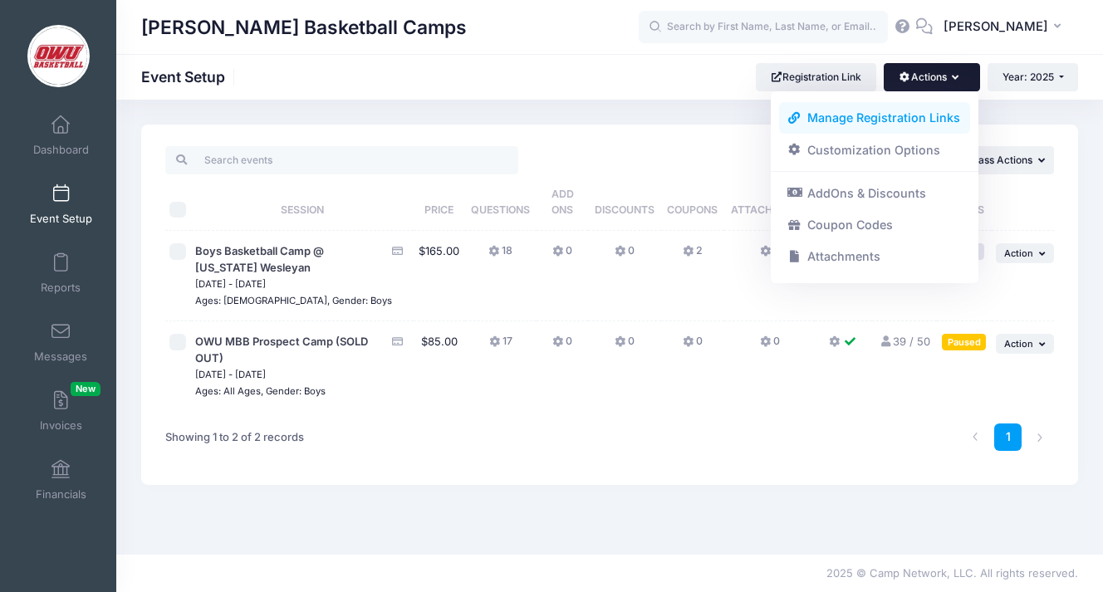
click at [930, 118] on link "Manage Registration Links" at bounding box center [875, 118] width 192 height 32
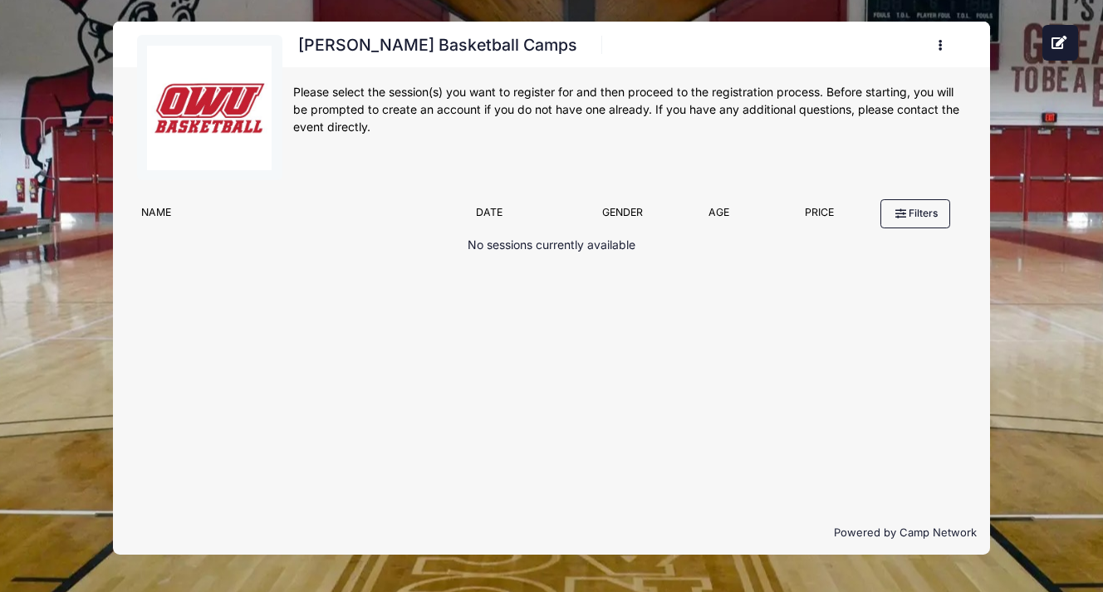
click at [448, 33] on h1 "[PERSON_NAME] Basketball Camps" at bounding box center [438, 45] width 290 height 29
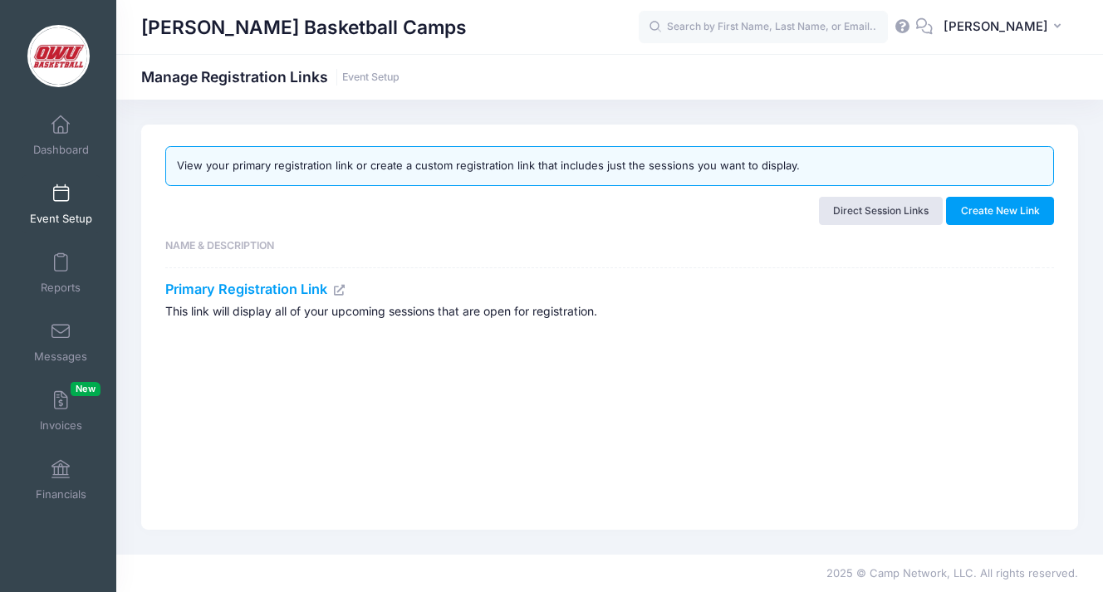
click at [209, 297] on td "Primary Registration Link This link will display all of your upcoming sessions …" at bounding box center [601, 305] width 872 height 77
click at [345, 290] on icon at bounding box center [339, 290] width 13 height 11
click at [914, 206] on link "Direct Session Links" at bounding box center [881, 211] width 125 height 28
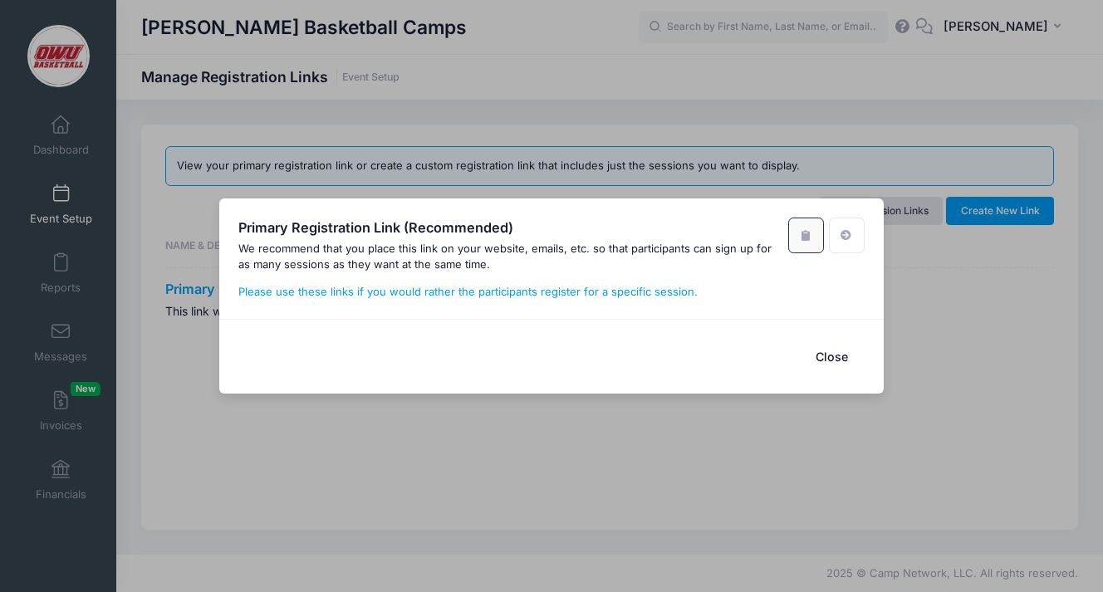
click at [808, 243] on button "button" at bounding box center [806, 236] width 36 height 36
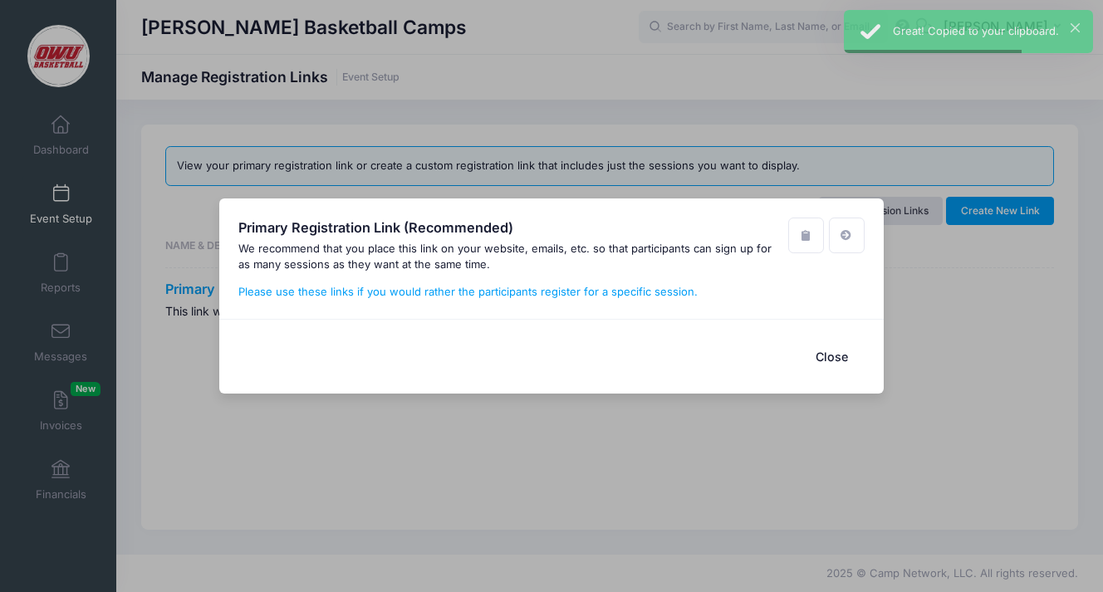
click at [847, 373] on button "Close" at bounding box center [831, 357] width 66 height 36
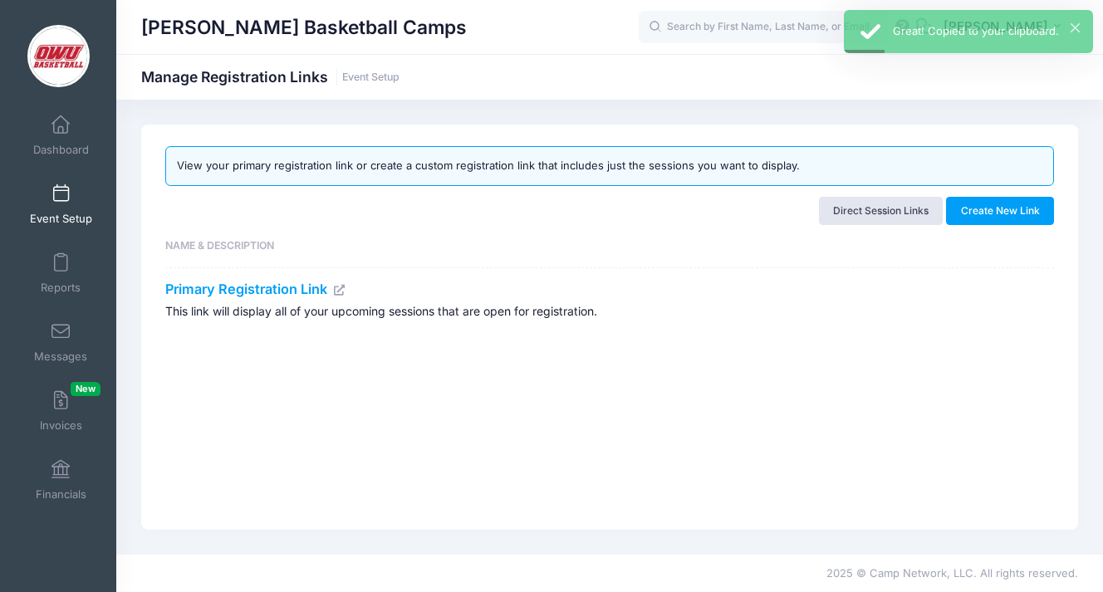
click at [32, 183] on link "Event Setup" at bounding box center [61, 204] width 79 height 58
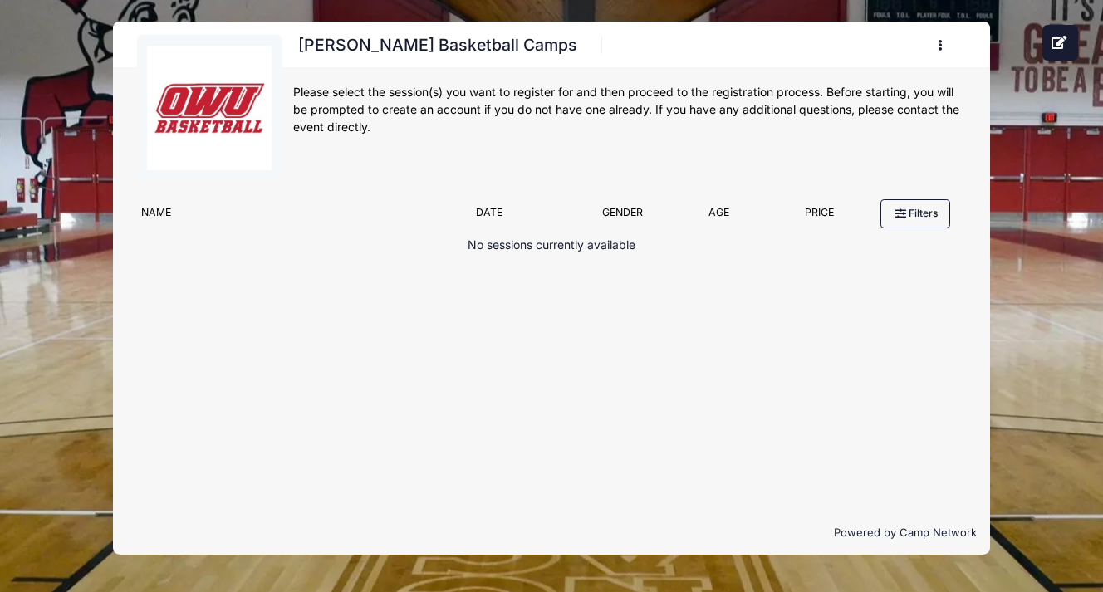
click at [384, 47] on h1 "[PERSON_NAME] Basketball Camps" at bounding box center [438, 45] width 290 height 29
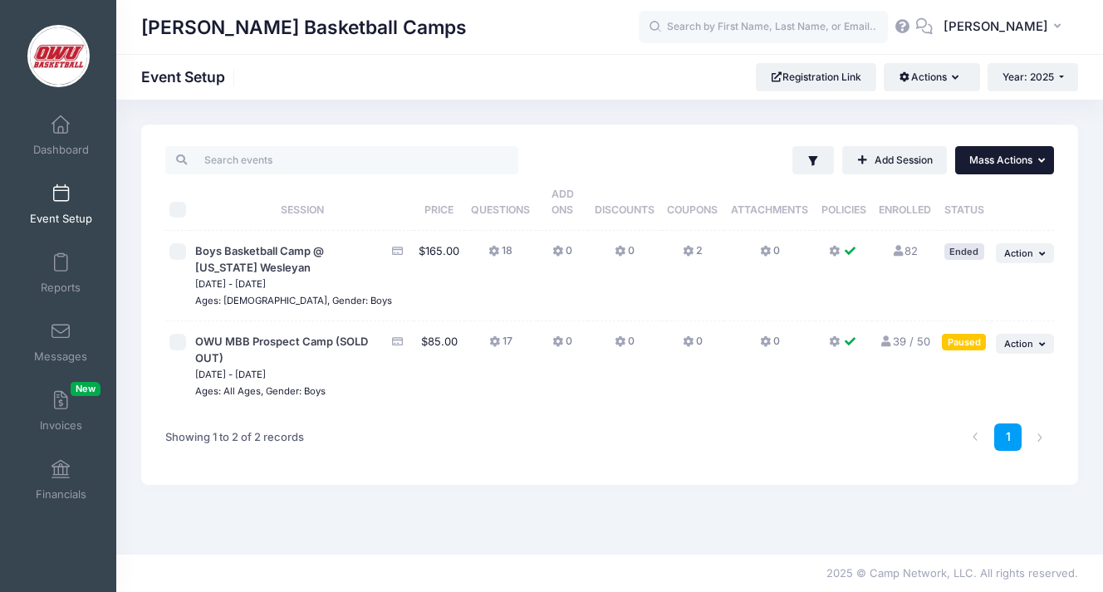
click at [1019, 164] on span "Mass Actions" at bounding box center [1000, 160] width 63 height 12
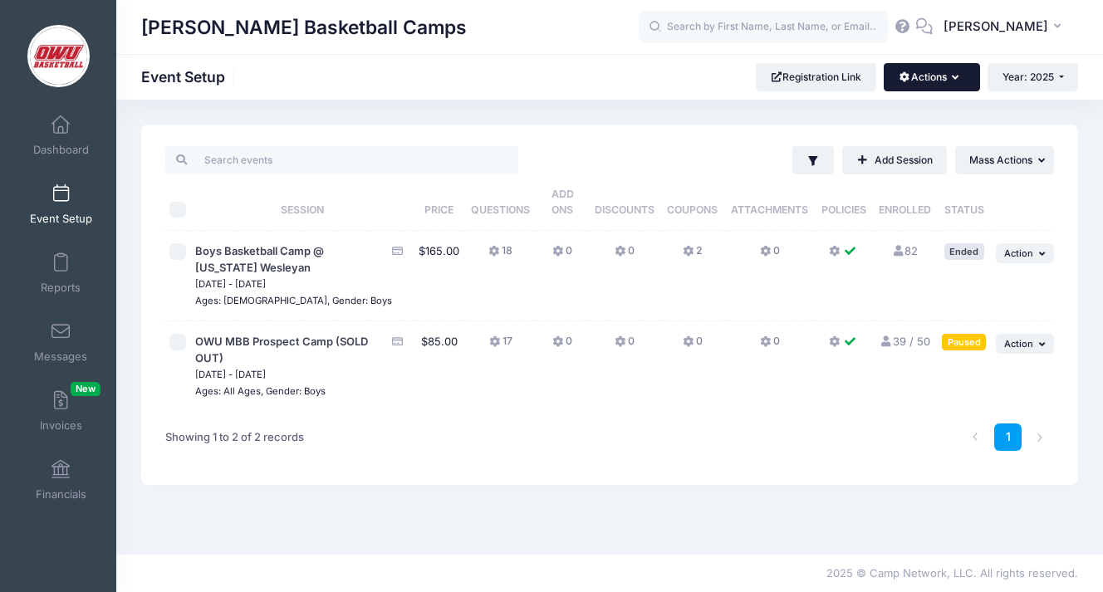
click at [965, 86] on button "Actions" at bounding box center [932, 77] width 96 height 28
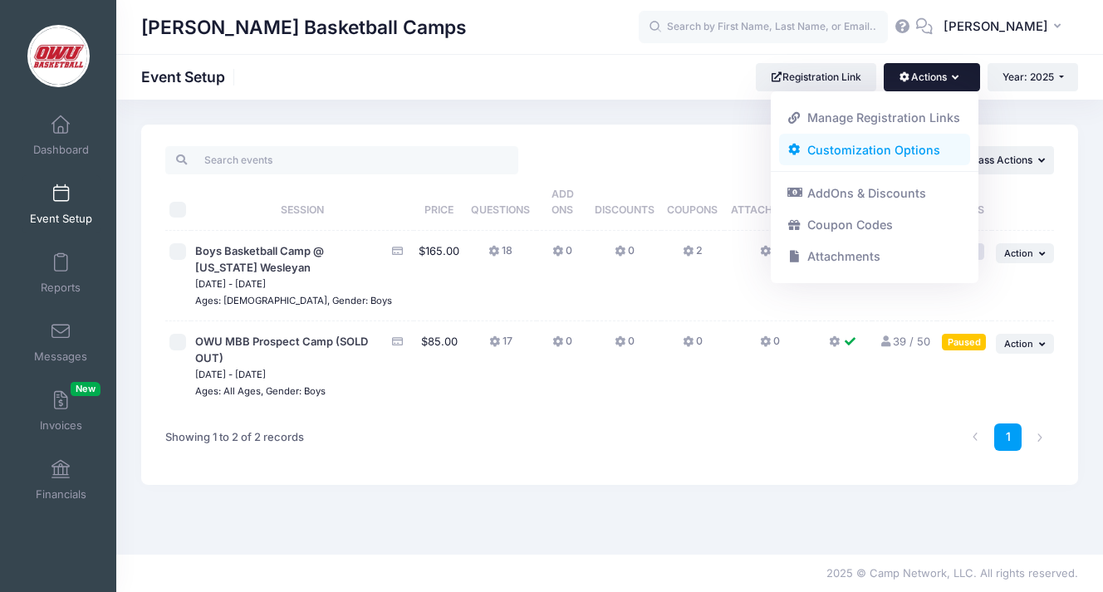
click at [921, 153] on link "Customization Options" at bounding box center [875, 150] width 192 height 32
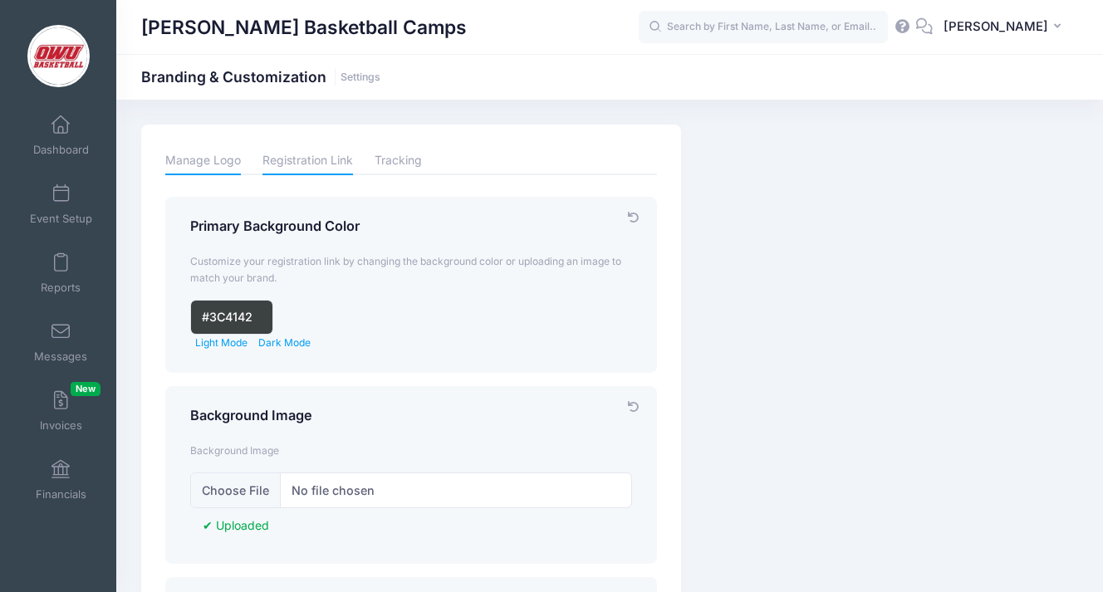
click at [214, 163] on link "Manage Logo" at bounding box center [203, 160] width 76 height 29
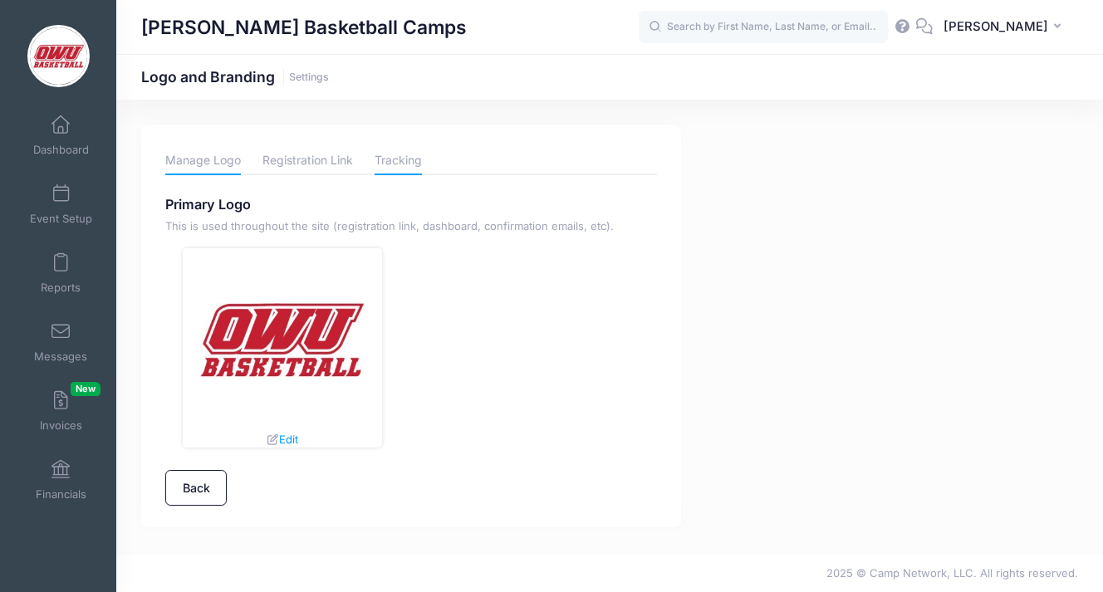
click at [375, 161] on link "Tracking" at bounding box center [398, 160] width 47 height 29
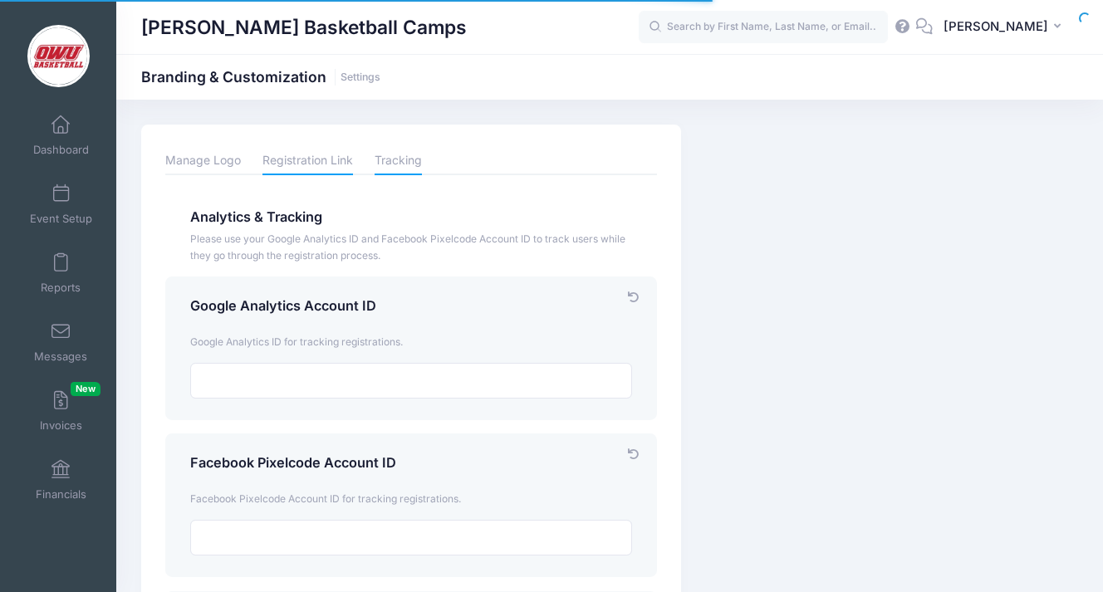
click at [332, 166] on link "Registration Link" at bounding box center [307, 160] width 91 height 29
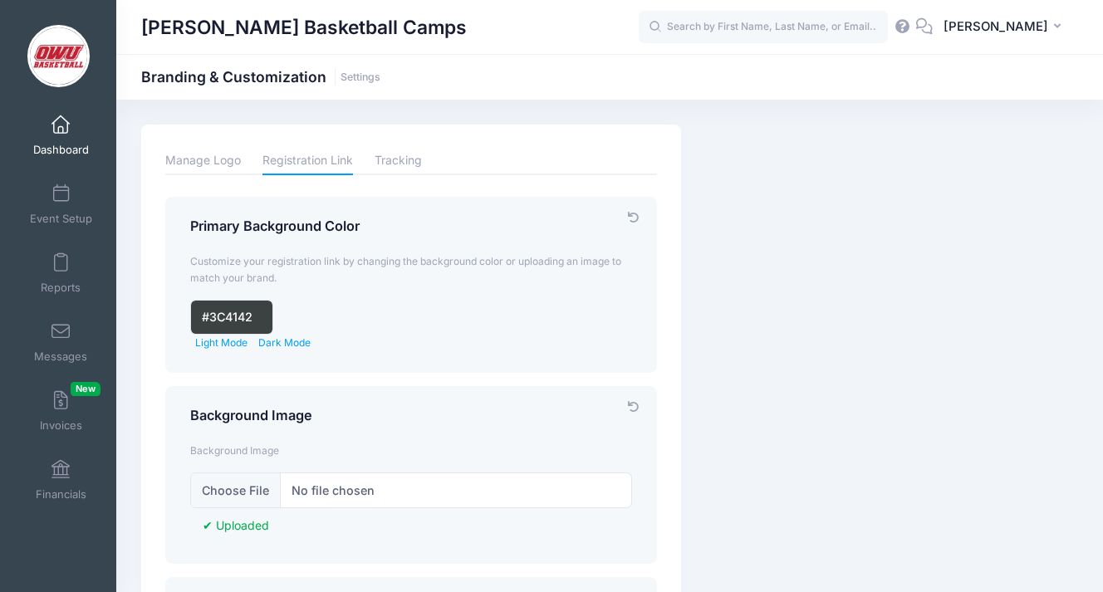
click at [70, 145] on span "Dashboard" at bounding box center [61, 150] width 56 height 14
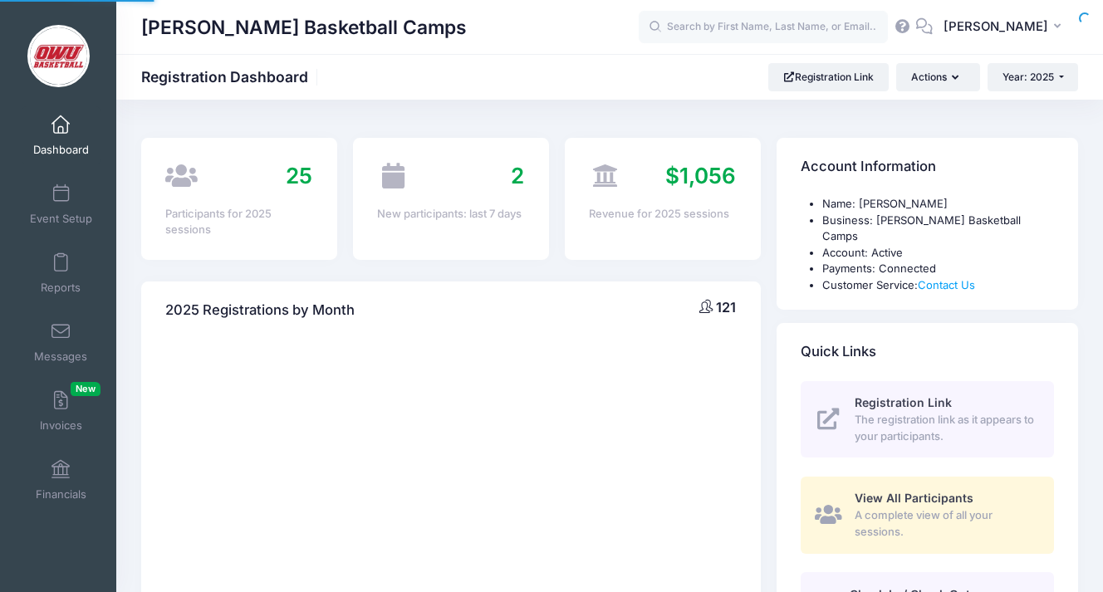
select select
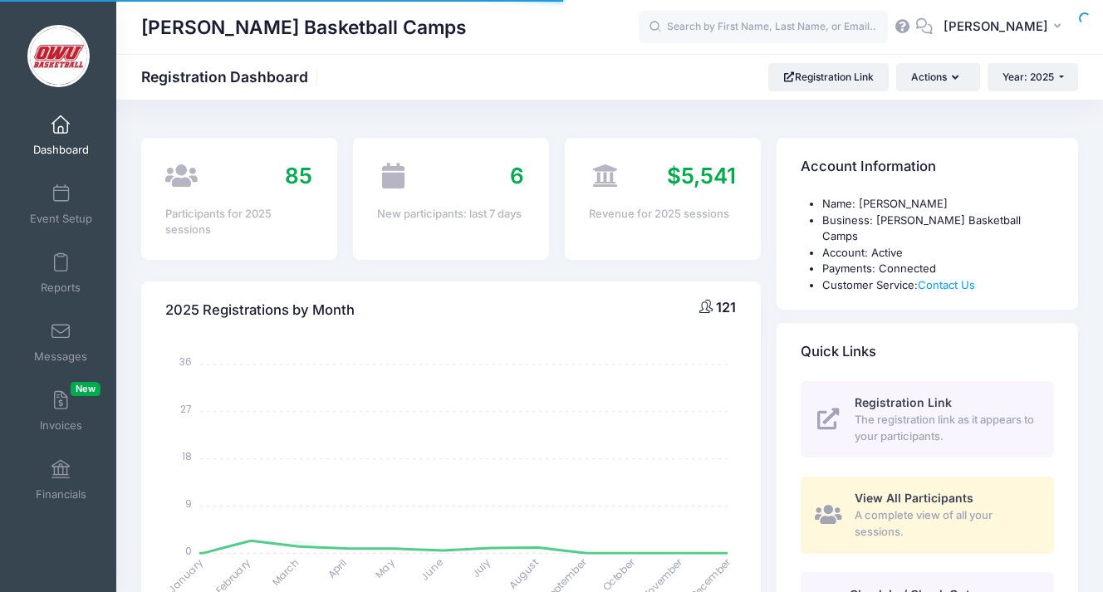
click at [393, 17] on body "Processing Request Please wait... Processing Request Please wait... Processing …" at bounding box center [551, 296] width 1103 height 592
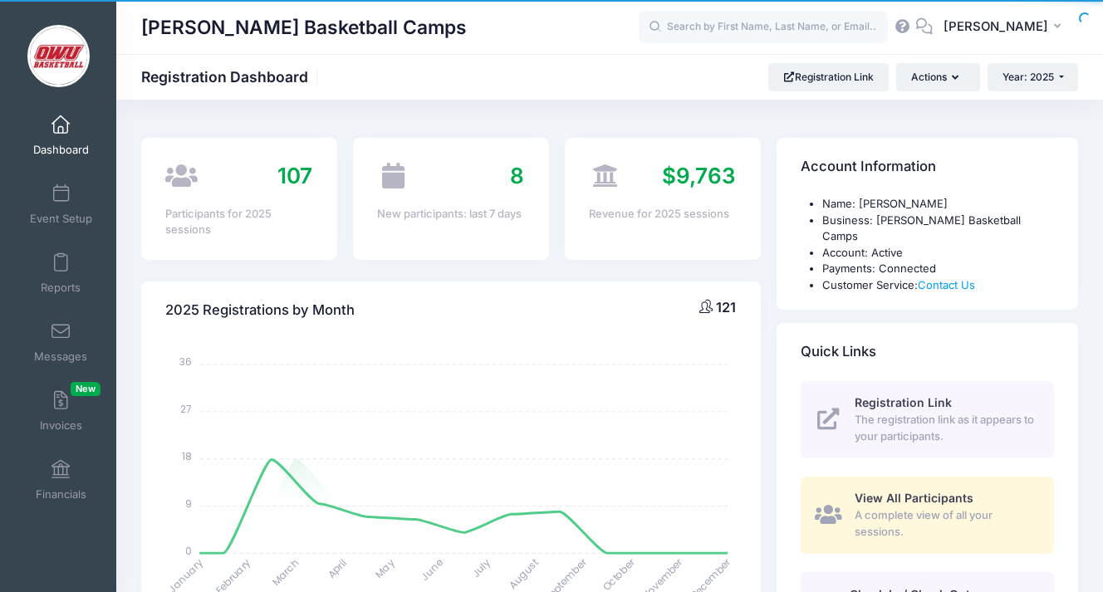
click at [397, 29] on h1 "[PERSON_NAME] Basketball Camps" at bounding box center [304, 27] width 326 height 38
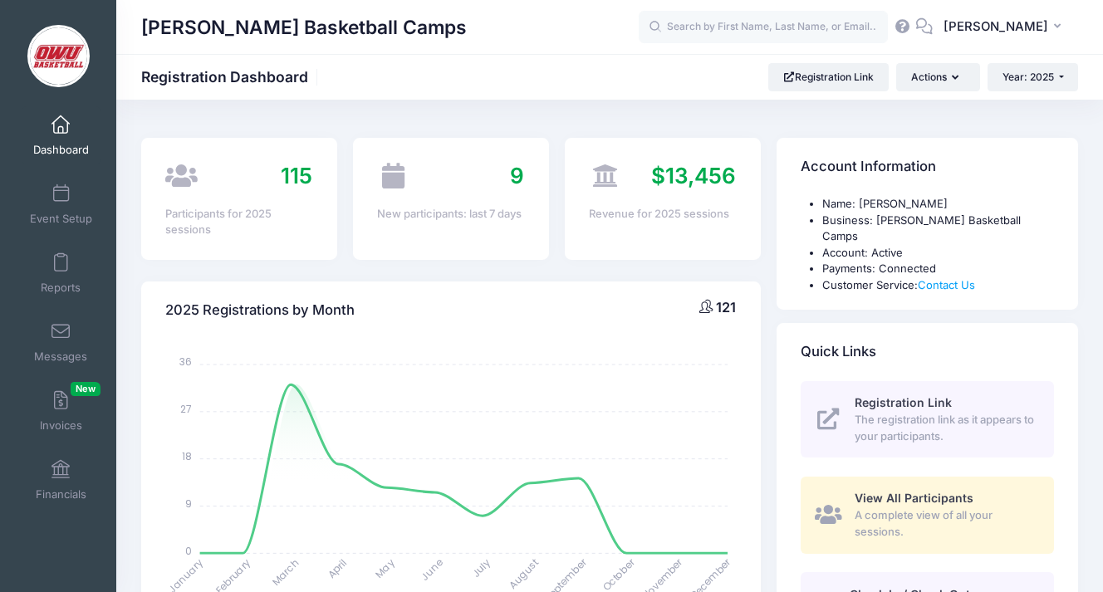
click at [397, 29] on h1 "[PERSON_NAME] Basketball Camps" at bounding box center [304, 27] width 326 height 38
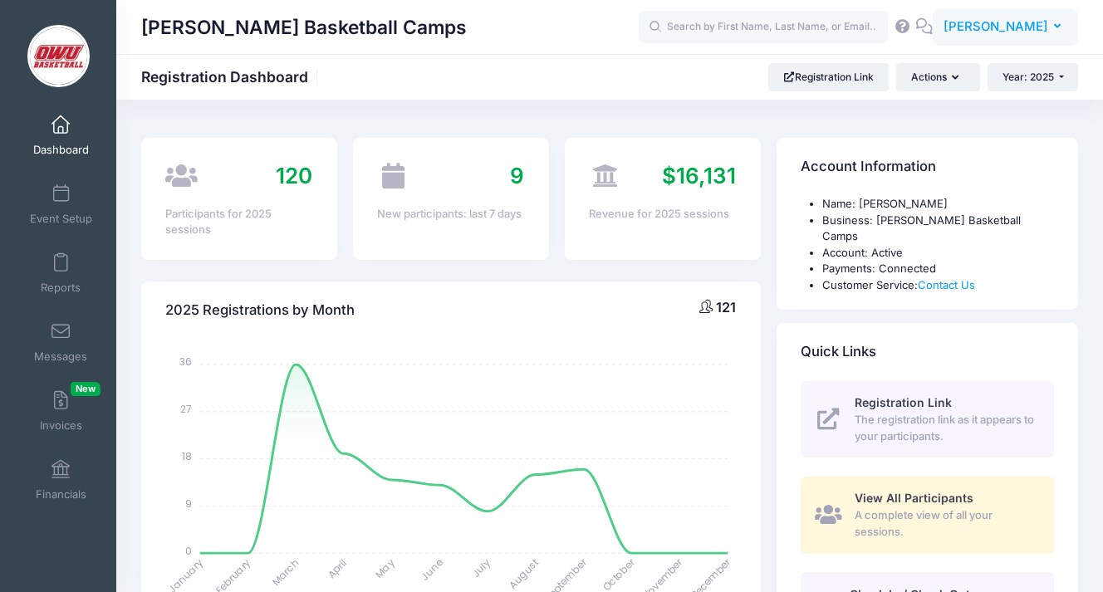
click at [1011, 26] on span "[PERSON_NAME]" at bounding box center [995, 26] width 105 height 18
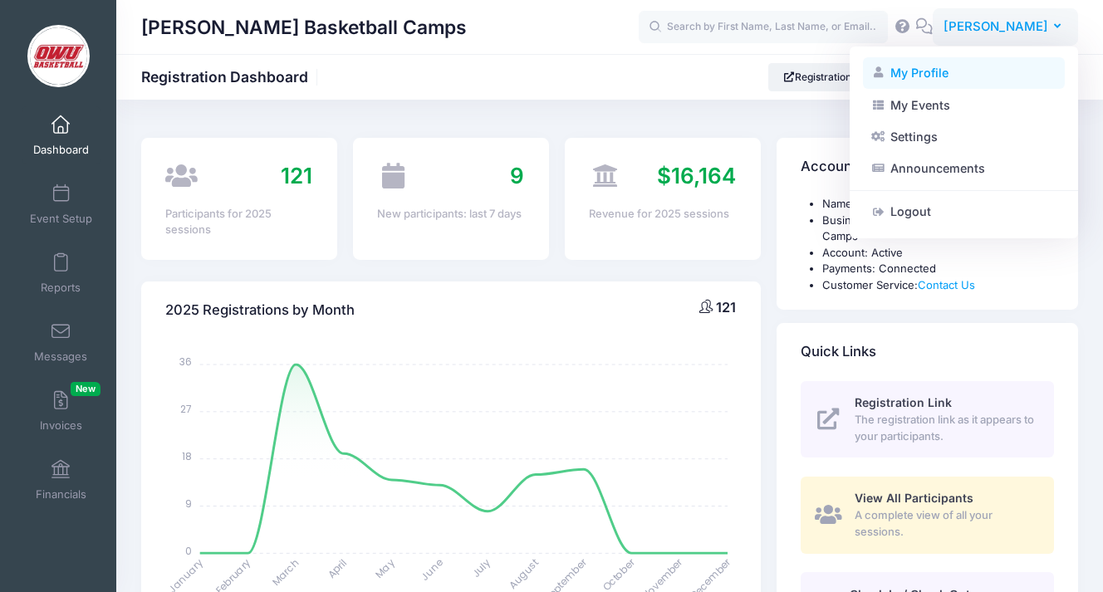
click at [974, 60] on link "My Profile" at bounding box center [964, 73] width 202 height 32
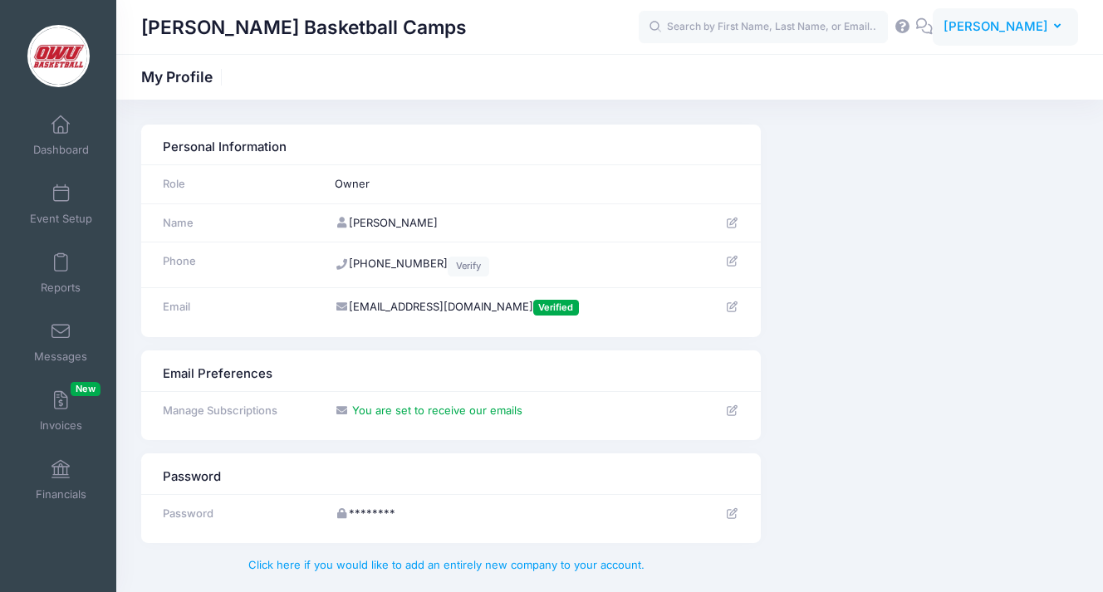
click at [1026, 12] on button "DV [PERSON_NAME]" at bounding box center [1005, 27] width 145 height 38
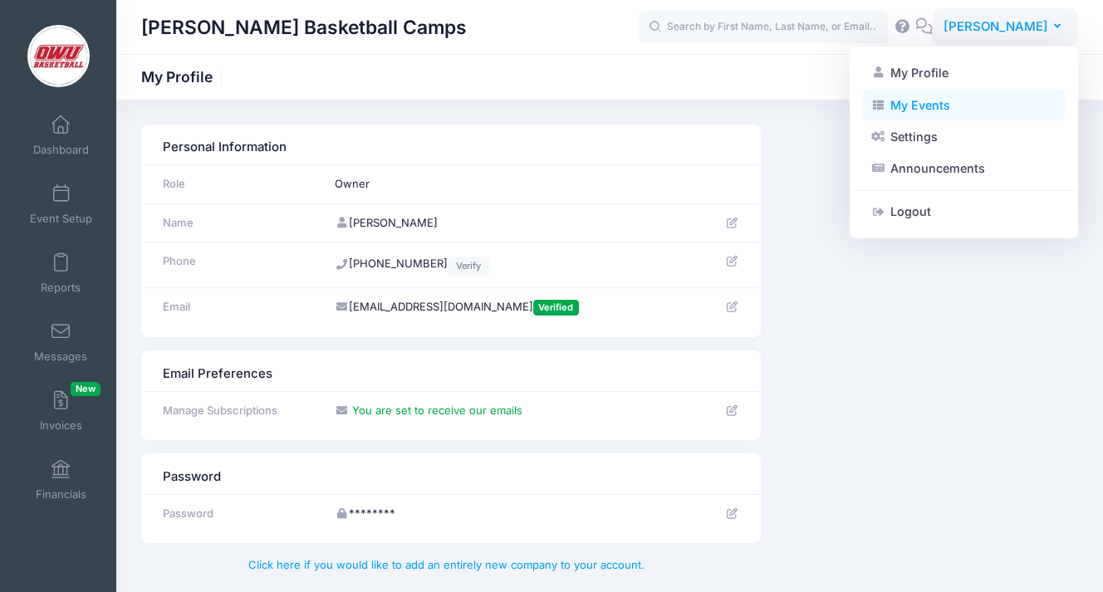
click at [974, 110] on link "My Events" at bounding box center [964, 105] width 202 height 32
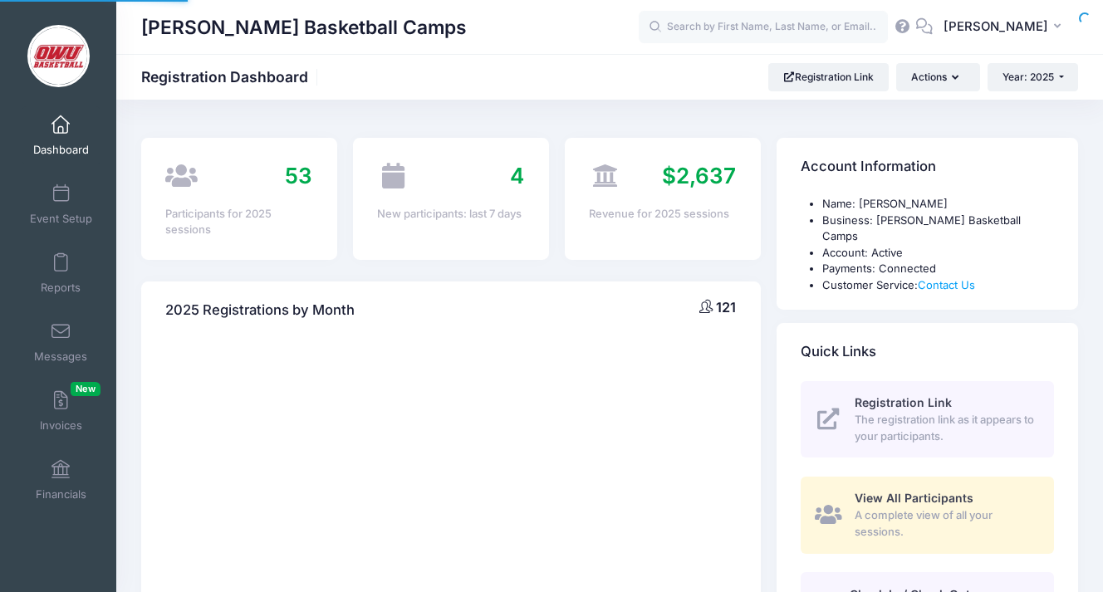
select select
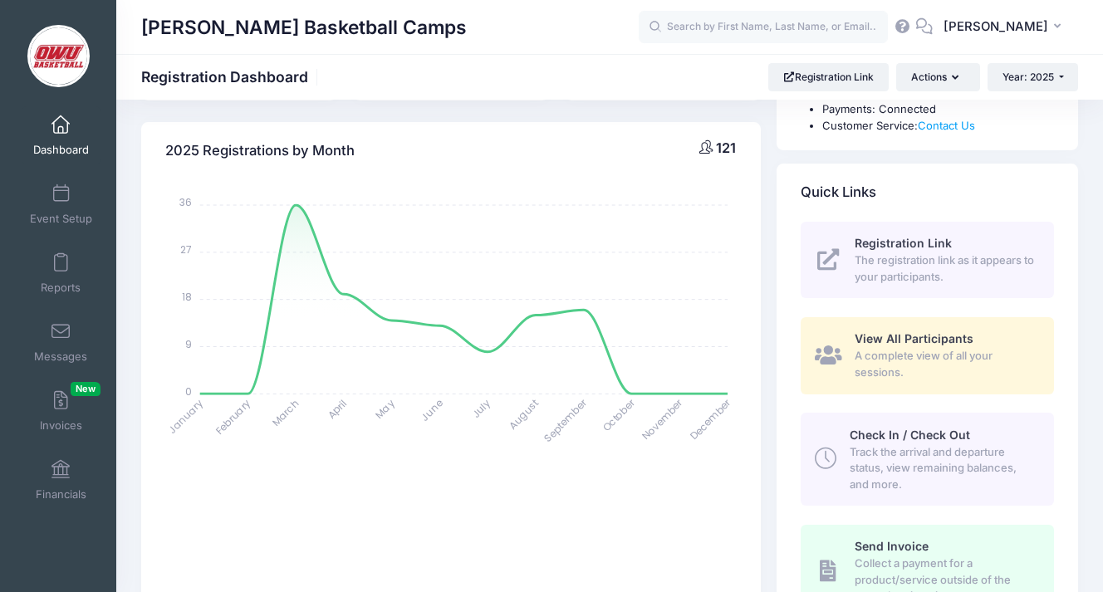
scroll to position [177, 0]
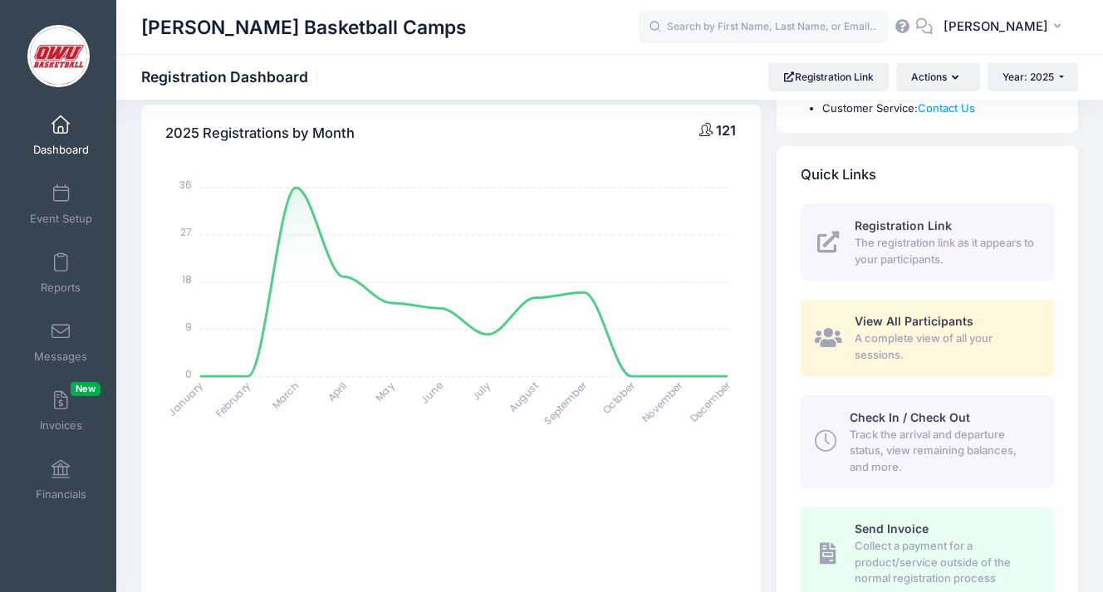
drag, startPoint x: 81, startPoint y: 116, endPoint x: 606, endPoint y: 6, distance: 536.4
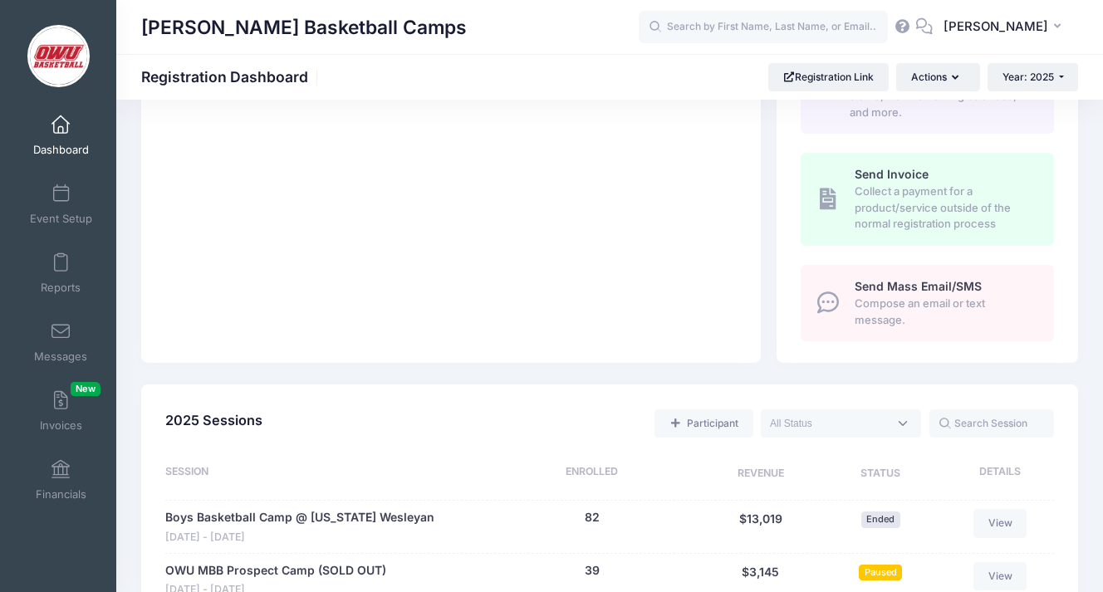
scroll to position [639, 0]
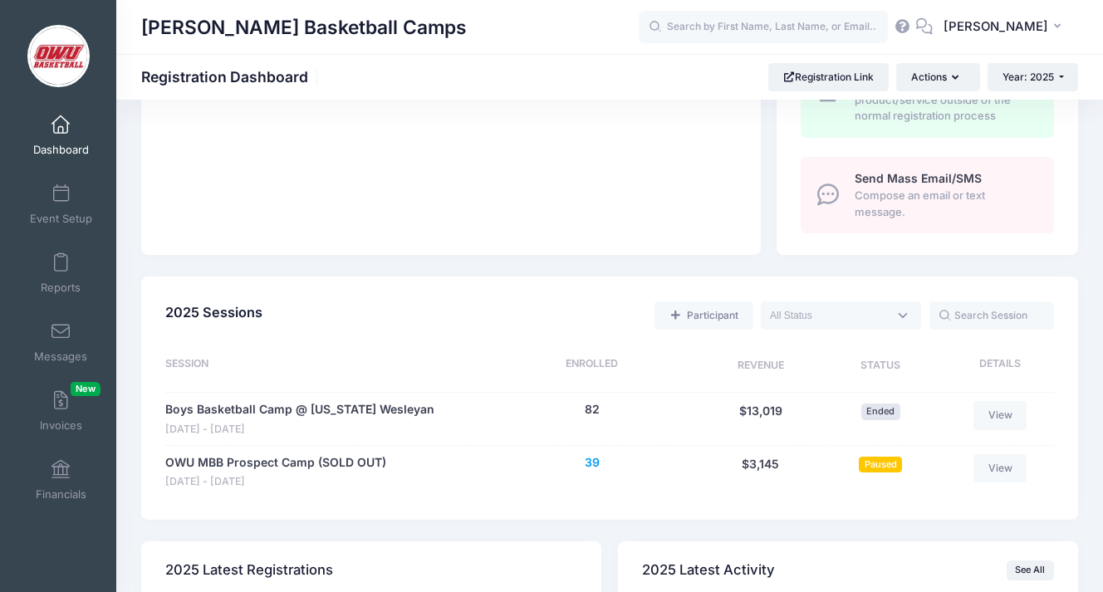
click at [598, 454] on button "39" at bounding box center [592, 462] width 15 height 17
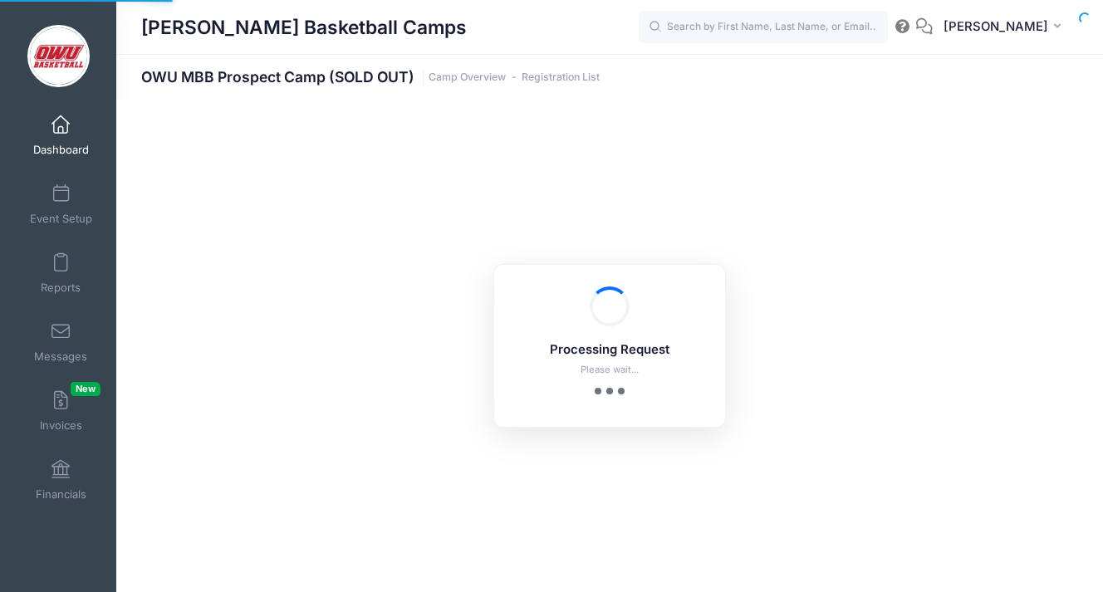
select select "10"
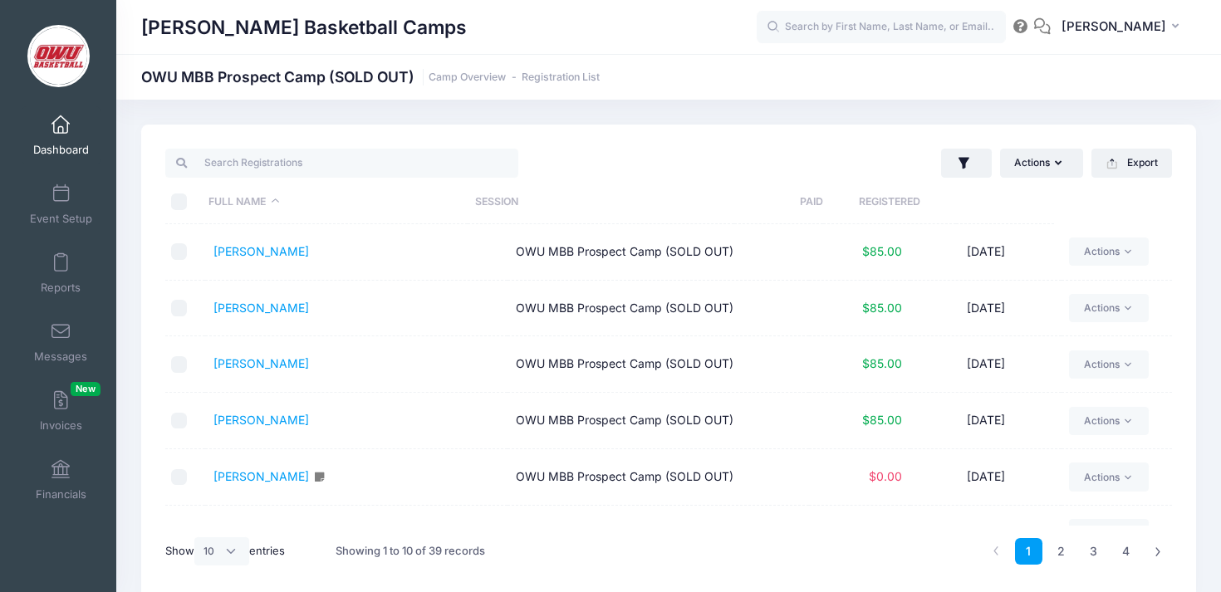
click at [902, 210] on th "Registered" at bounding box center [890, 202] width 134 height 44
click at [823, 210] on th "Paid" at bounding box center [778, 202] width 89 height 44
click at [956, 208] on th "Registered" at bounding box center [985, 202] width 152 height 44
click at [910, 208] on th "Registered" at bounding box center [985, 202] width 152 height 44
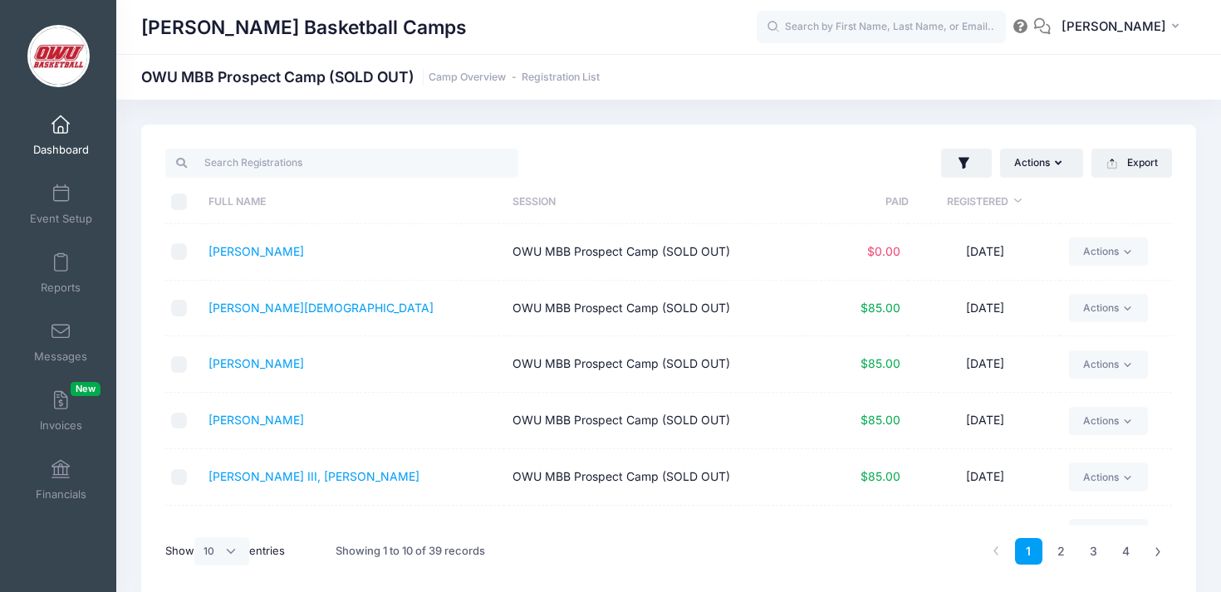
click at [953, 207] on th "Registered" at bounding box center [985, 202] width 152 height 44
click at [272, 257] on link "[PERSON_NAME]" at bounding box center [256, 251] width 96 height 14
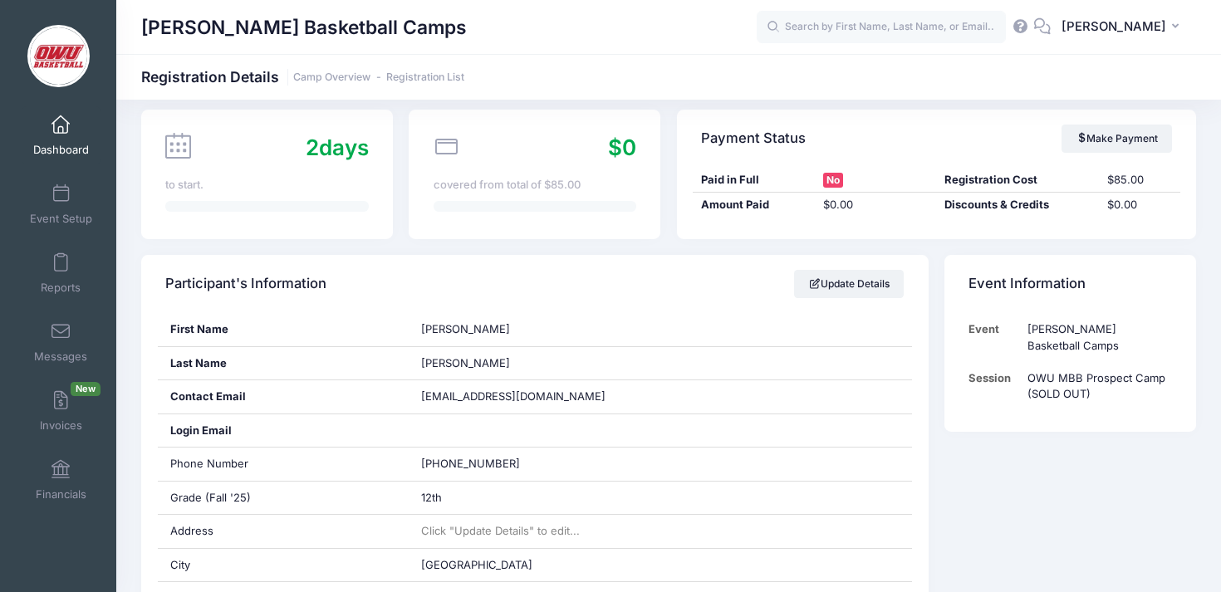
scroll to position [139, 0]
click at [405, 78] on link "Registration List" at bounding box center [425, 77] width 78 height 12
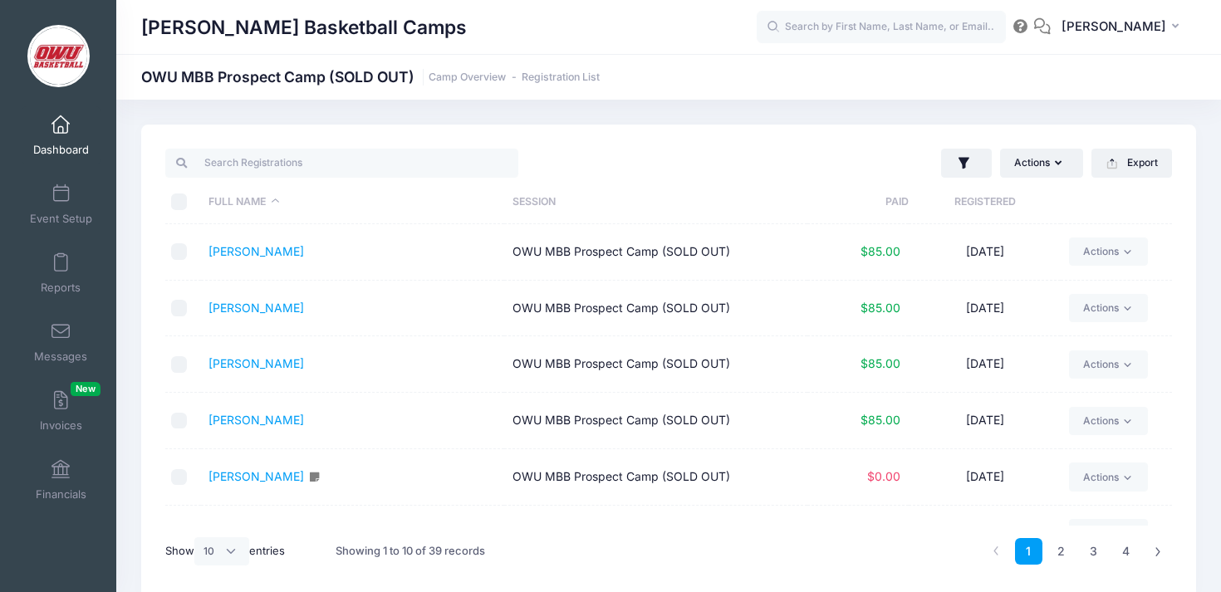
click at [259, 197] on th "Full Name" at bounding box center [352, 202] width 303 height 44
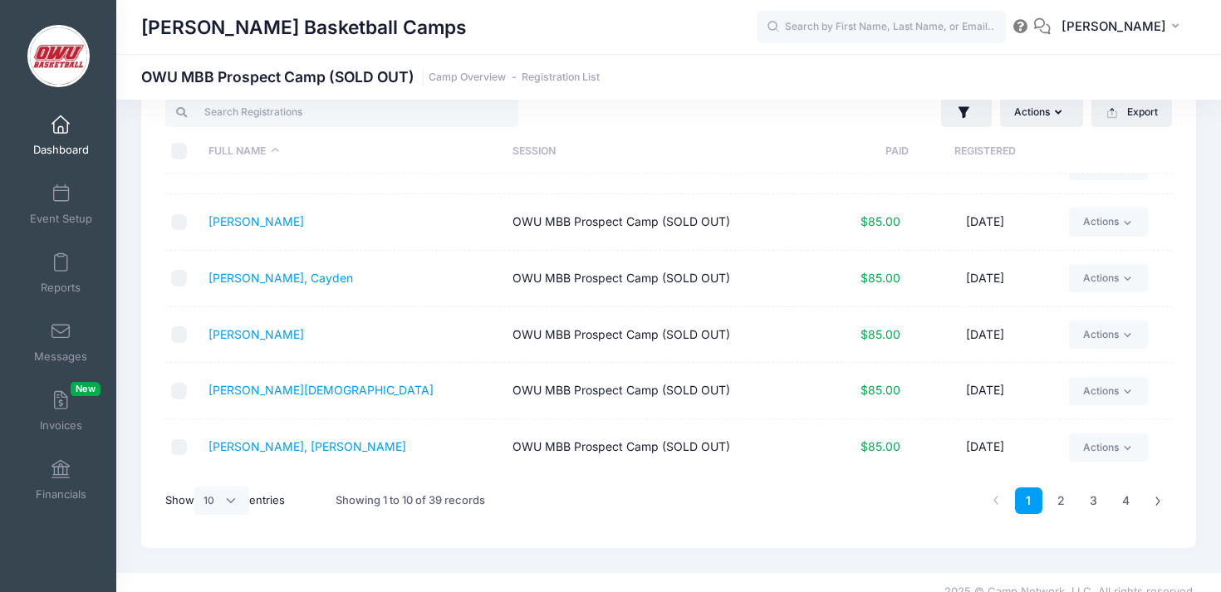
scroll to position [70, 0]
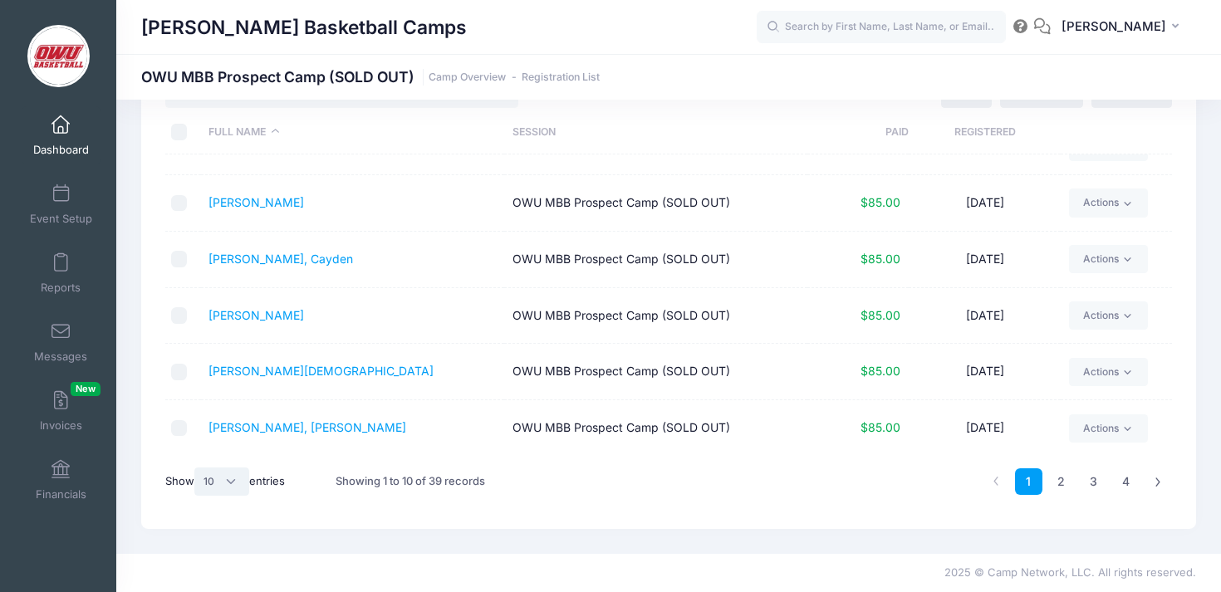
click at [214, 479] on select "All 10 25 50" at bounding box center [221, 482] width 55 height 28
select select "50"
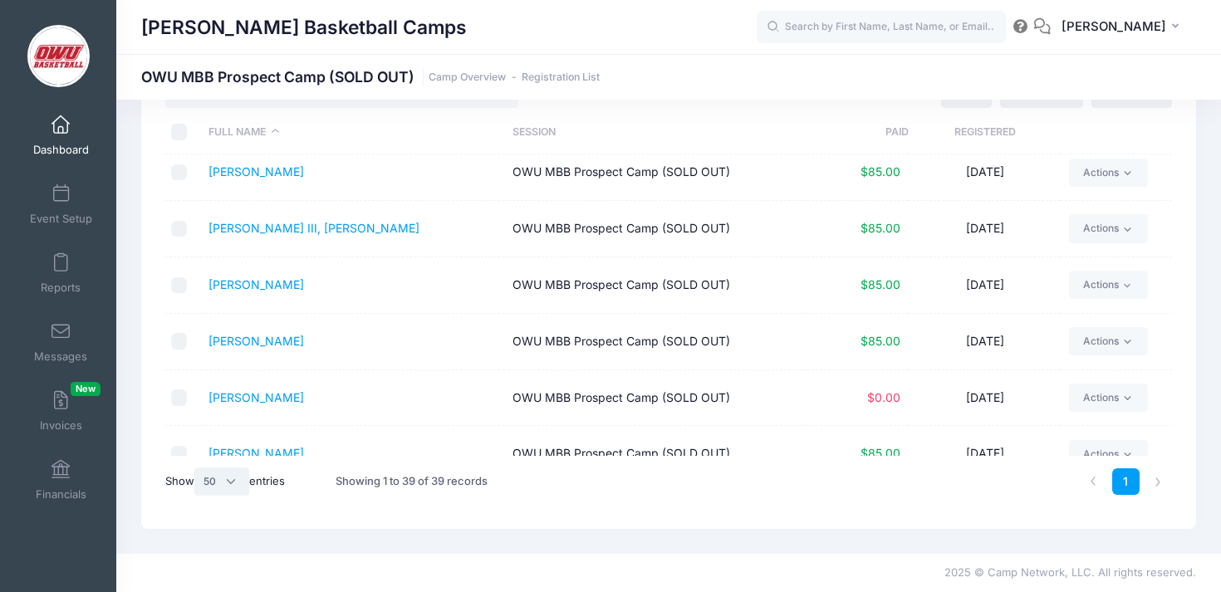
scroll to position [855, 0]
click at [527, 482] on div "Showing 1 to 39 of 39 records" at bounding box center [456, 482] width 256 height 52
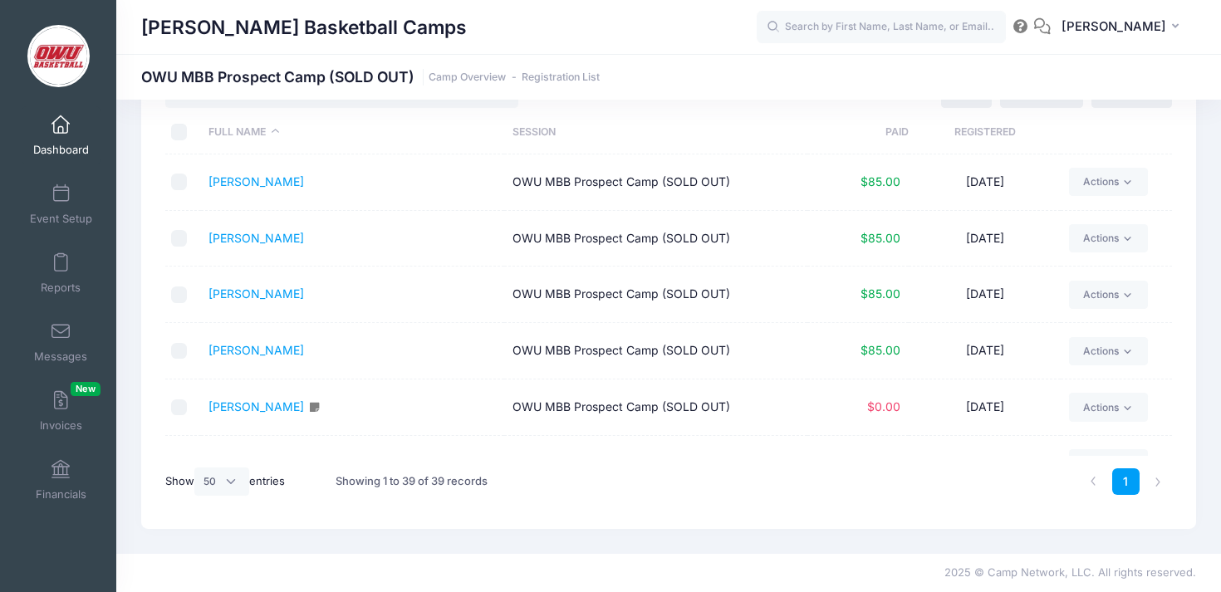
scroll to position [0, 0]
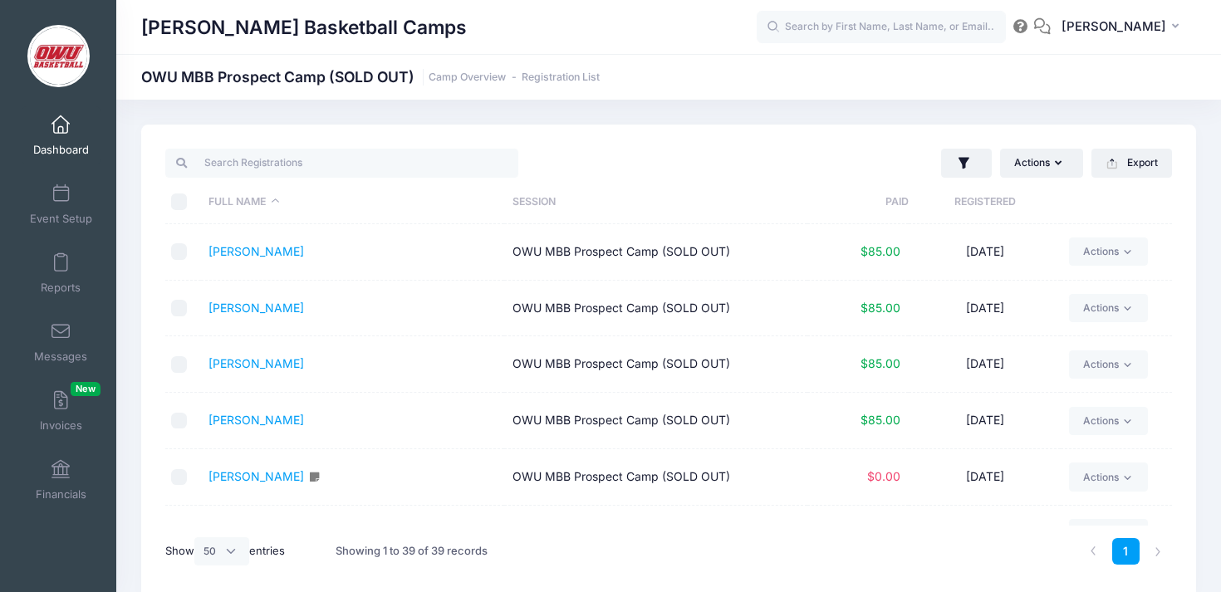
click at [991, 206] on th "Registered" at bounding box center [985, 202] width 152 height 44
click at [990, 206] on th "Registered" at bounding box center [985, 202] width 152 height 44
click at [217, 211] on th "Full Name" at bounding box center [352, 202] width 303 height 44
click at [62, 281] on span "Reports" at bounding box center [61, 288] width 40 height 14
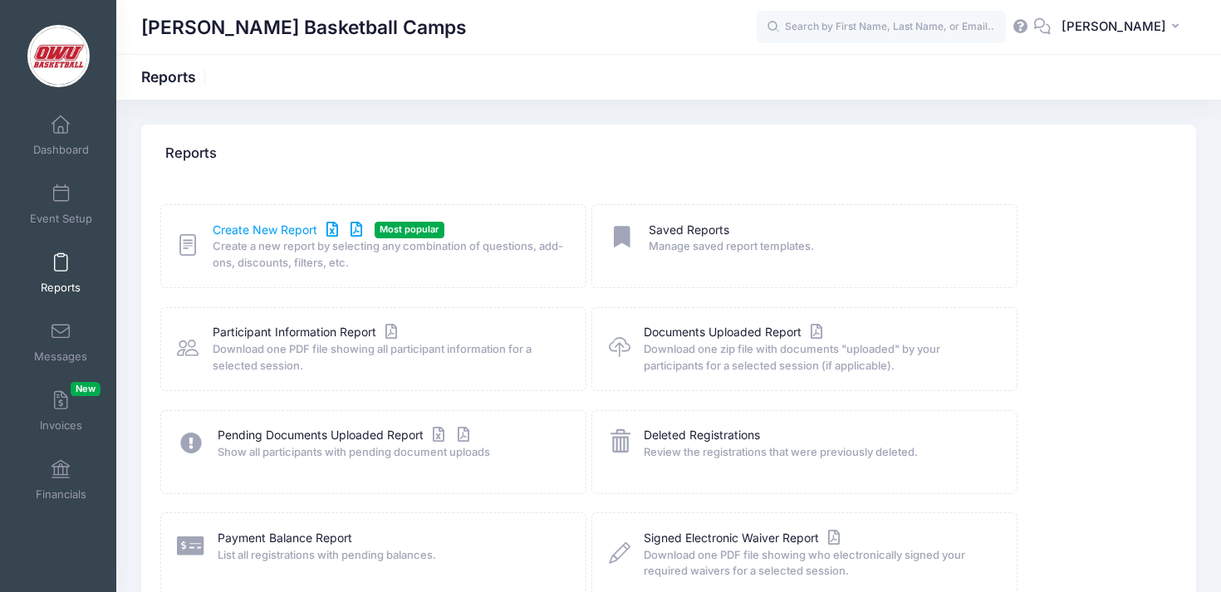
click at [275, 224] on link "Create New Report" at bounding box center [290, 230] width 154 height 17
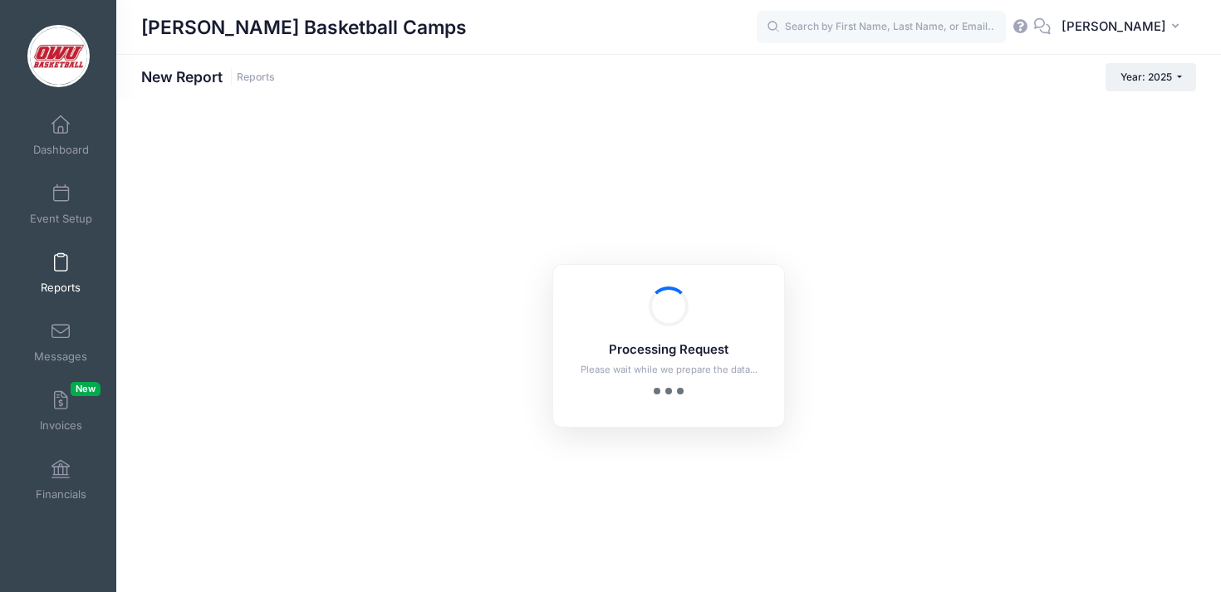
checkbox input "true"
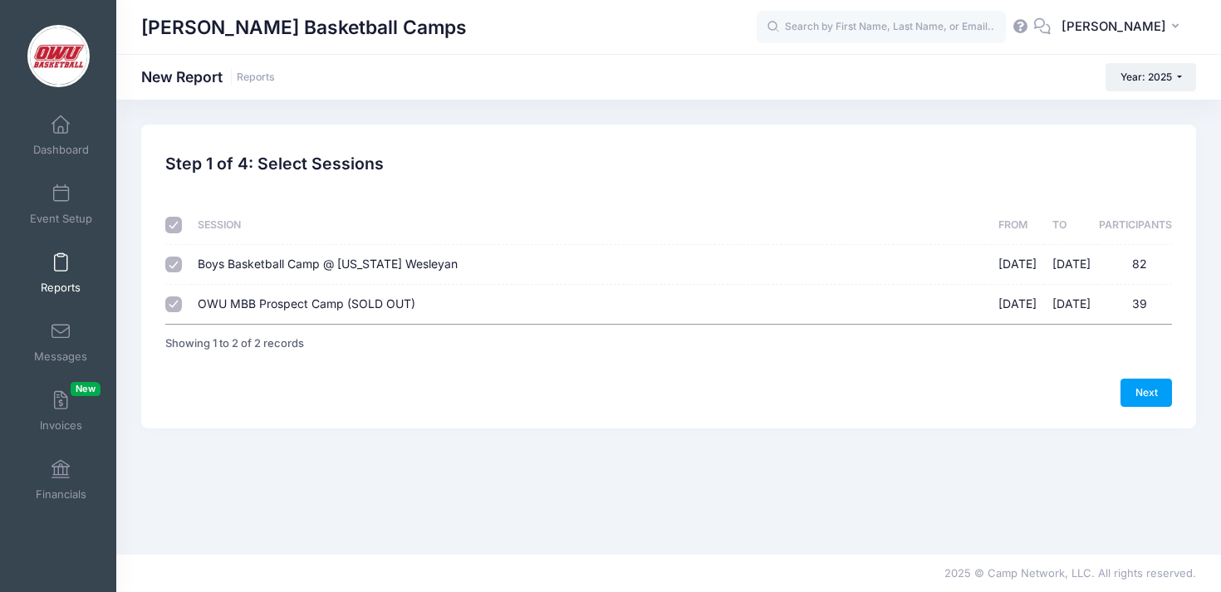
click at [272, 264] on span "Boys Basketball Camp @ [US_STATE] Wesleyan" at bounding box center [328, 264] width 260 height 14
click at [182, 264] on input "Boys Basketball Camp @ Ohio Wesleyan 06/09/2025 - 06/12/2025 82" at bounding box center [173, 265] width 17 height 17
checkbox input "false"
click at [1134, 391] on link "Next" at bounding box center [1145, 393] width 51 height 28
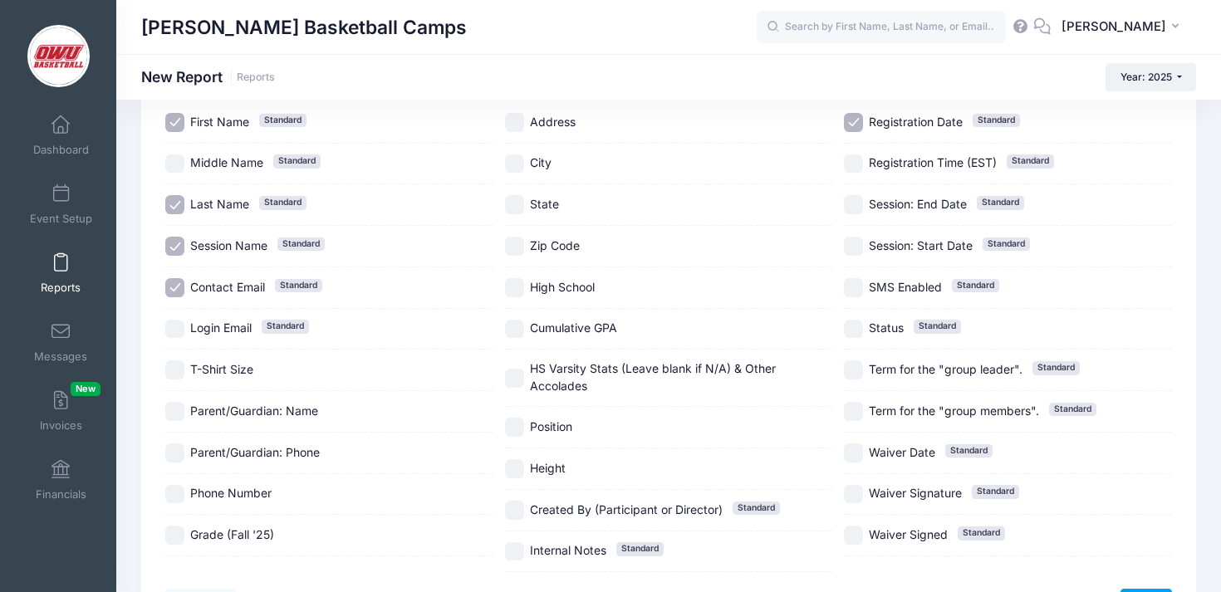
scroll to position [140, 0]
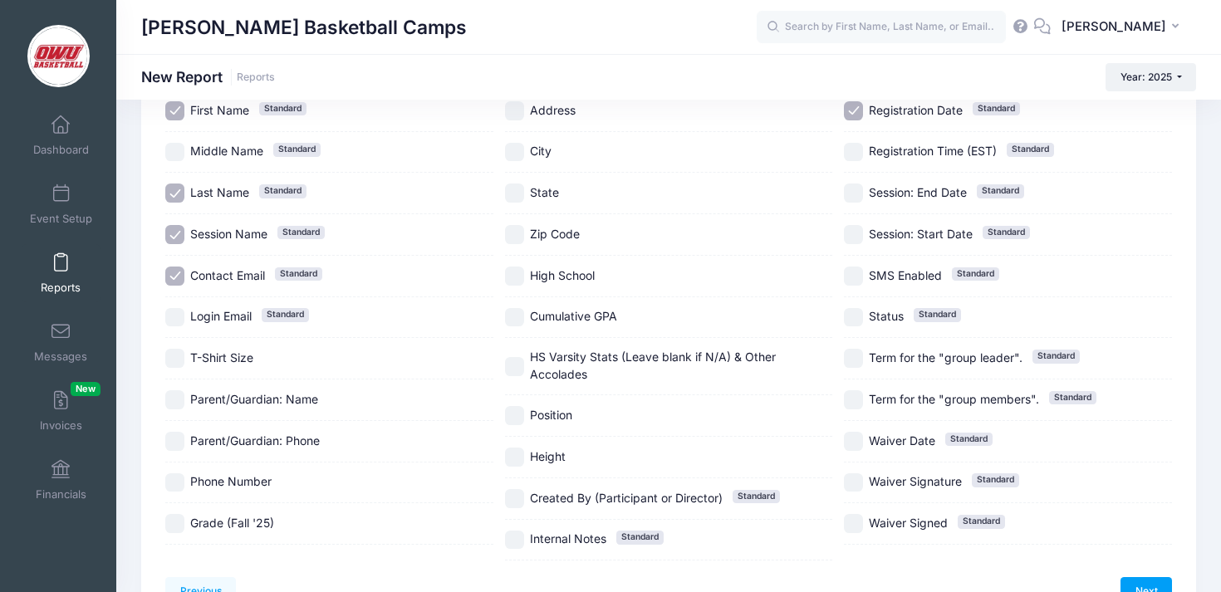
click at [243, 225] on label "Session Name Standard" at bounding box center [329, 234] width 328 height 19
checkbox input "false"
click at [242, 277] on span "Contact Email" at bounding box center [227, 275] width 75 height 14
checkbox input "false"
click at [238, 529] on span "Grade (Fall '25)" at bounding box center [232, 523] width 84 height 14
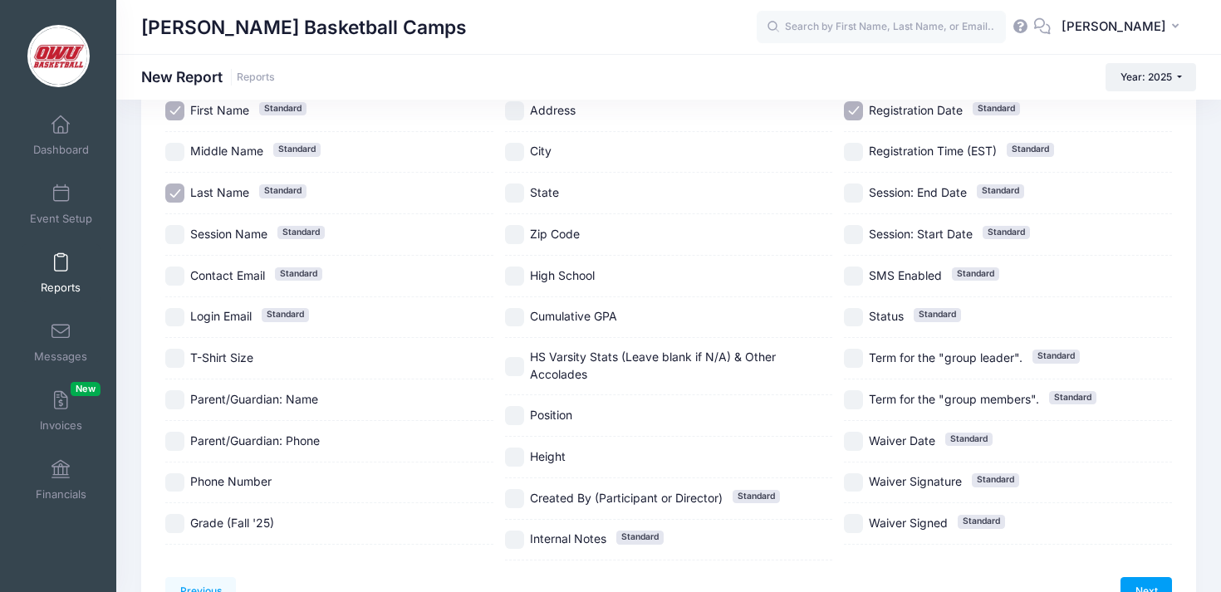
checkbox input "true"
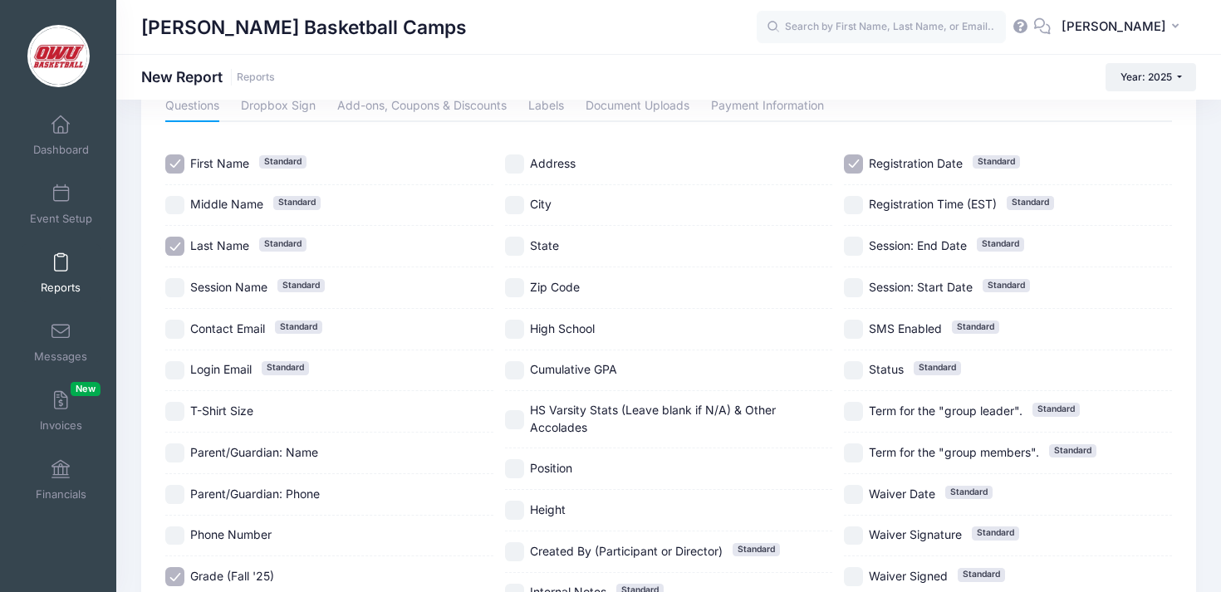
scroll to position [84, 0]
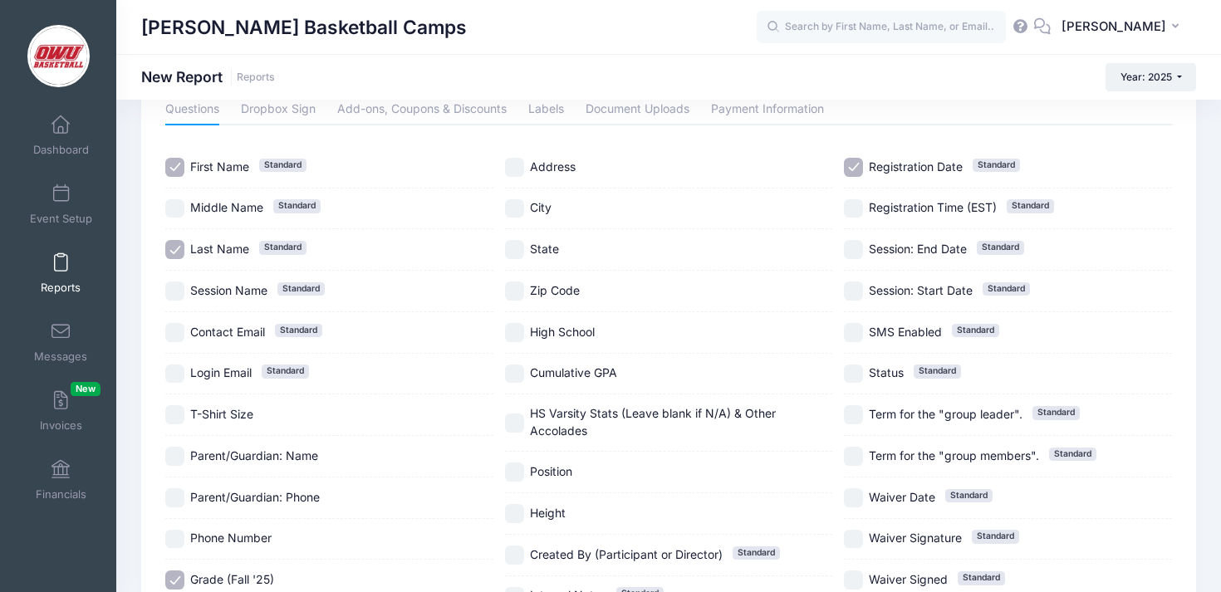
click at [565, 317] on div "High School" at bounding box center [669, 333] width 328 height 42
checkbox input "true"
click at [557, 473] on span "Position" at bounding box center [551, 471] width 42 height 14
checkbox input "true"
click at [557, 518] on span "Height" at bounding box center [548, 513] width 36 height 14
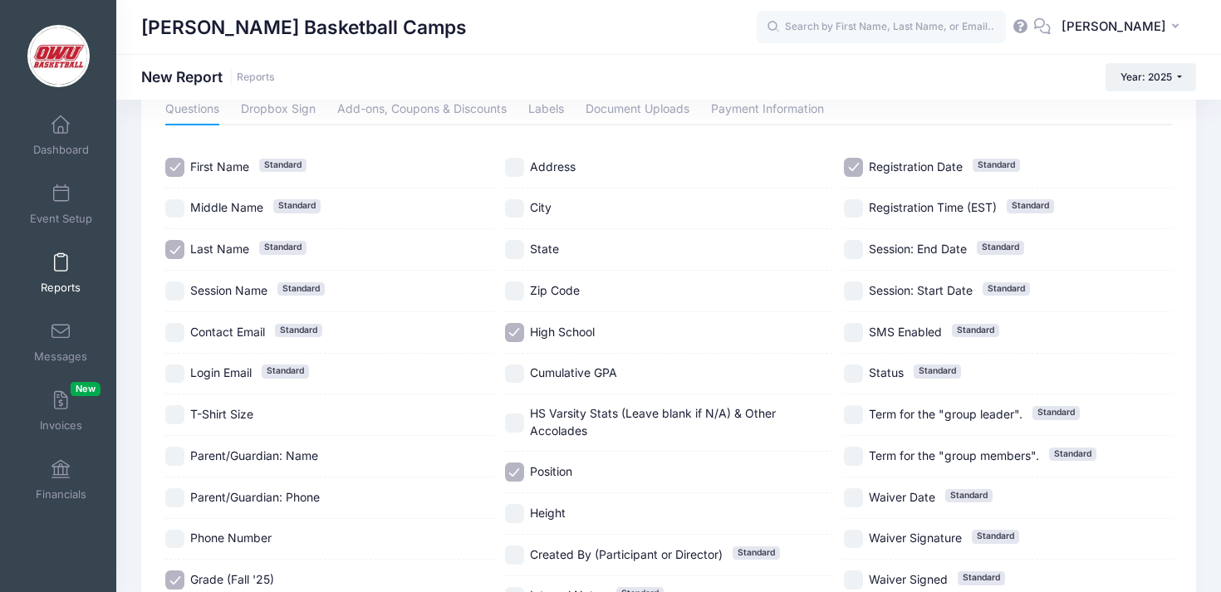
checkbox input "true"
click at [578, 336] on span "High School" at bounding box center [562, 332] width 65 height 14
checkbox input "true"
click at [920, 159] on span "Registration Date" at bounding box center [916, 166] width 94 height 14
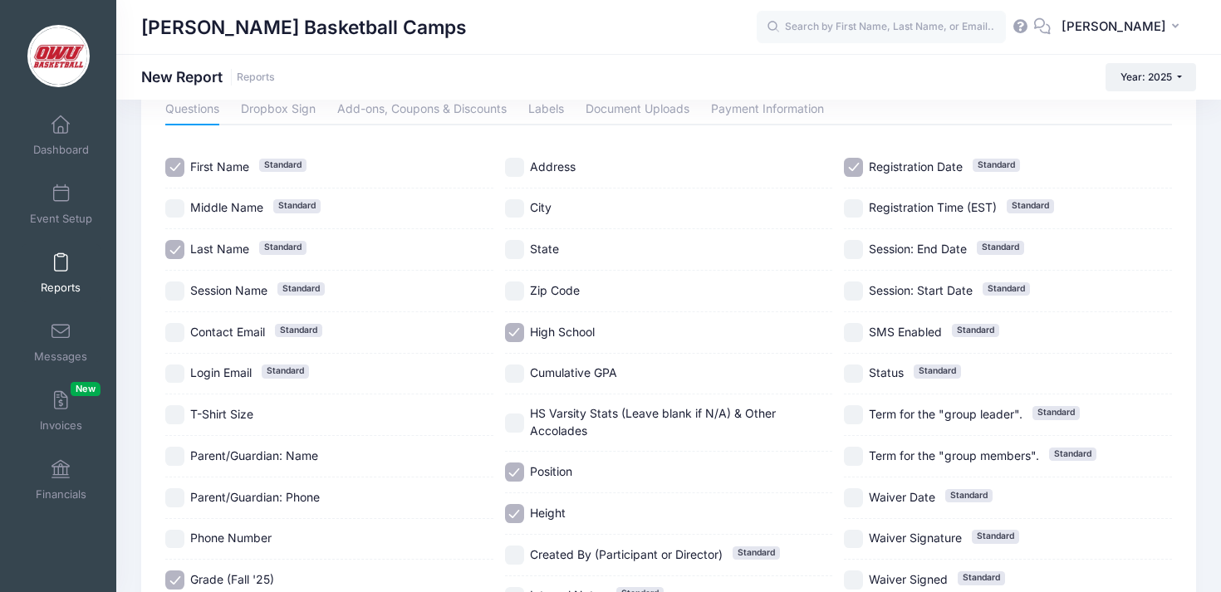
checkbox input "false"
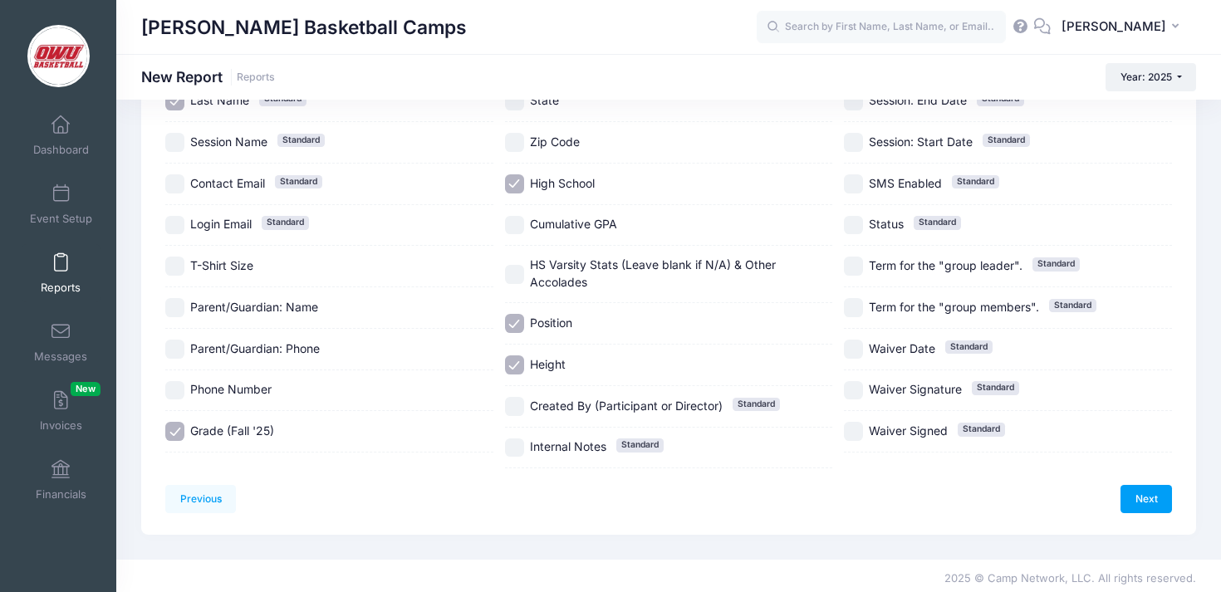
scroll to position [238, 0]
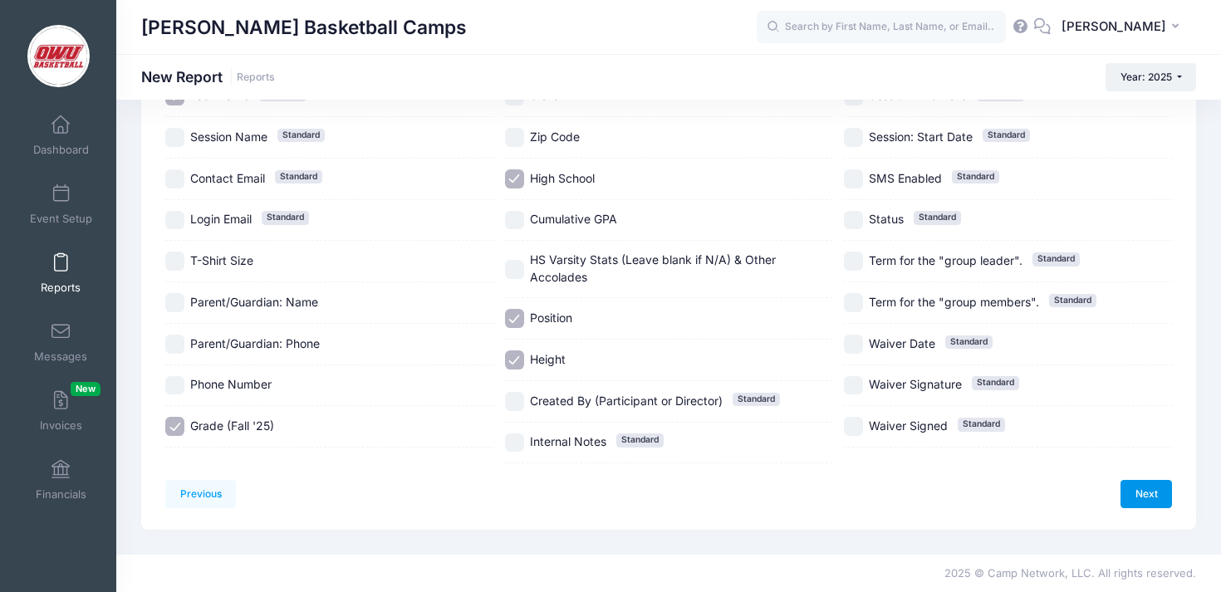
click at [1135, 489] on link "Next" at bounding box center [1145, 494] width 51 height 28
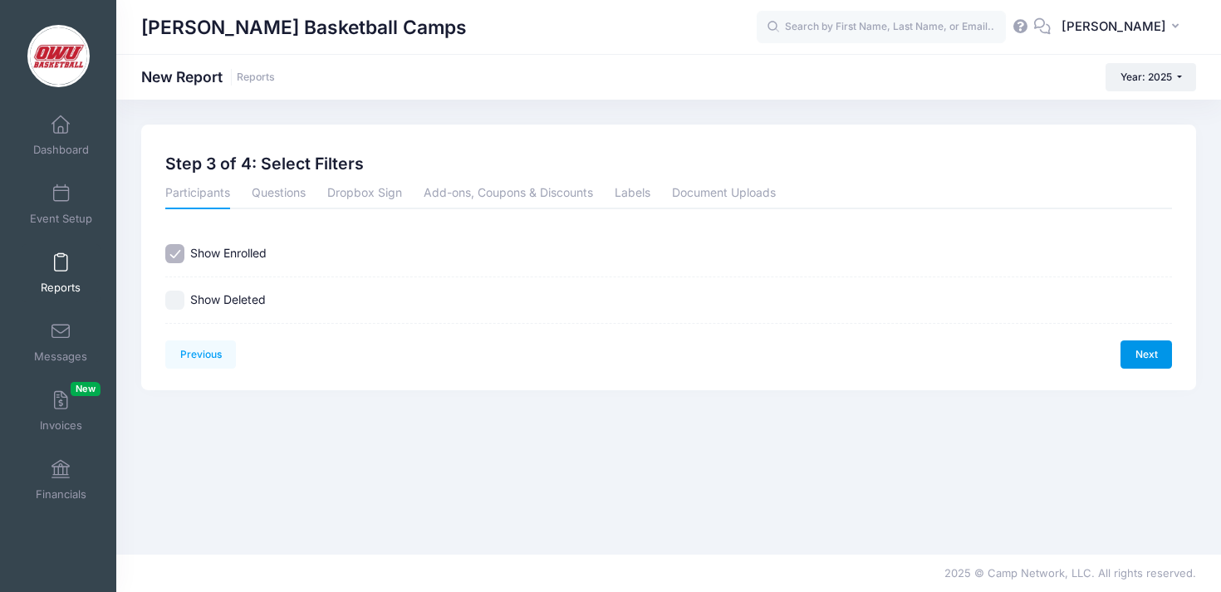
scroll to position [0, 0]
click at [1145, 343] on link "Next" at bounding box center [1145, 355] width 51 height 28
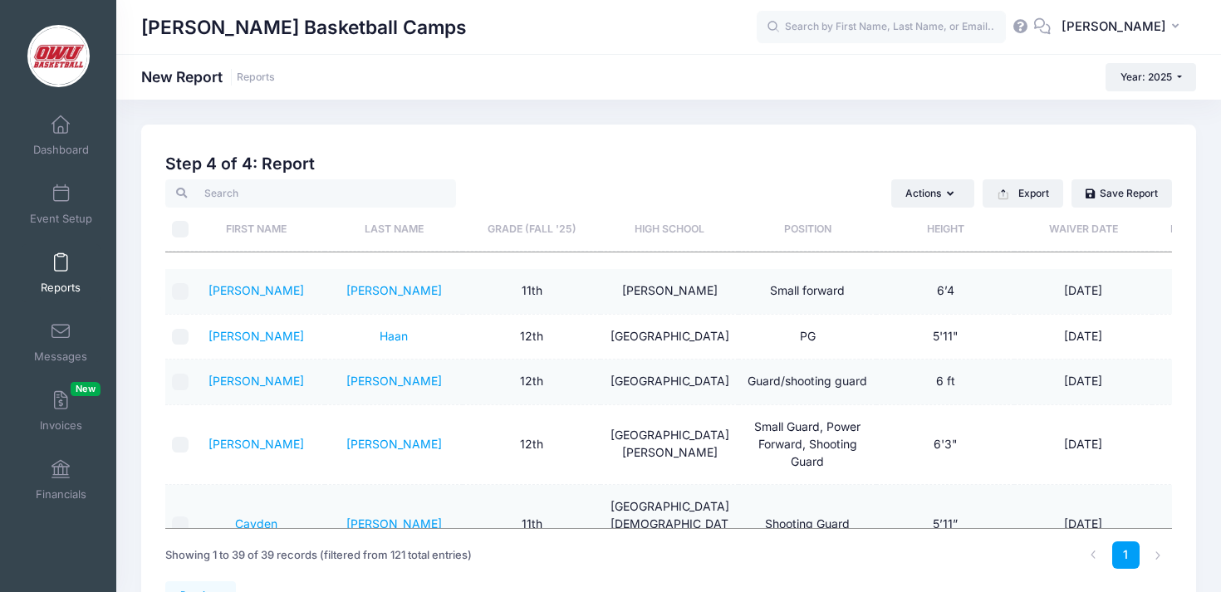
click at [532, 240] on th "Grade (Fall '25)" at bounding box center [532, 230] width 138 height 44
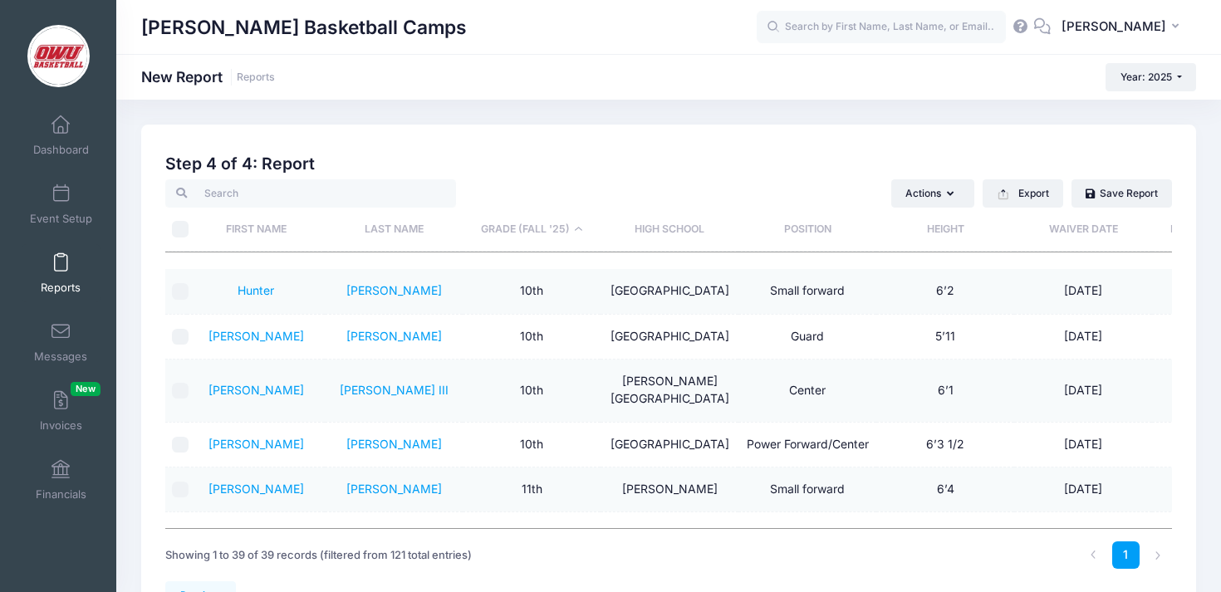
click at [532, 240] on th "Grade (Fall '25)" at bounding box center [532, 230] width 138 height 44
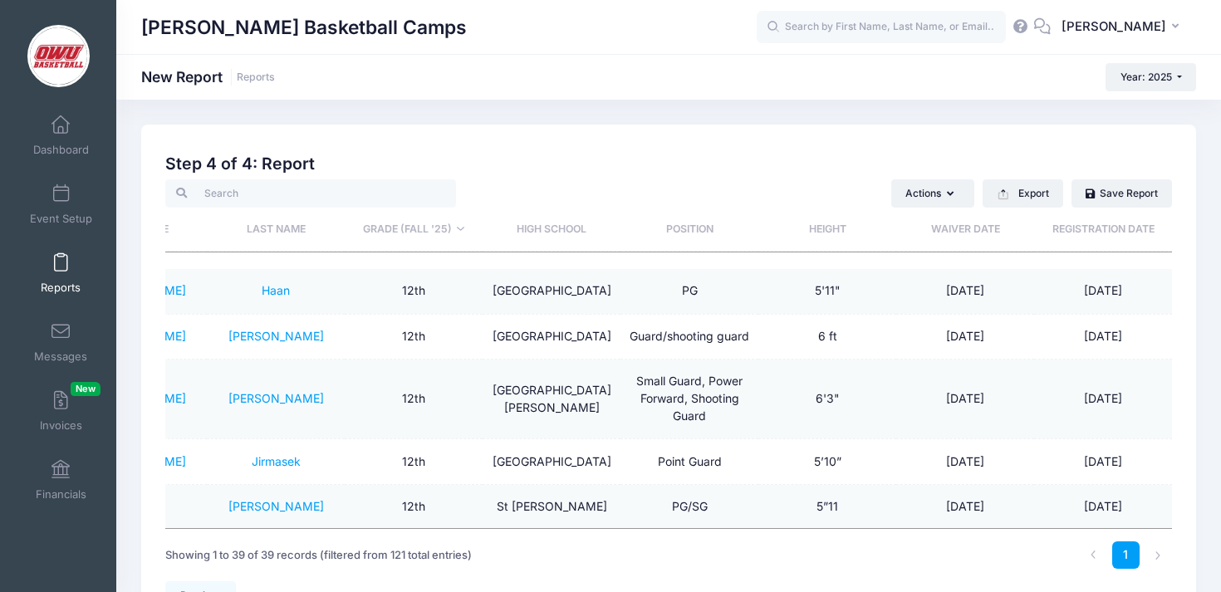
scroll to position [101, 0]
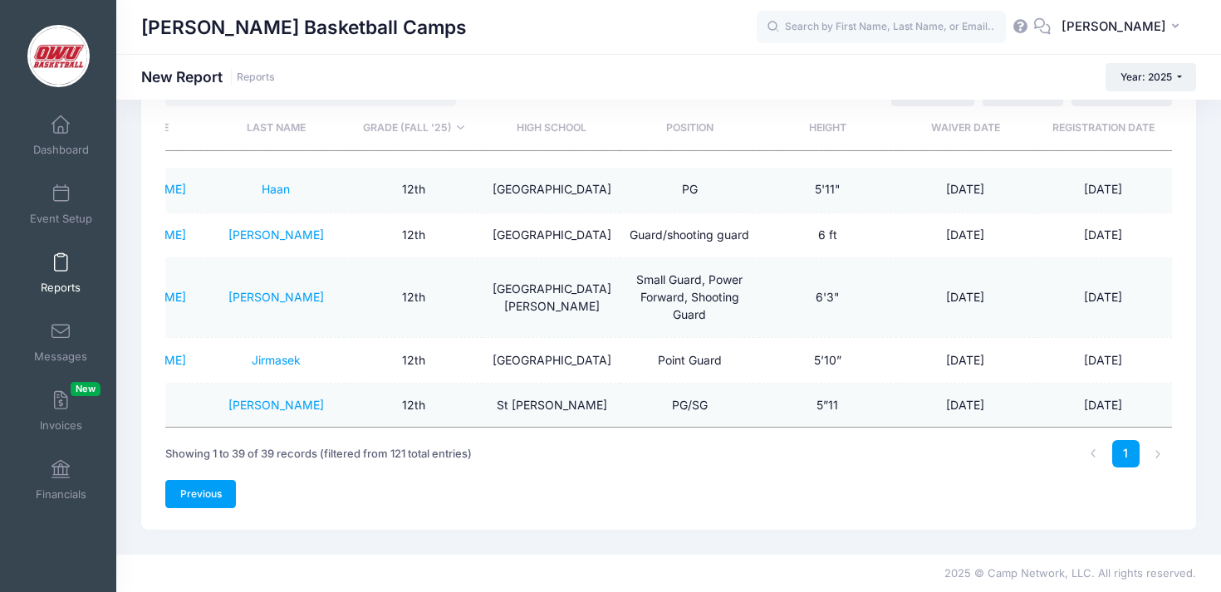
click at [217, 499] on link "Previous" at bounding box center [200, 494] width 71 height 28
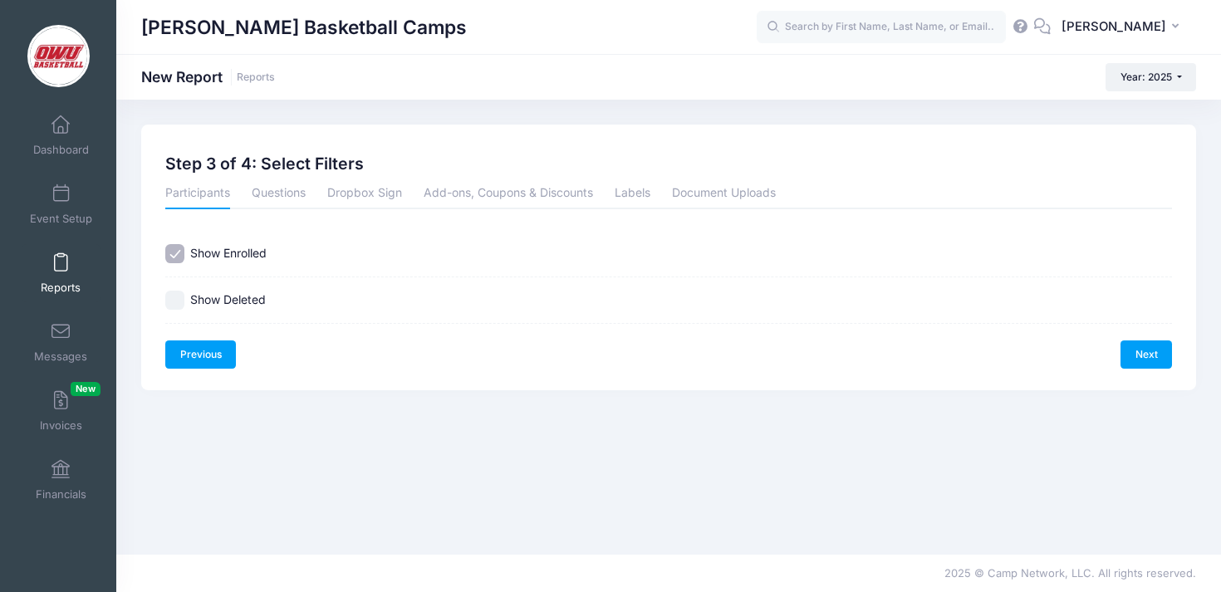
click at [207, 361] on link "Previous" at bounding box center [200, 355] width 71 height 28
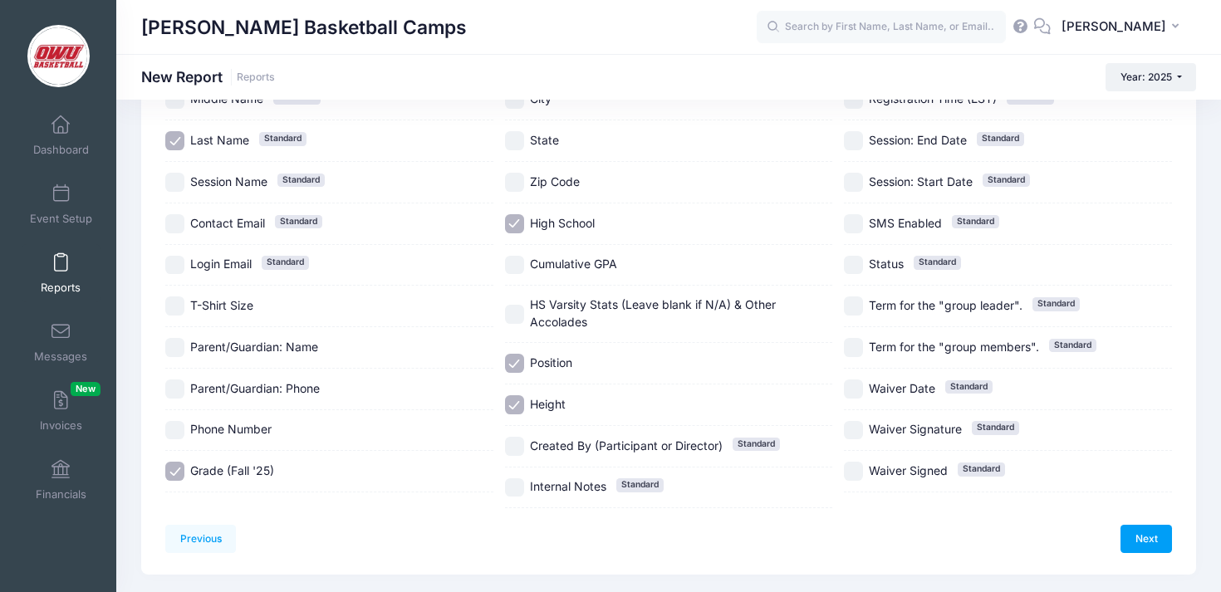
scroll to position [195, 0]
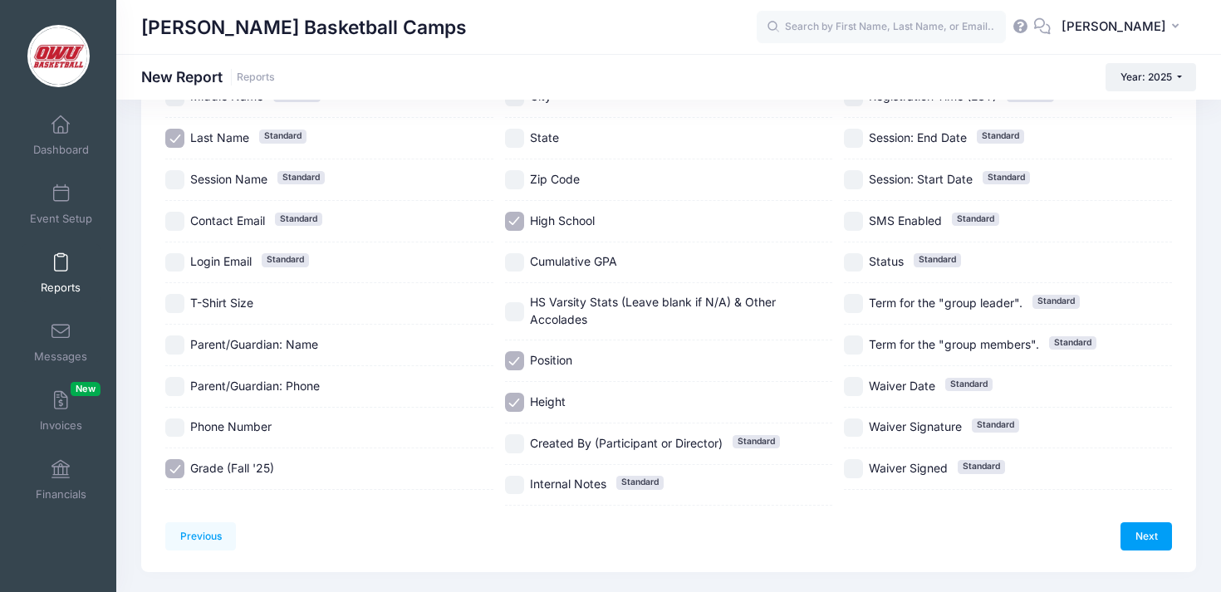
click at [530, 497] on div "Internal Notes Standard" at bounding box center [669, 486] width 328 height 42
checkbox input "true"
click at [1154, 541] on link "Next" at bounding box center [1145, 536] width 51 height 28
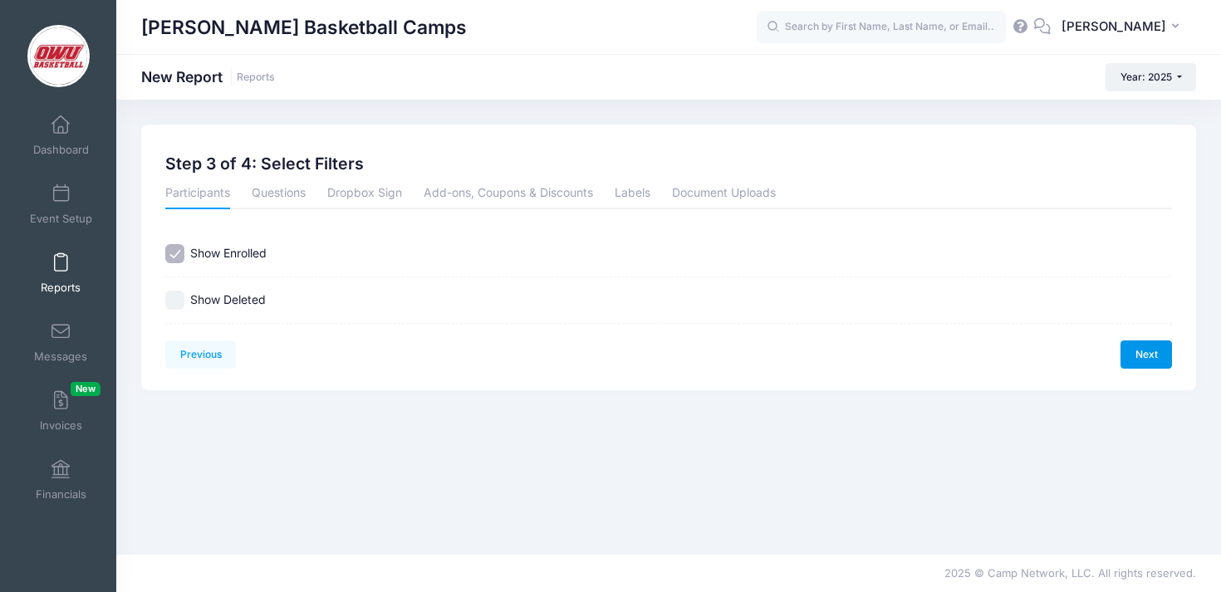
scroll to position [0, 0]
click at [1156, 351] on link "Next" at bounding box center [1145, 355] width 51 height 28
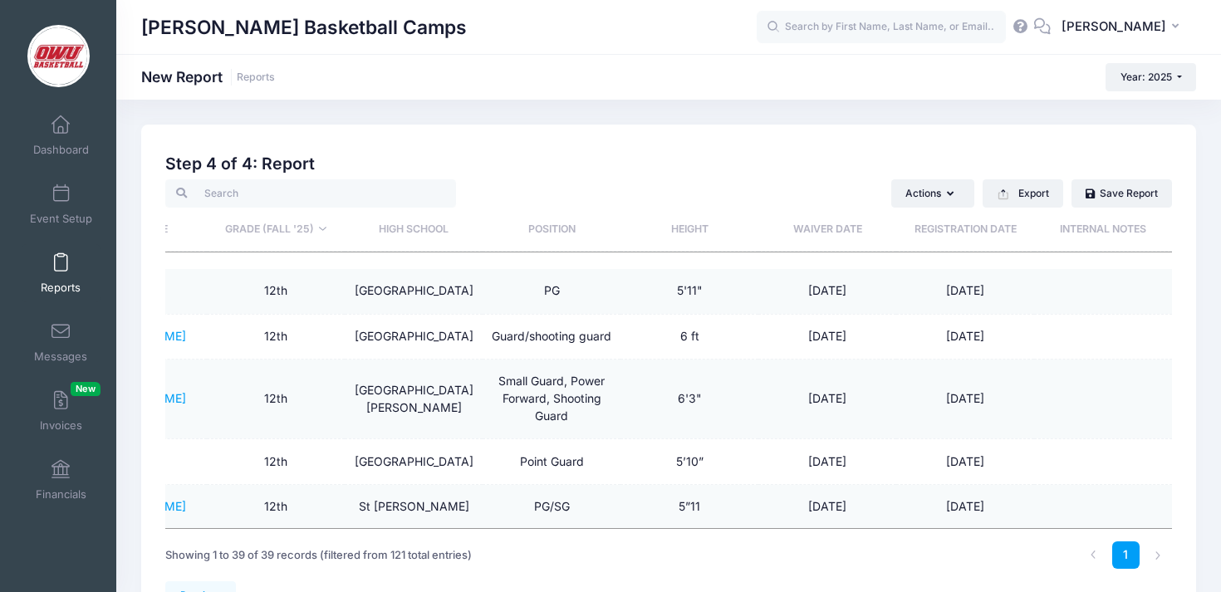
click at [680, 226] on th "Height" at bounding box center [689, 230] width 138 height 44
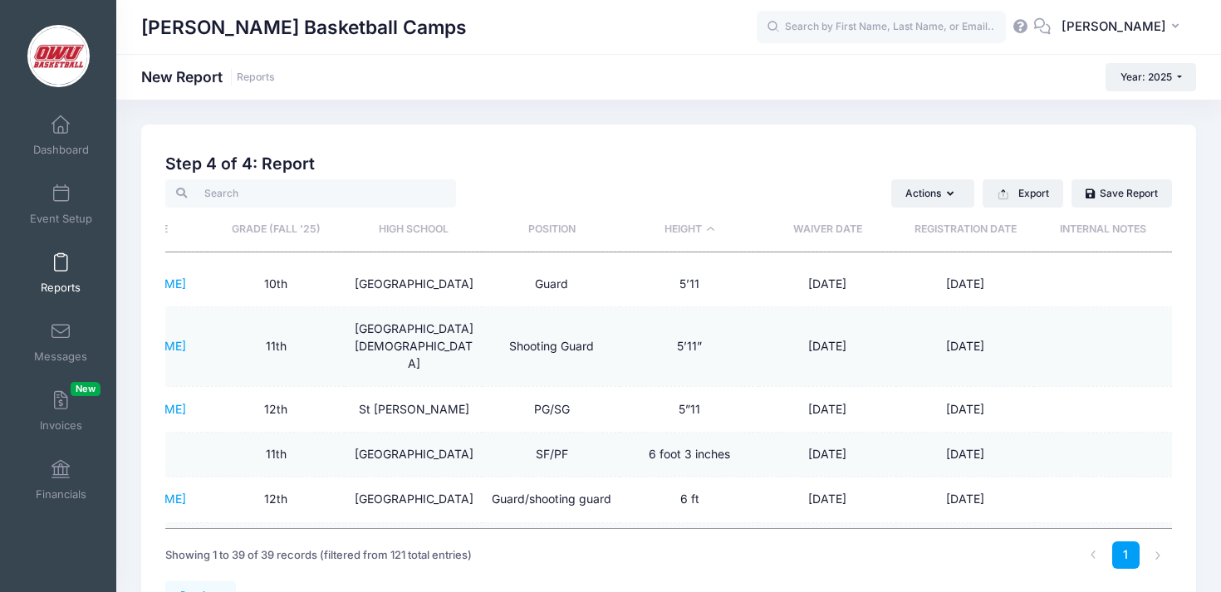
scroll to position [0, 256]
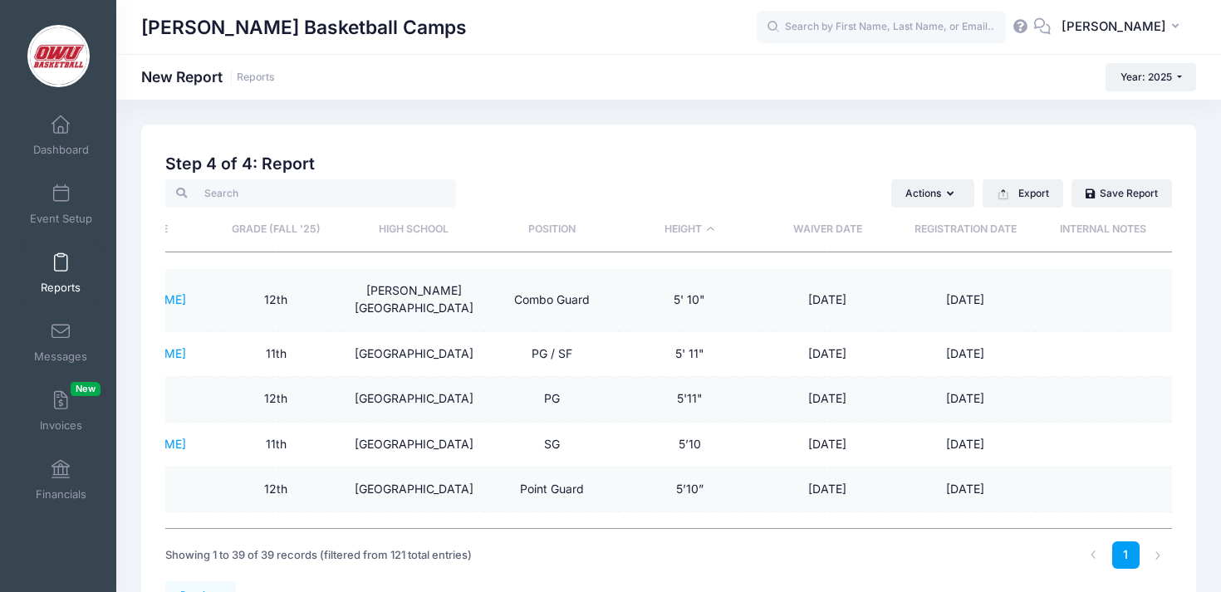
click at [556, 228] on th "Position" at bounding box center [552, 230] width 138 height 44
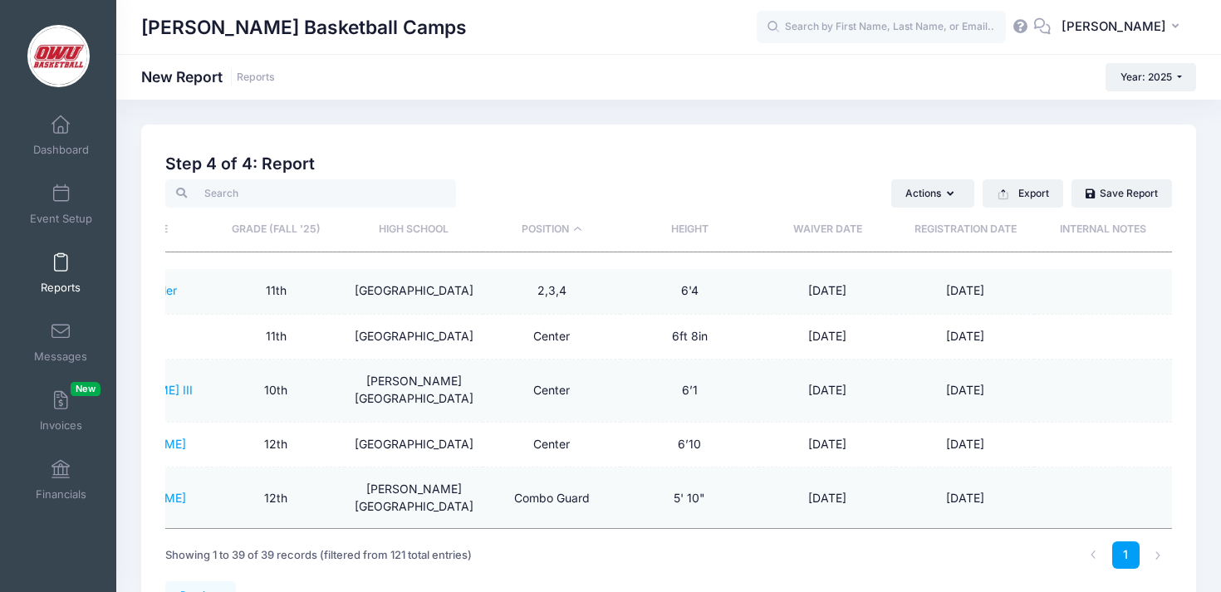
click at [403, 233] on th "High School" at bounding box center [414, 230] width 138 height 44
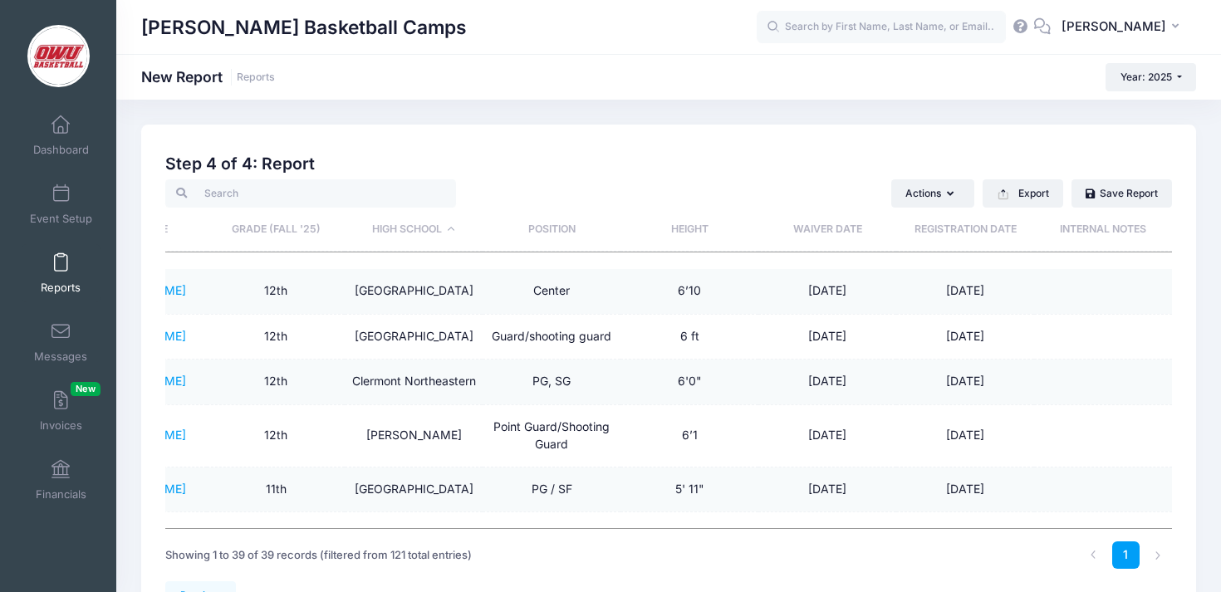
scroll to position [0, 0]
click at [310, 237] on th "Grade (Fall '25)" at bounding box center [276, 230] width 138 height 44
click at [304, 226] on th "Grade (Fall '25)" at bounding box center [276, 230] width 138 height 44
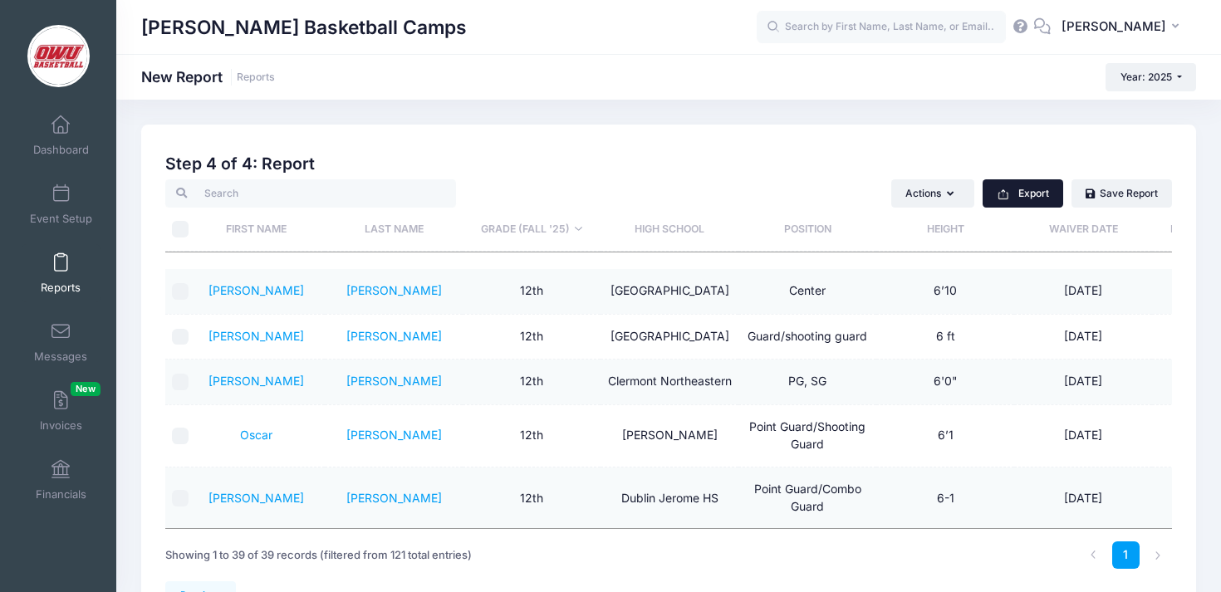
click at [1040, 195] on button "Export" at bounding box center [1022, 193] width 81 height 28
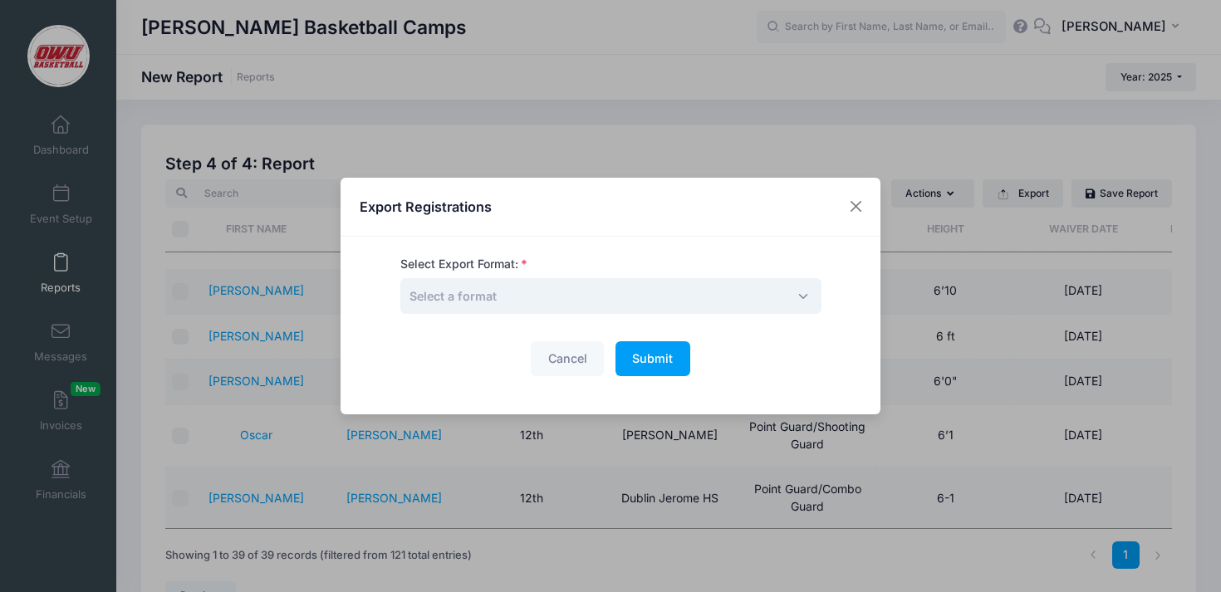
click at [595, 294] on span "Select a format" at bounding box center [610, 296] width 421 height 36
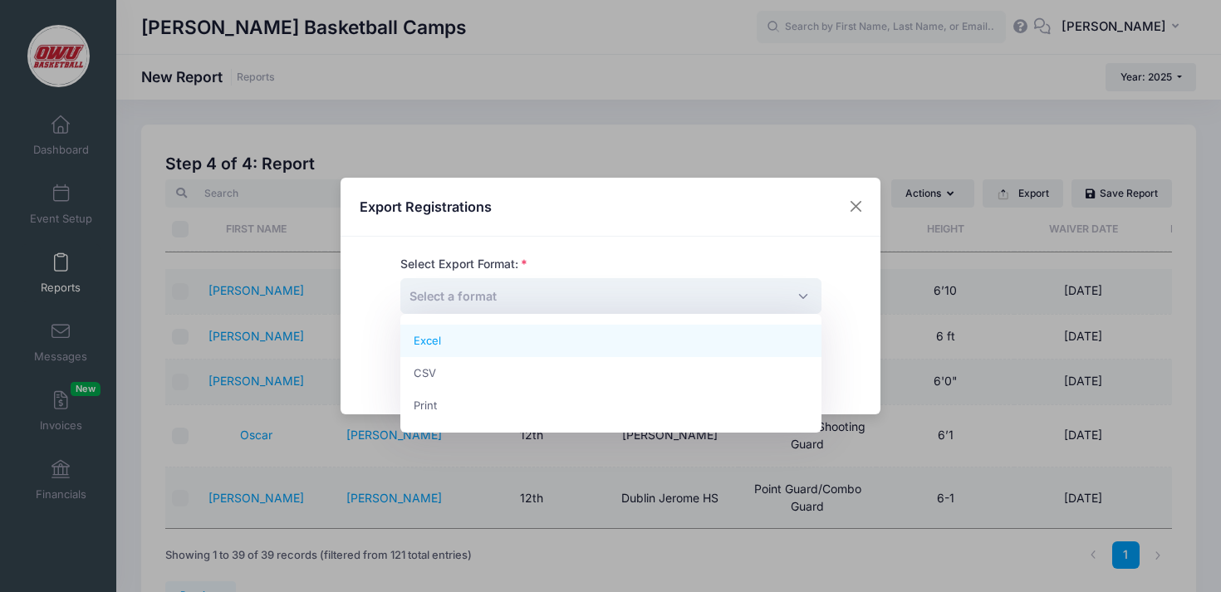
select select "excel"
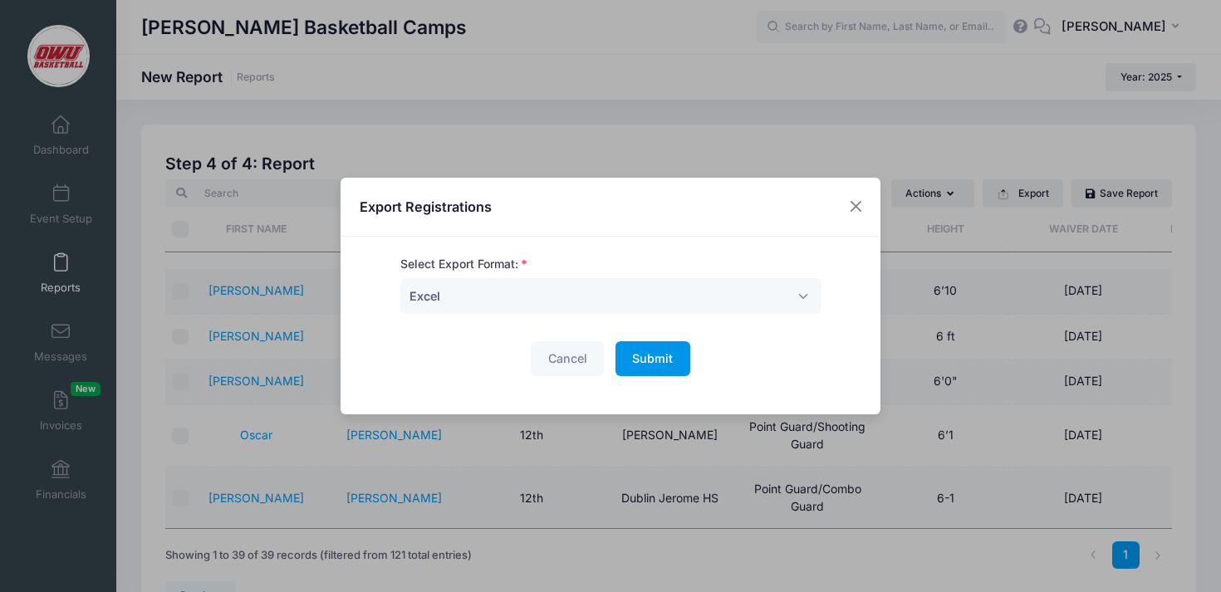
click at [643, 352] on span "Submit" at bounding box center [652, 358] width 41 height 14
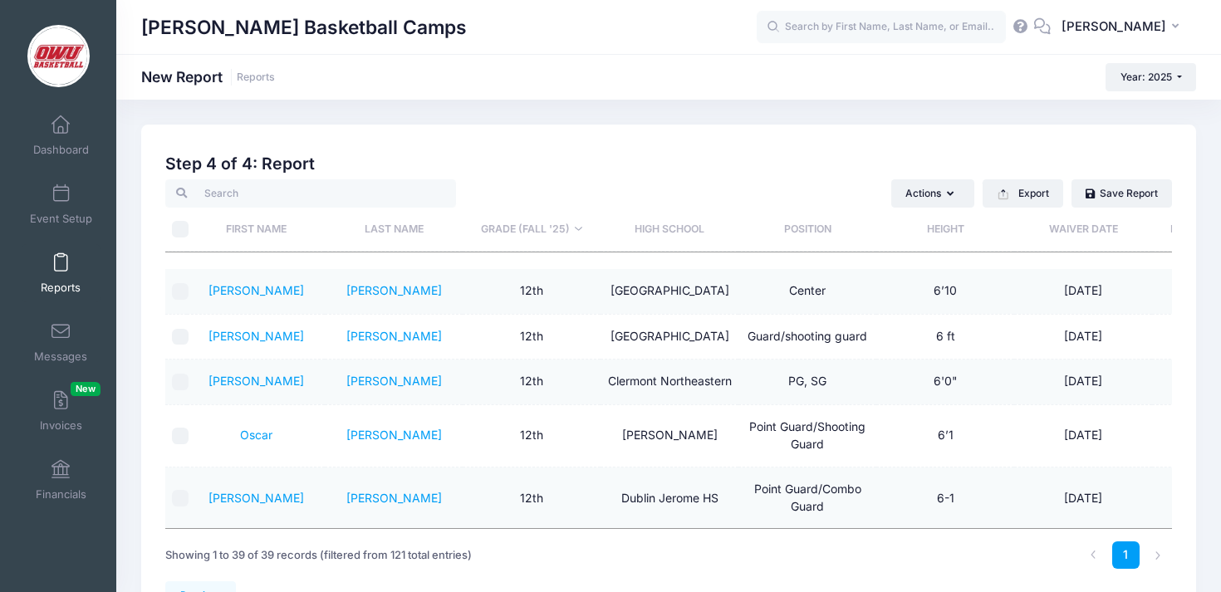
click at [599, 104] on div "David Vogel Basketball Camps New Report Reports Year: 2025 Year: 2025 Year: 2024" at bounding box center [668, 378] width 1105 height 556
